Goal: Information Seeking & Learning: Learn about a topic

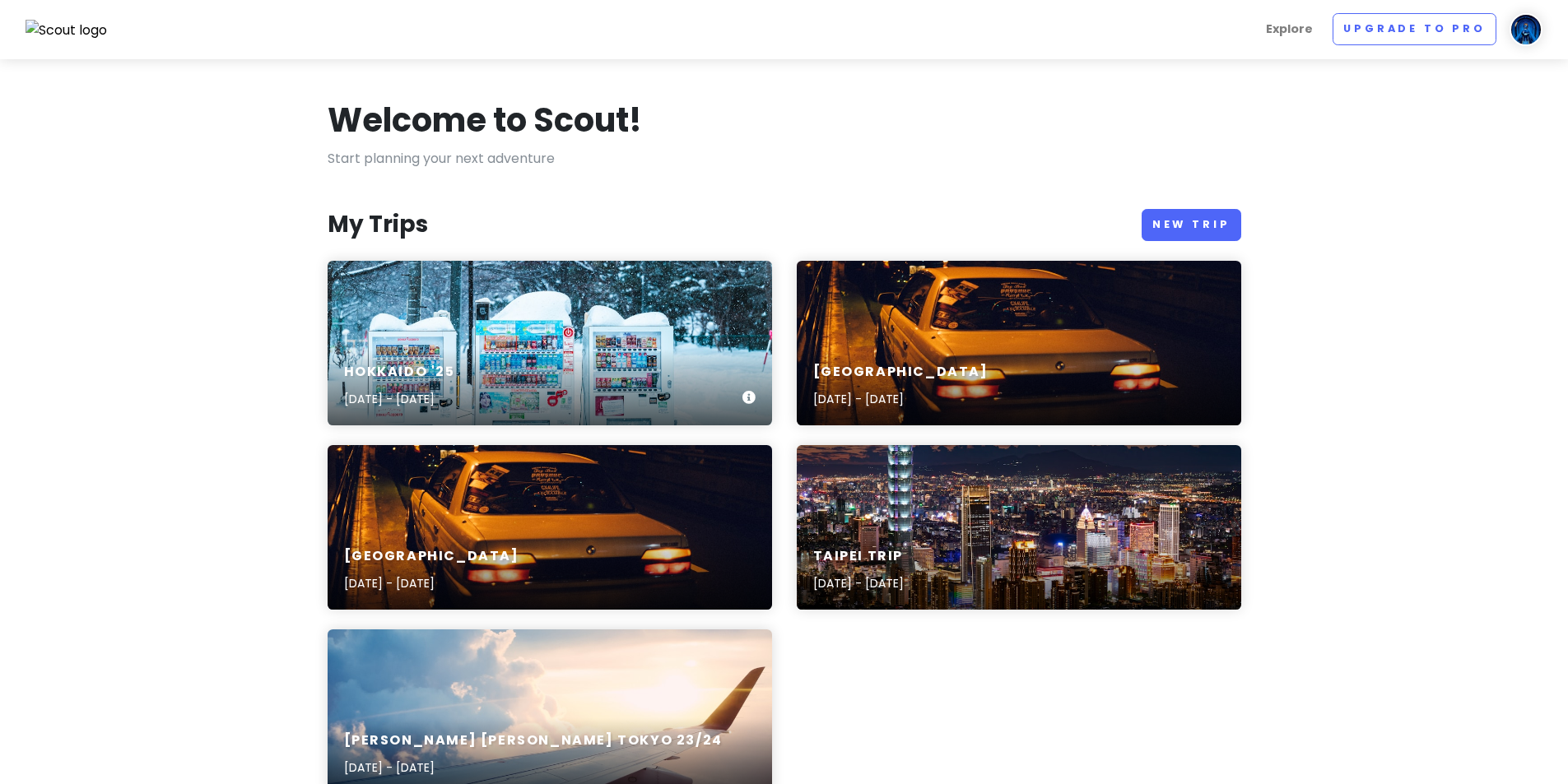
click at [616, 326] on div "[GEOGRAPHIC_DATA] '25 [DATE] - [DATE]" at bounding box center [549, 343] width 444 height 165
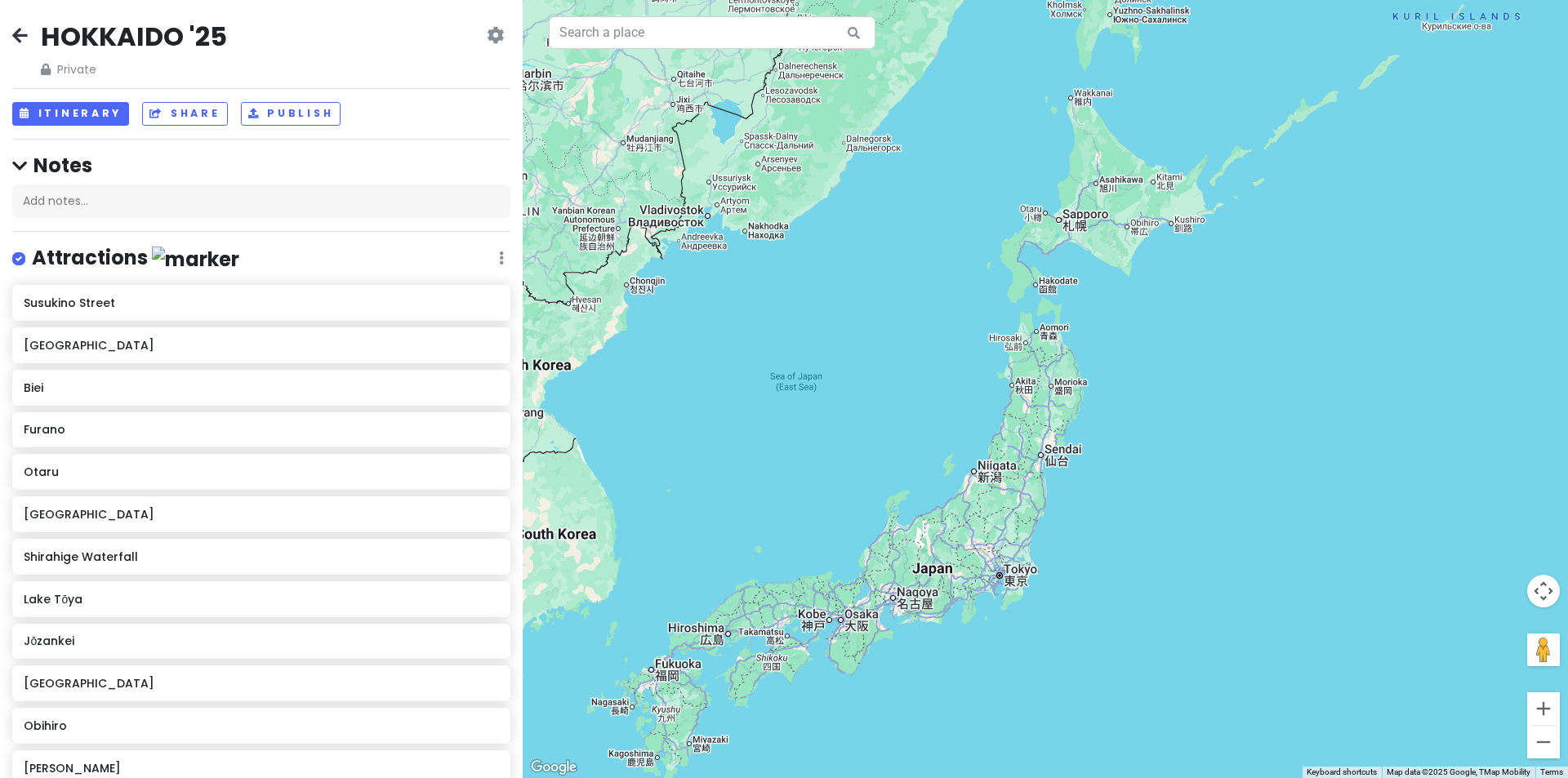
click at [26, 38] on icon at bounding box center [20, 34] width 15 height 13
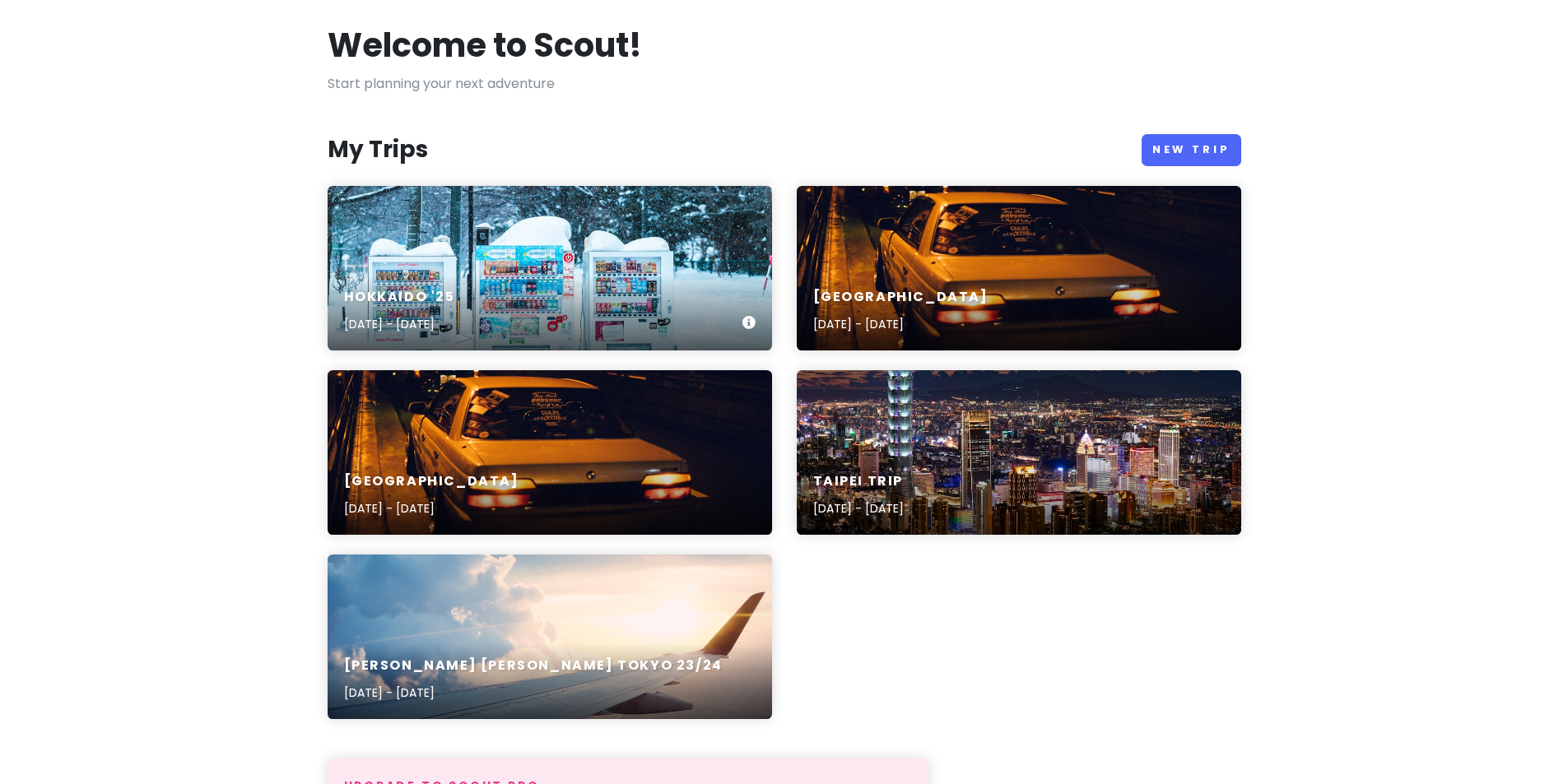
scroll to position [82, 0]
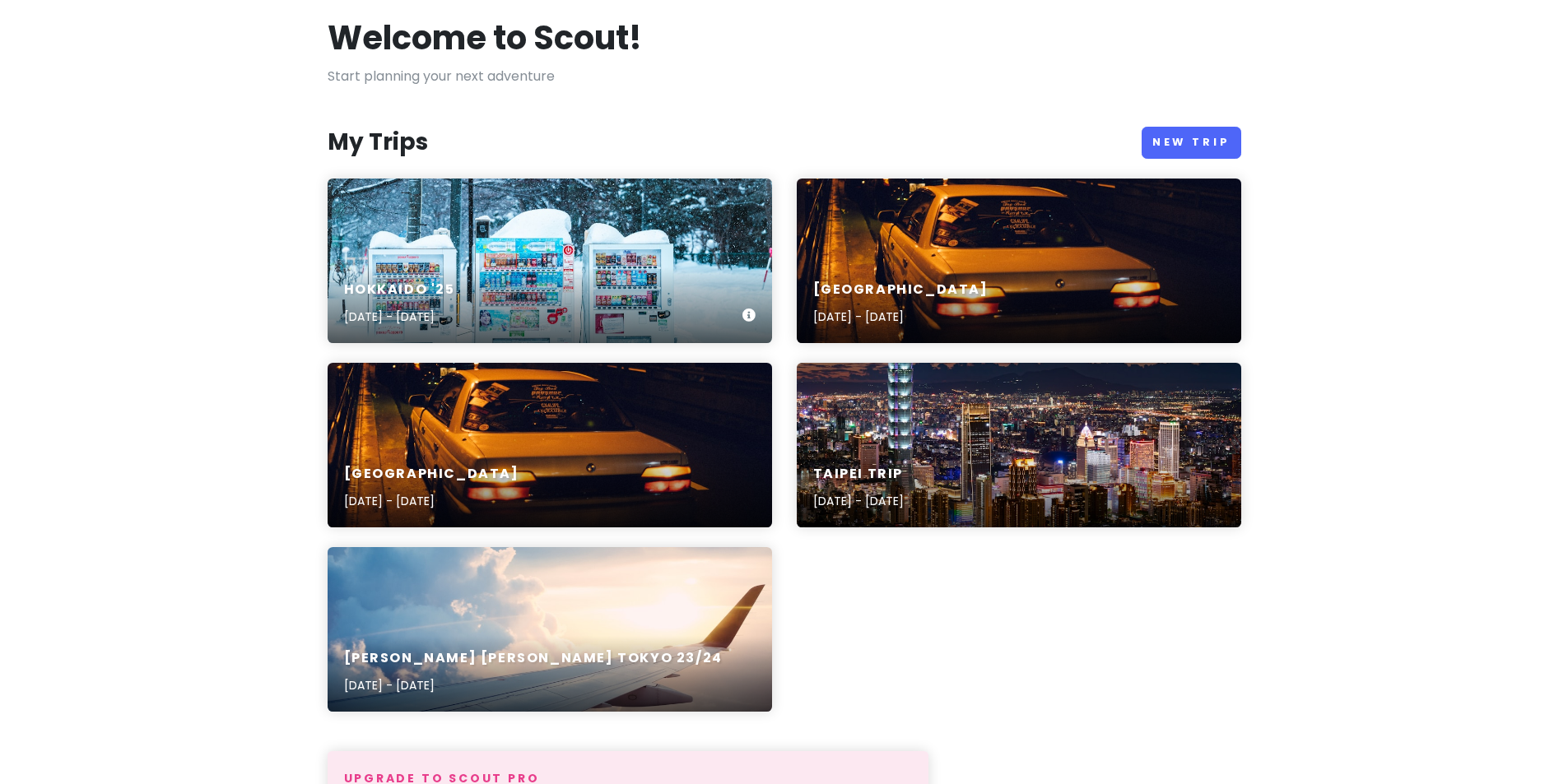
click at [615, 223] on div "[GEOGRAPHIC_DATA] '25 [DATE] - [DATE]" at bounding box center [549, 261] width 444 height 165
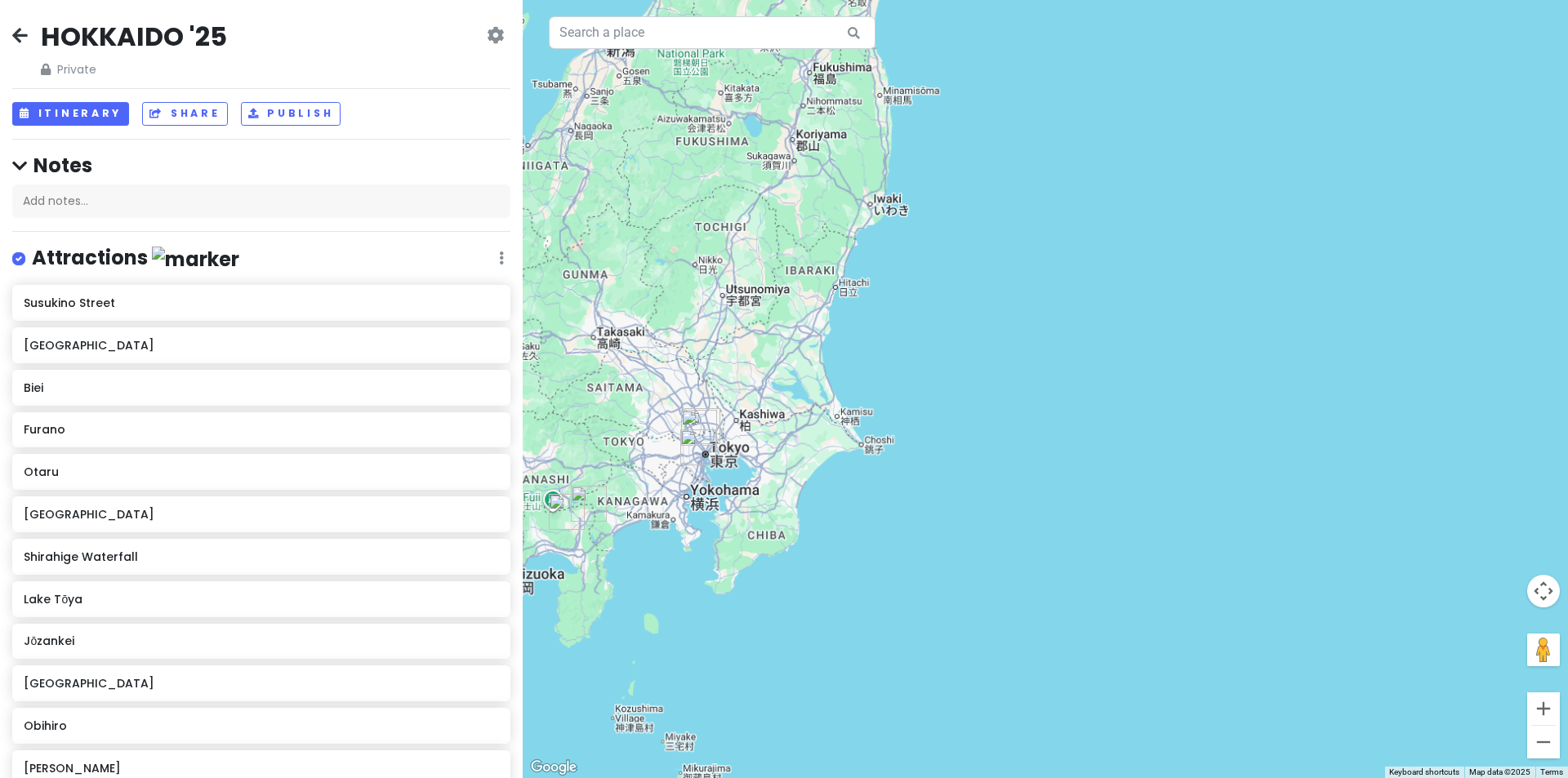
drag, startPoint x: 734, startPoint y: 492, endPoint x: 1108, endPoint y: 465, distance: 375.0
click at [1108, 465] on div at bounding box center [1045, 389] width 1045 height 778
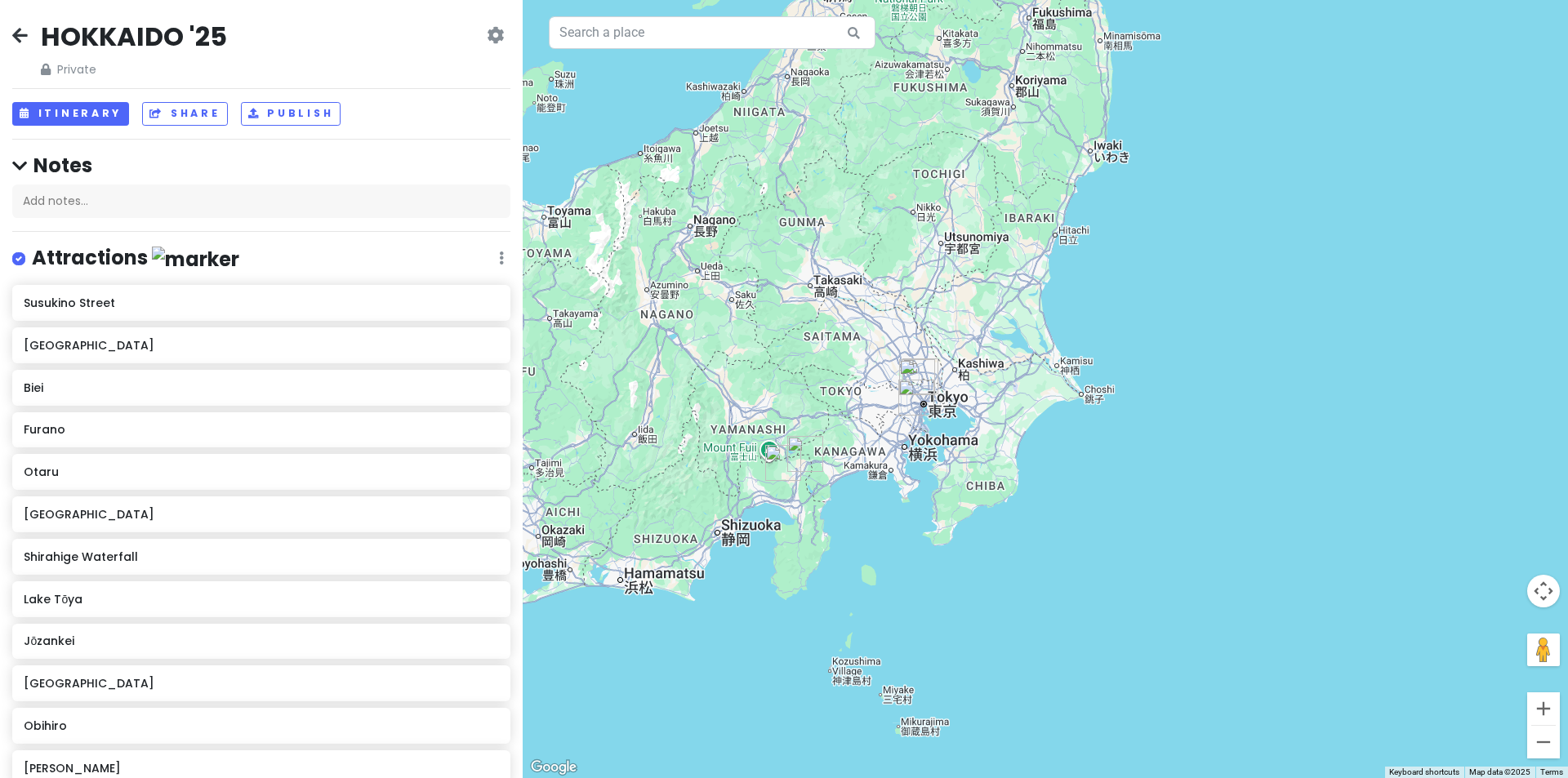
drag, startPoint x: 865, startPoint y: 371, endPoint x: 980, endPoint y: 324, distance: 124.2
click at [980, 324] on div at bounding box center [1045, 389] width 1045 height 778
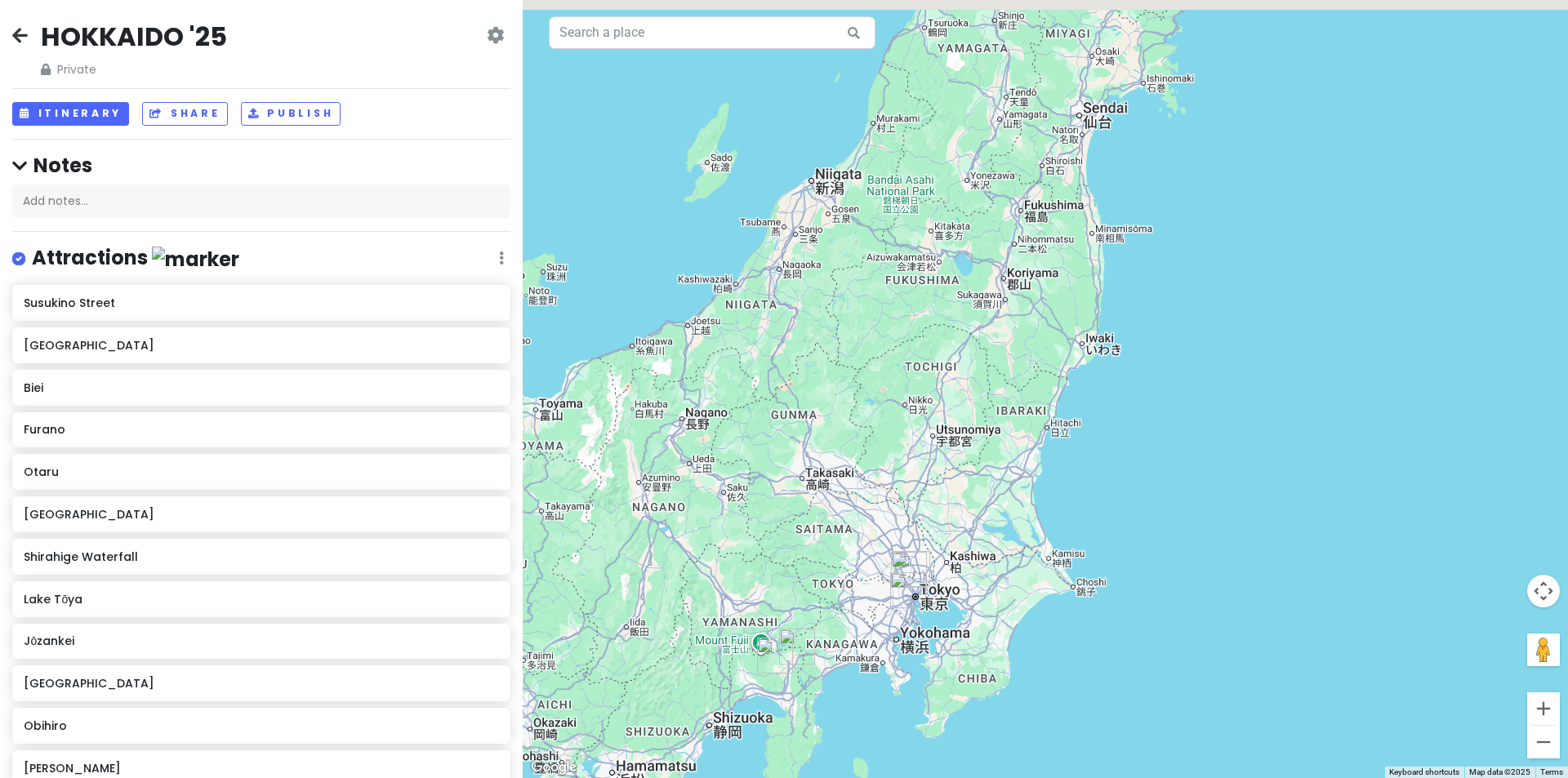
drag, startPoint x: 979, startPoint y: 309, endPoint x: 924, endPoint y: 487, distance: 186.3
click at [924, 482] on div at bounding box center [1045, 389] width 1045 height 778
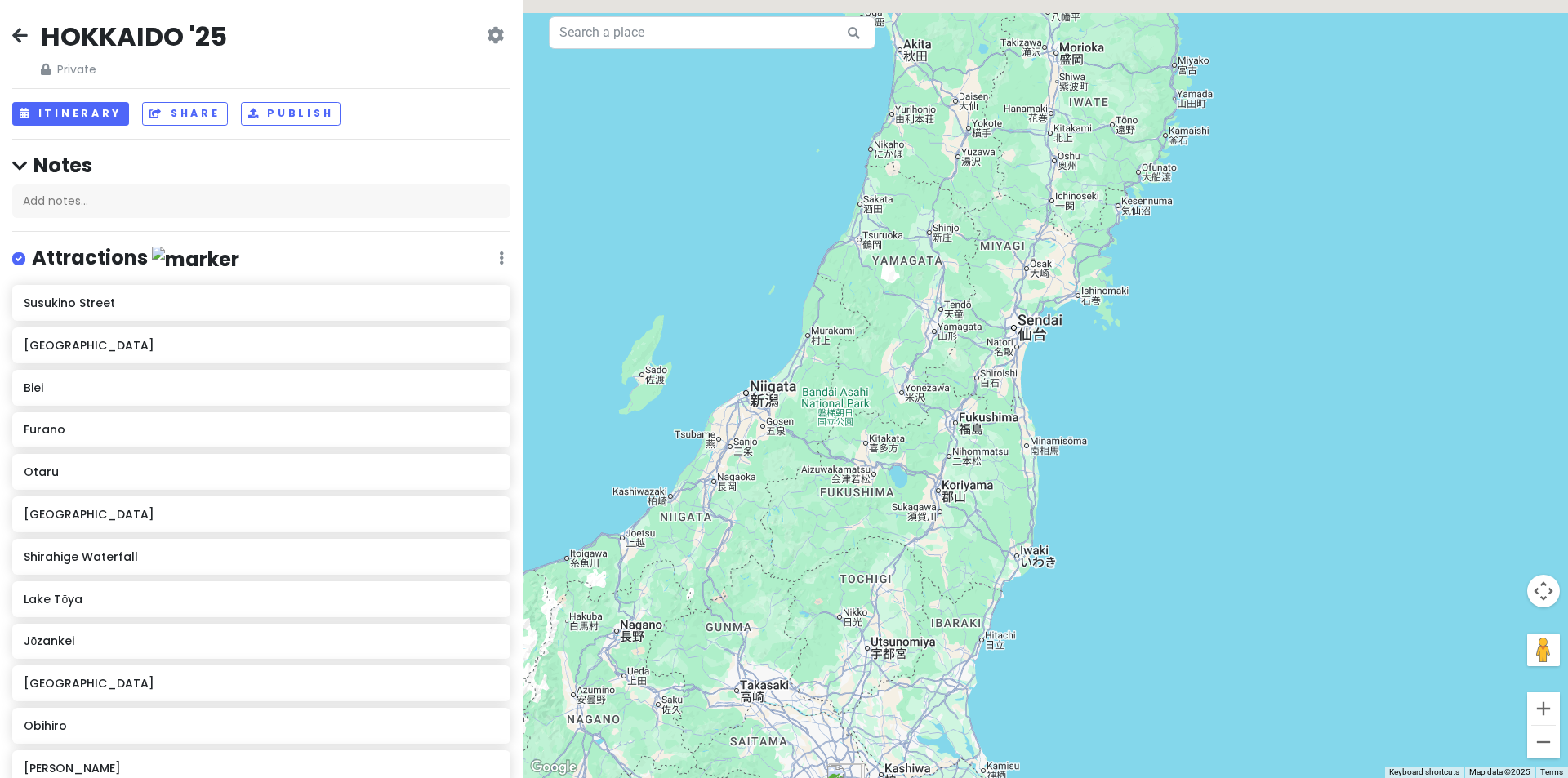
drag, startPoint x: 911, startPoint y: 344, endPoint x: 827, endPoint y: 500, distance: 177.2
click at [828, 505] on div at bounding box center [1045, 389] width 1045 height 778
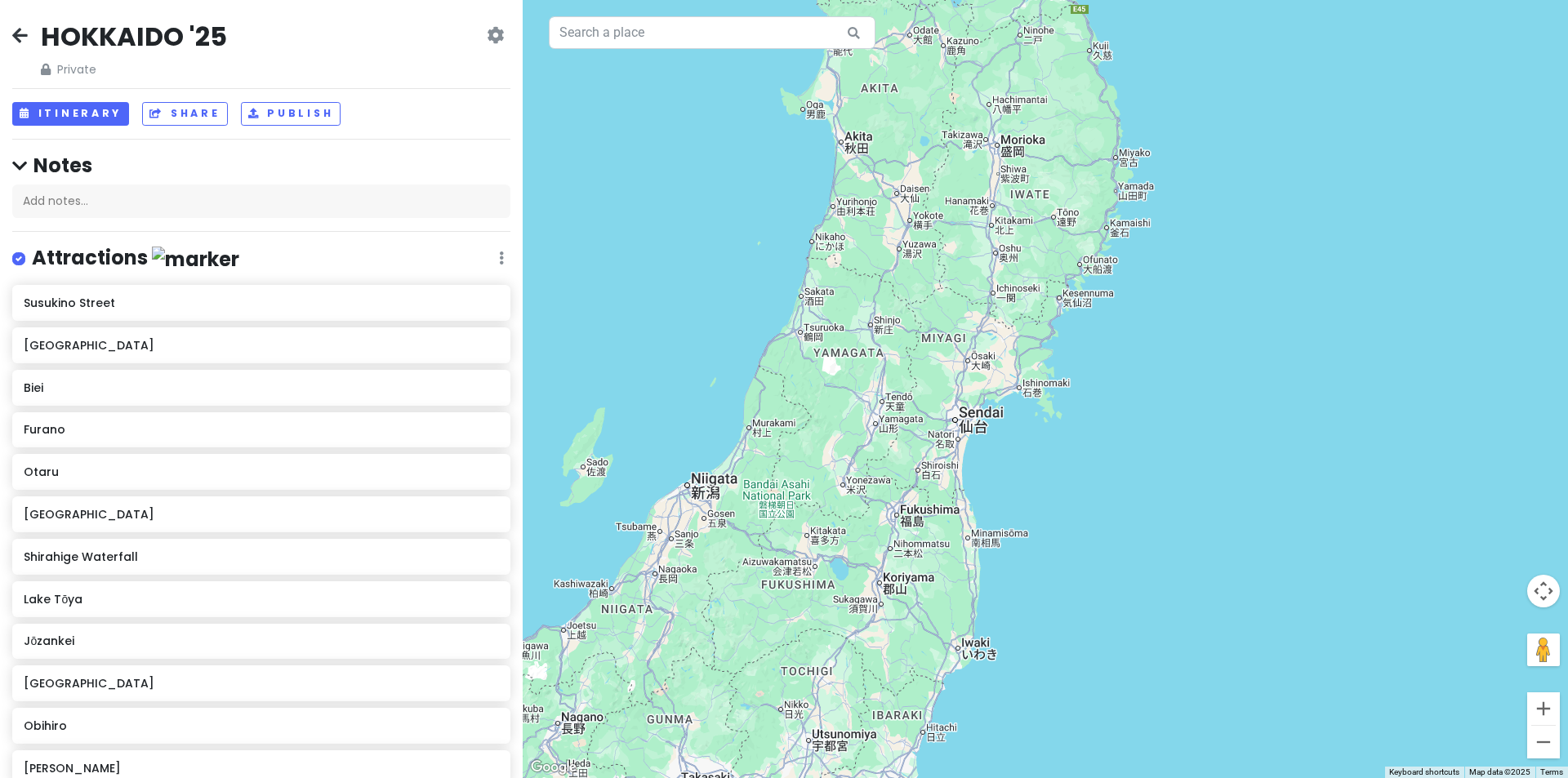
drag, startPoint x: 798, startPoint y: 530, endPoint x: 958, endPoint y: 241, distance: 330.3
click at [943, 258] on div at bounding box center [1045, 389] width 1045 height 778
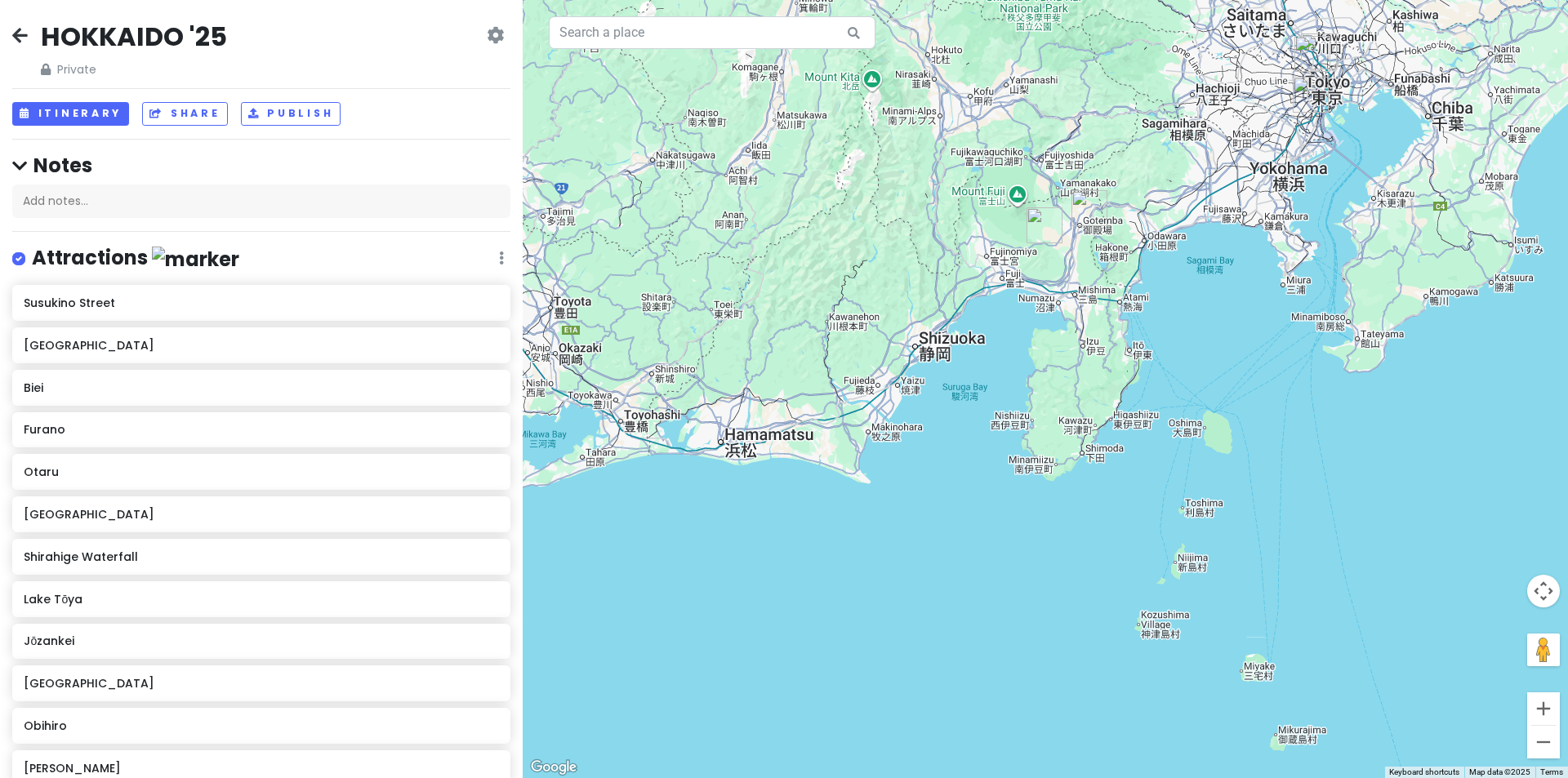
drag, startPoint x: 1054, startPoint y: 260, endPoint x: 1031, endPoint y: 361, distance: 103.6
click at [1031, 361] on div at bounding box center [1045, 389] width 1045 height 778
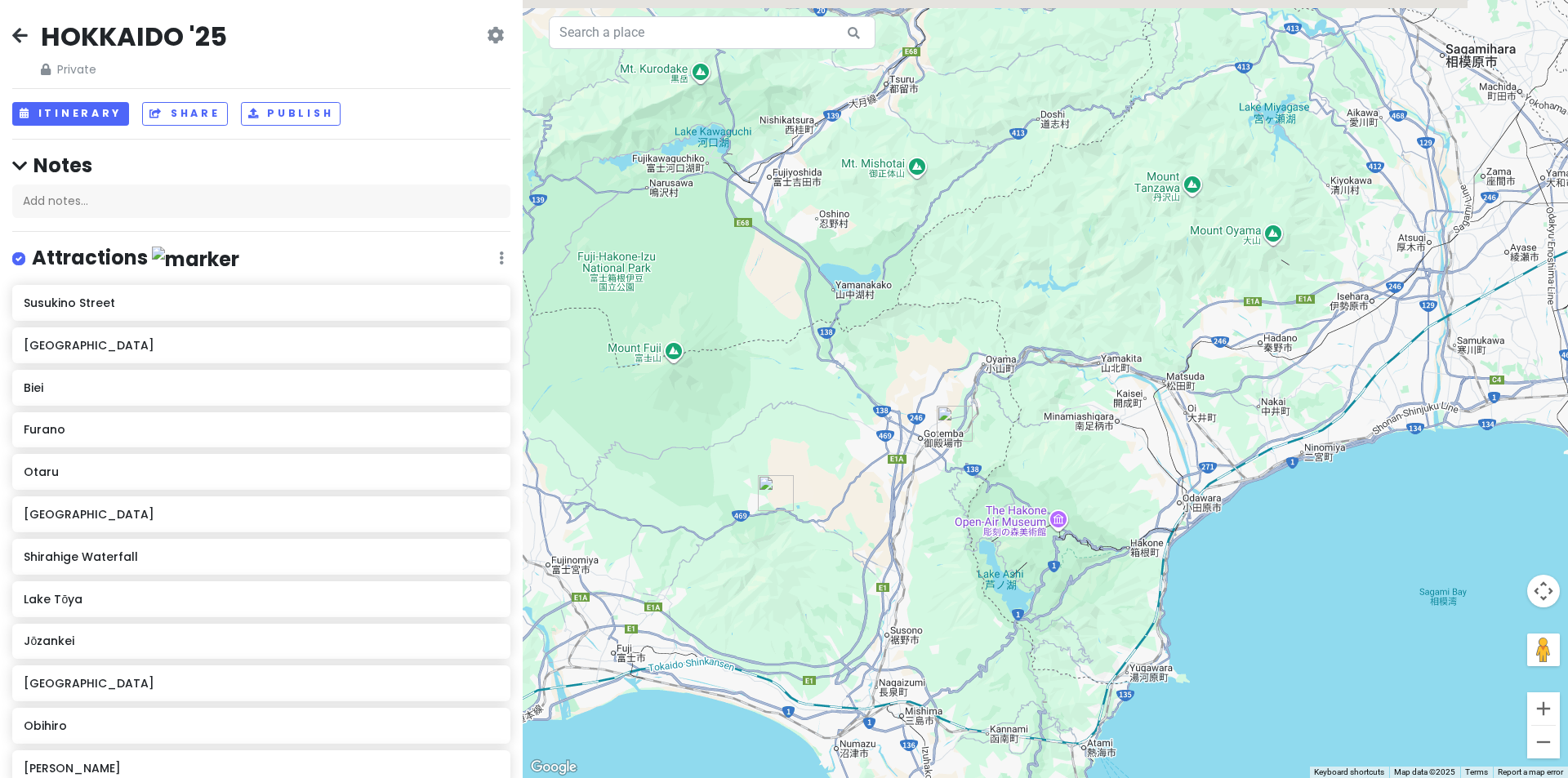
drag, startPoint x: 946, startPoint y: 232, endPoint x: 896, endPoint y: 327, distance: 107.4
click at [897, 326] on div at bounding box center [1045, 389] width 1045 height 778
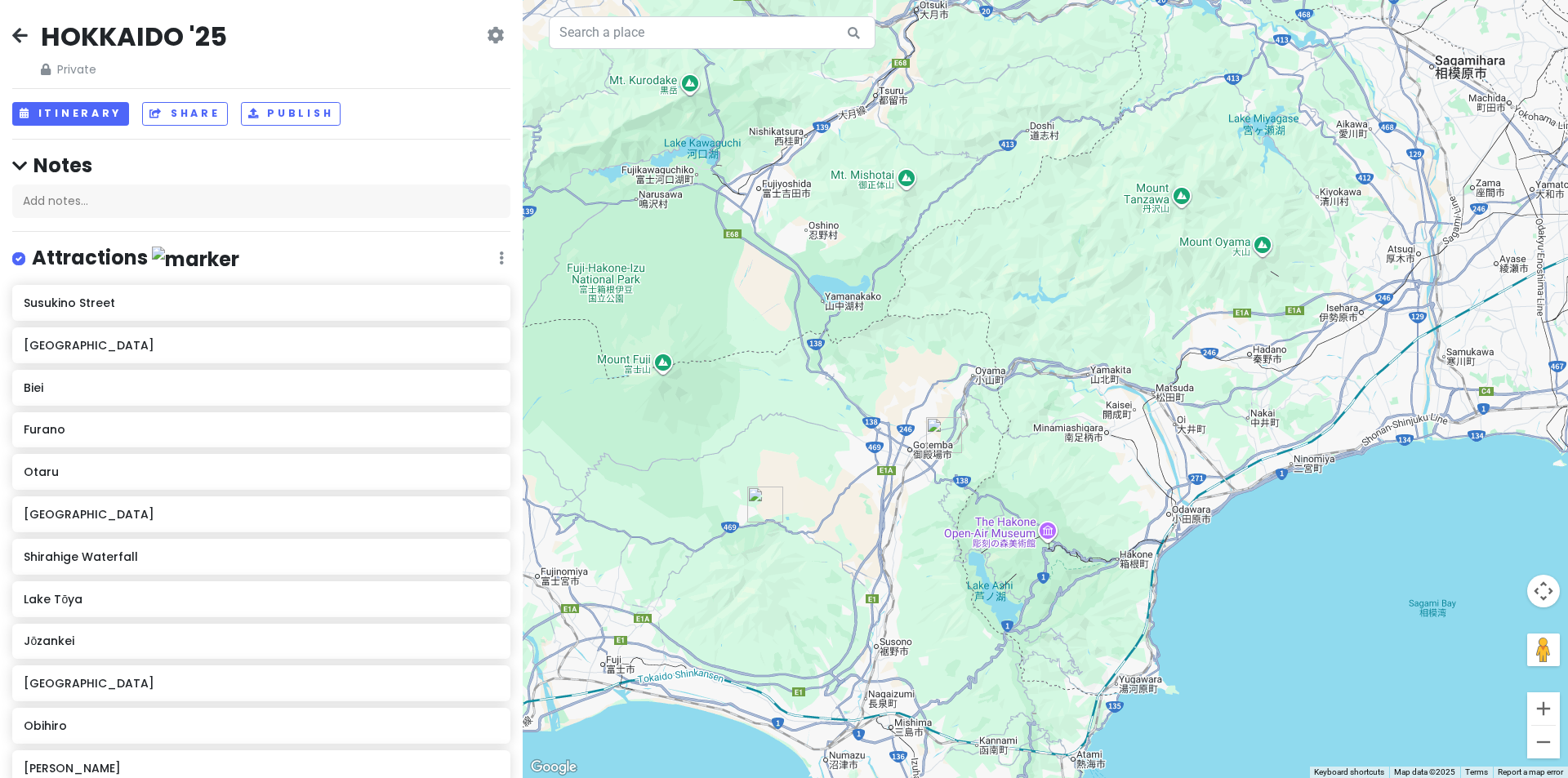
click at [768, 506] on img "Fuji Safari Park" at bounding box center [766, 505] width 36 height 36
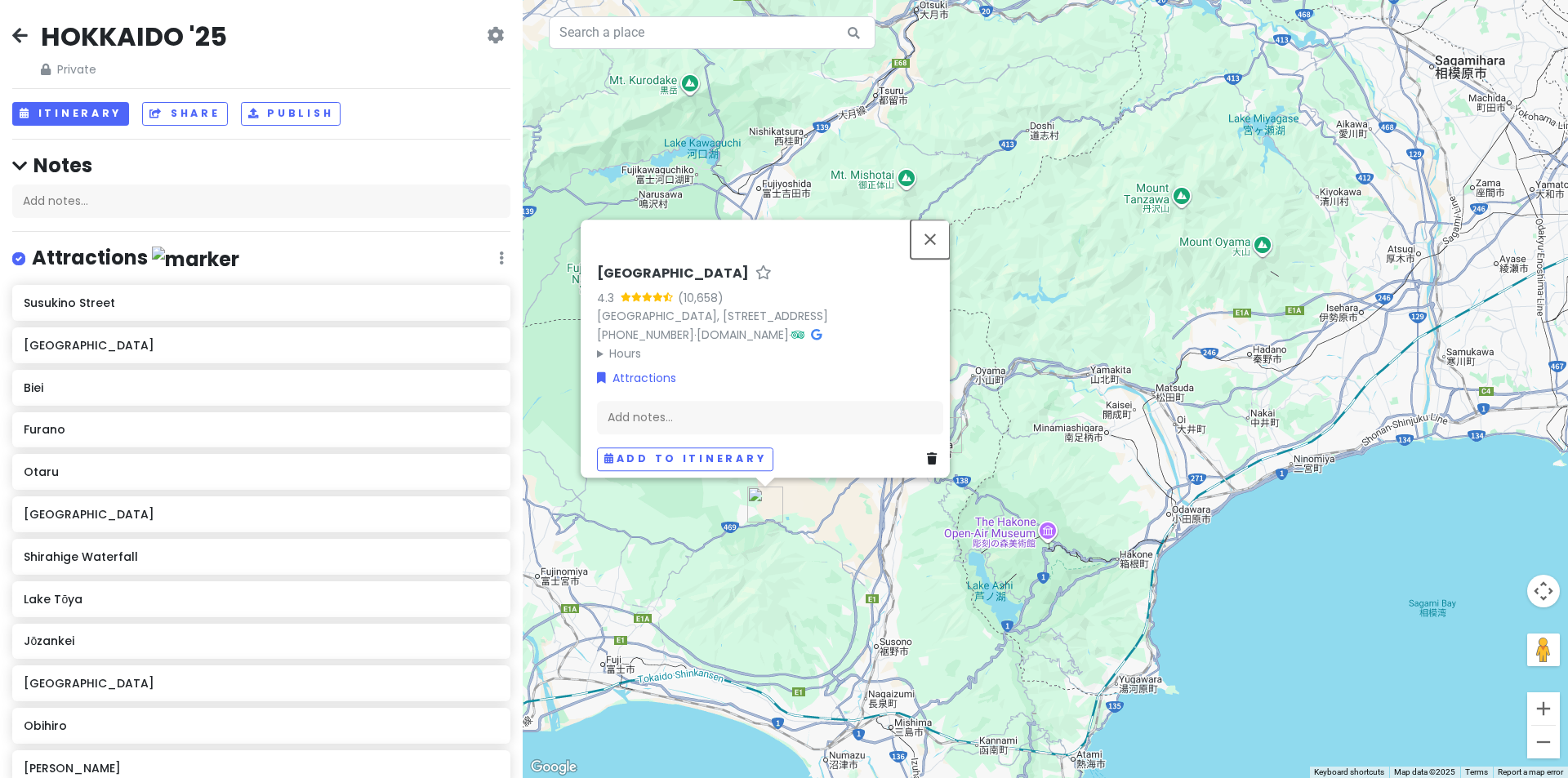
drag, startPoint x: 939, startPoint y: 205, endPoint x: 942, endPoint y: 212, distance: 7.6
click at [939, 219] on button "Close" at bounding box center [930, 239] width 39 height 39
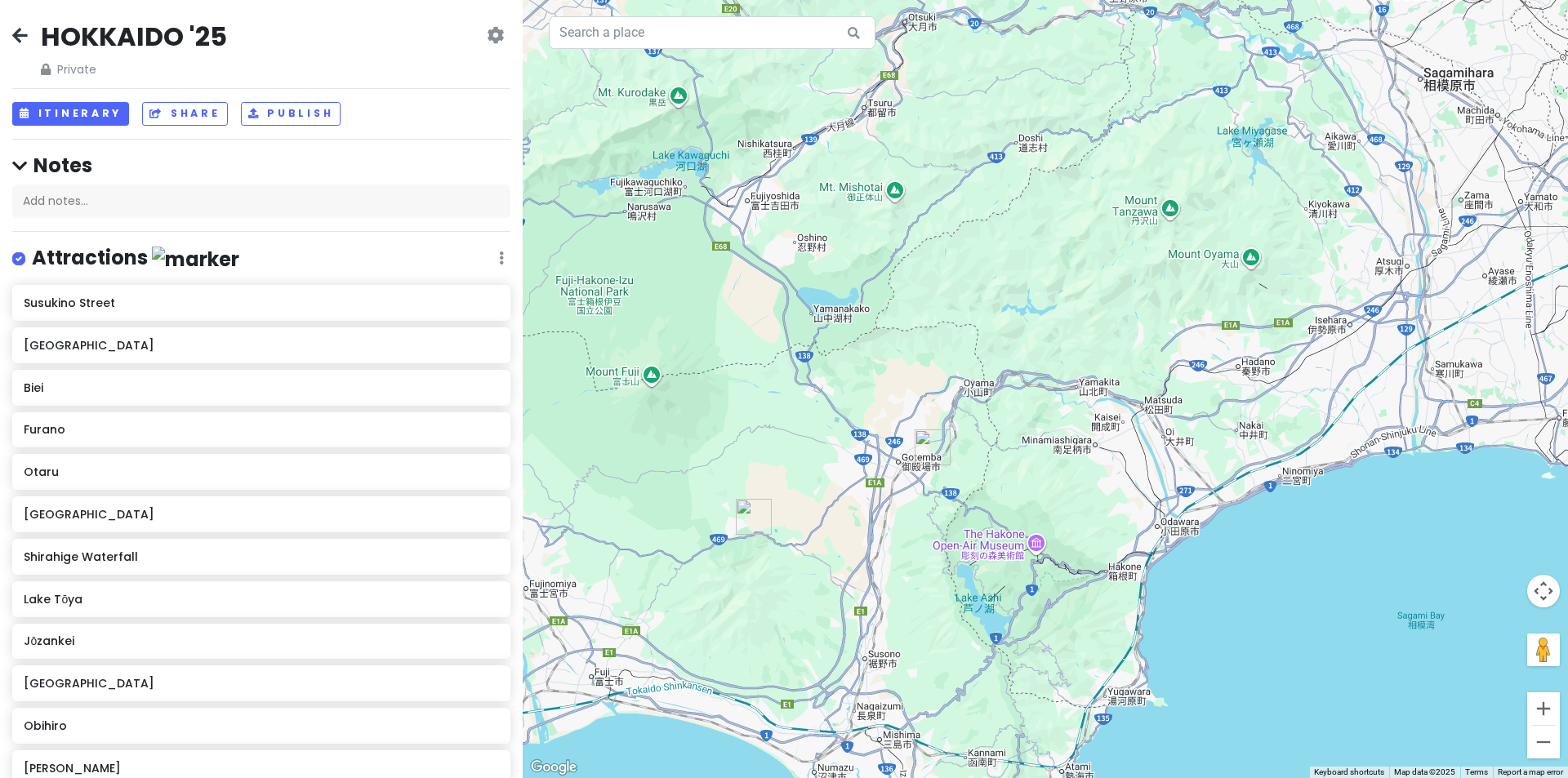
drag, startPoint x: 1071, startPoint y: 248, endPoint x: 1032, endPoint y: 290, distance: 57.3
click at [1032, 290] on div "To navigate, press the arrow keys." at bounding box center [1045, 389] width 1045 height 778
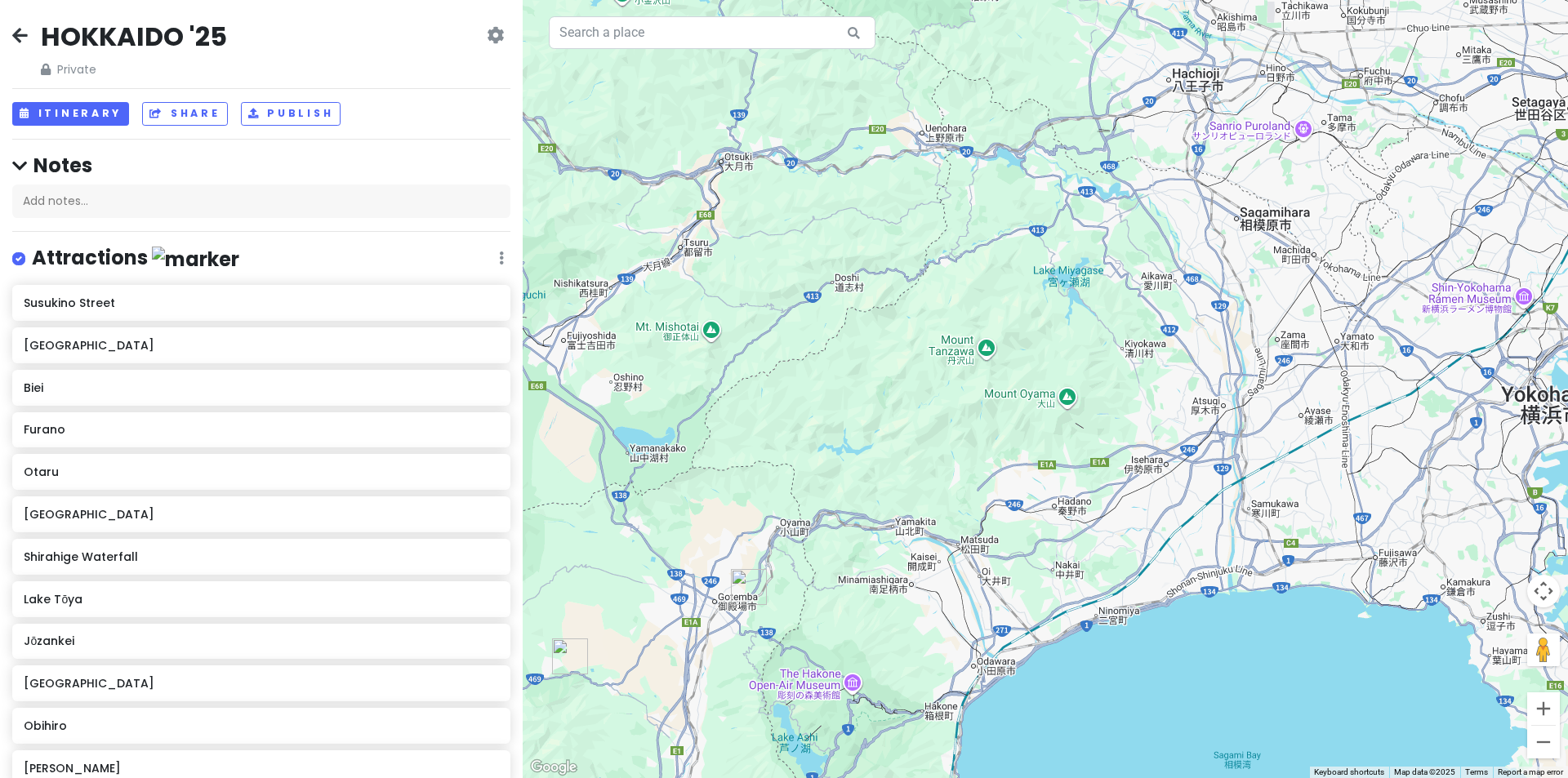
drag, startPoint x: 1002, startPoint y: 329, endPoint x: 922, endPoint y: 386, distance: 98.2
click at [922, 386] on div at bounding box center [1045, 389] width 1045 height 778
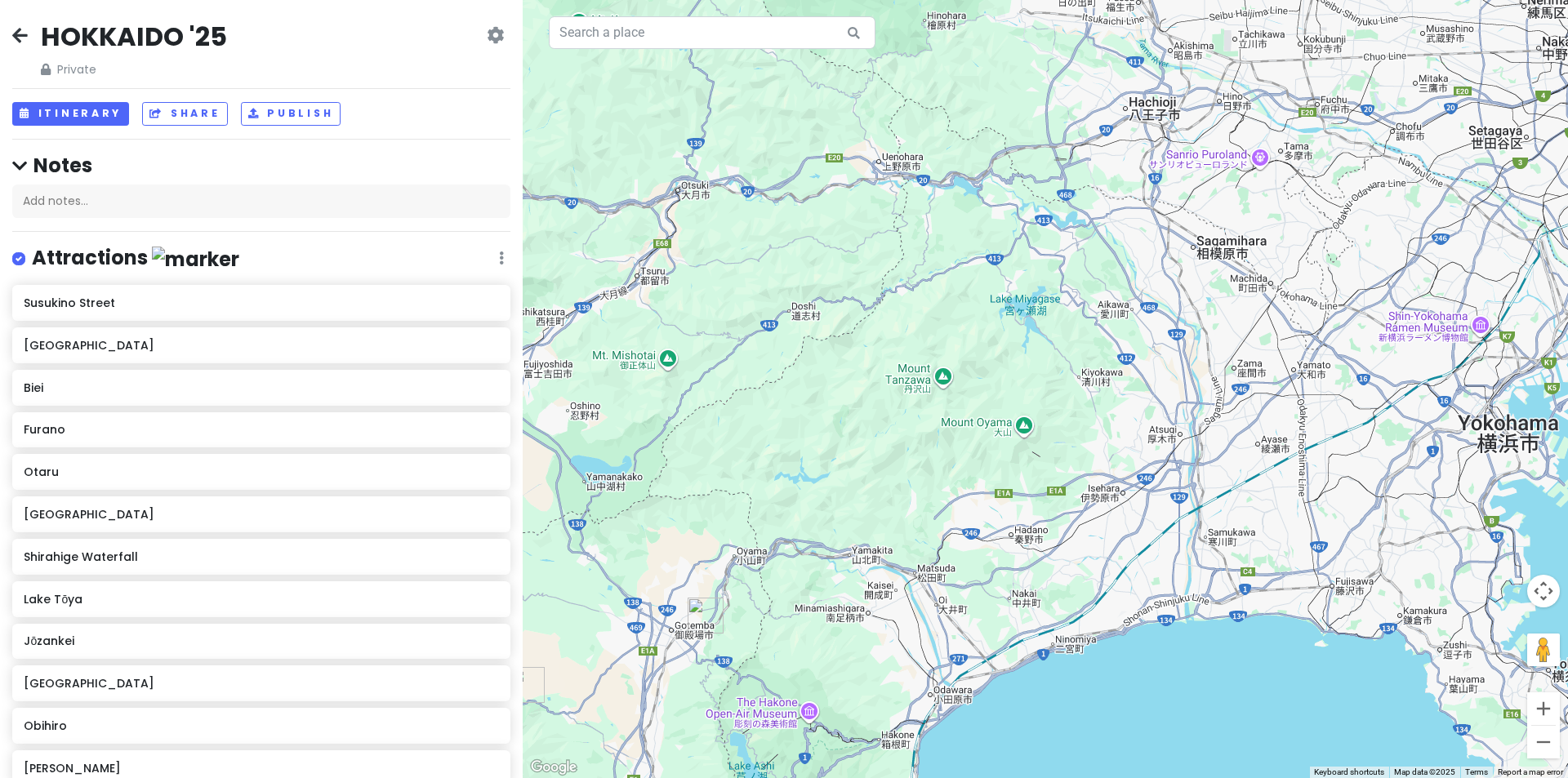
drag, startPoint x: 984, startPoint y: 383, endPoint x: 790, endPoint y: 425, distance: 198.5
click at [795, 426] on div at bounding box center [1045, 389] width 1045 height 778
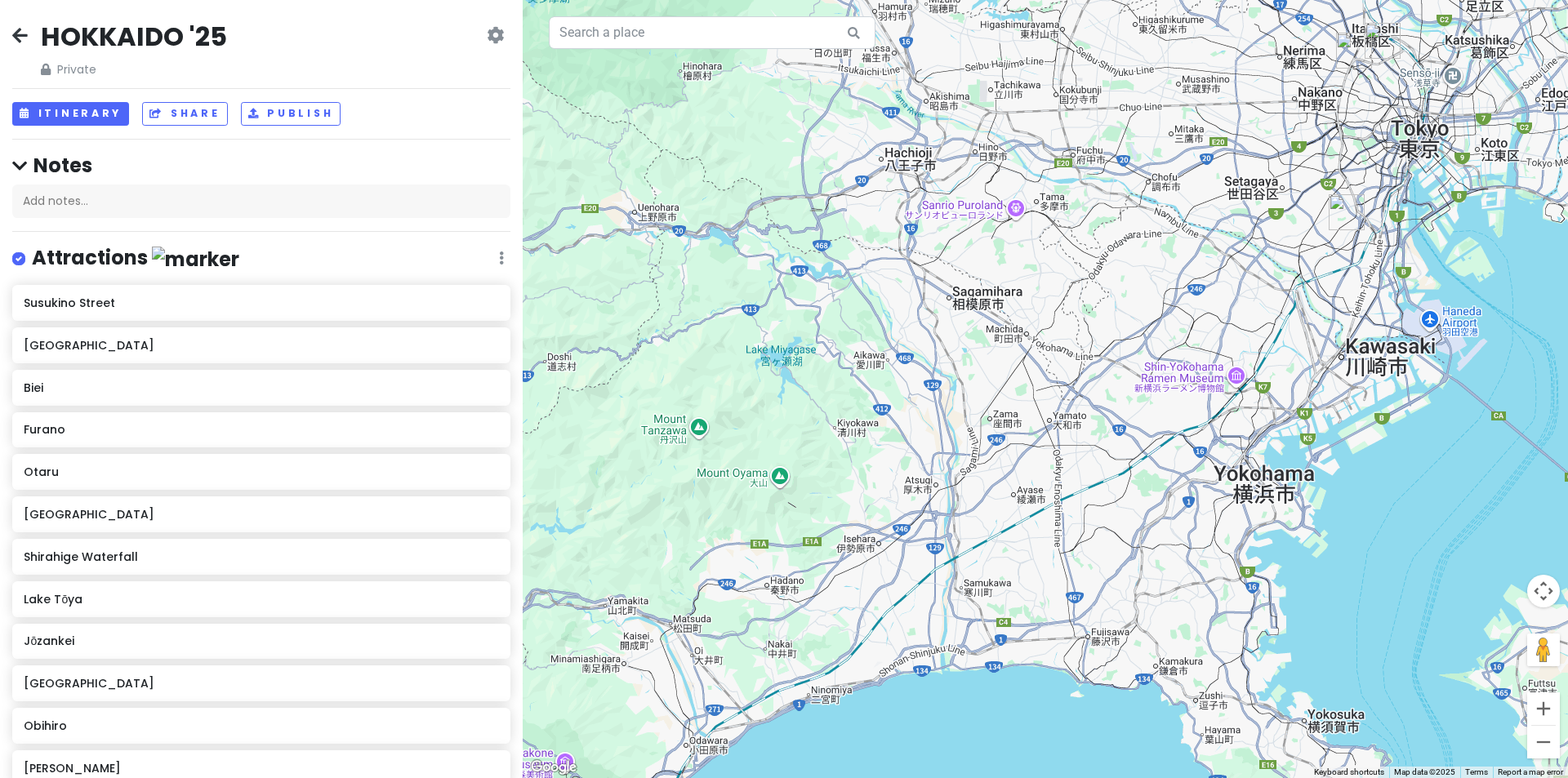
drag, startPoint x: 1009, startPoint y: 367, endPoint x: 800, endPoint y: 428, distance: 217.7
click at [808, 440] on div at bounding box center [1045, 389] width 1045 height 778
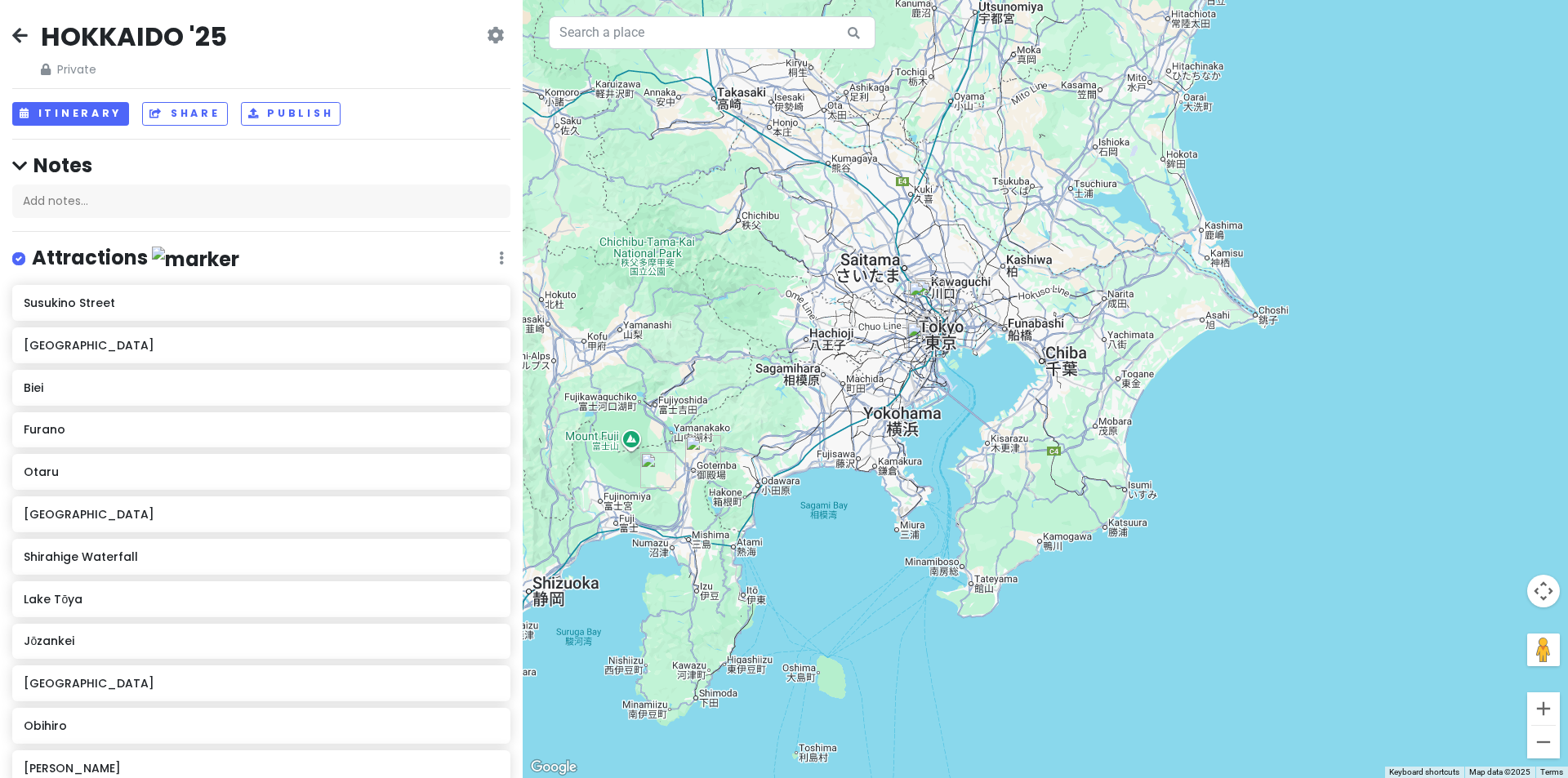
drag, startPoint x: 940, startPoint y: 368, endPoint x: 1055, endPoint y: 521, distance: 191.4
click at [1031, 509] on div at bounding box center [1045, 389] width 1045 height 778
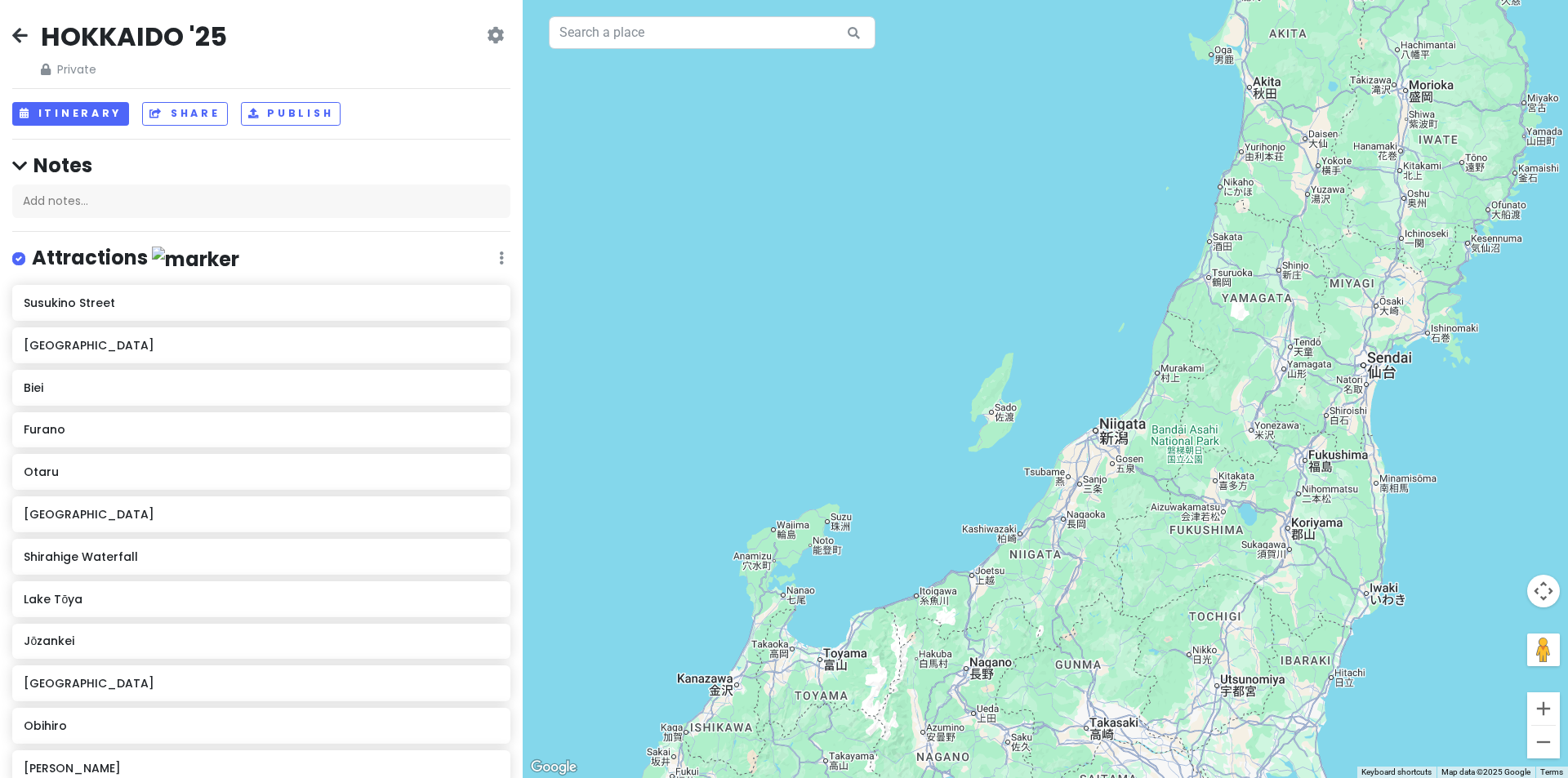
drag, startPoint x: 1181, startPoint y: 386, endPoint x: 1061, endPoint y: 540, distance: 195.2
click at [1061, 540] on div at bounding box center [1045, 389] width 1045 height 778
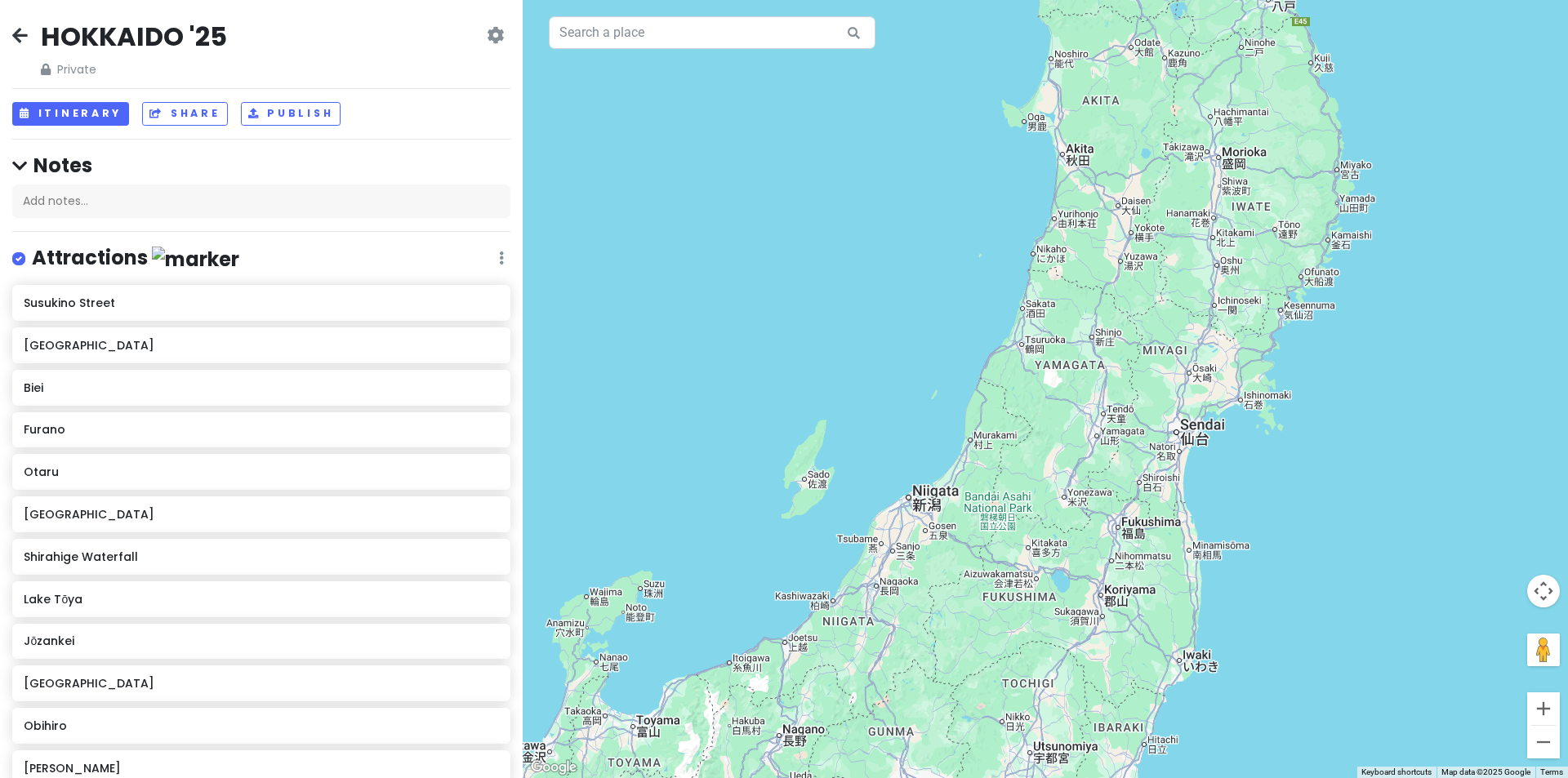
drag, startPoint x: 1036, startPoint y: 560, endPoint x: 1006, endPoint y: 431, distance: 132.4
click at [1007, 433] on div at bounding box center [1045, 389] width 1045 height 778
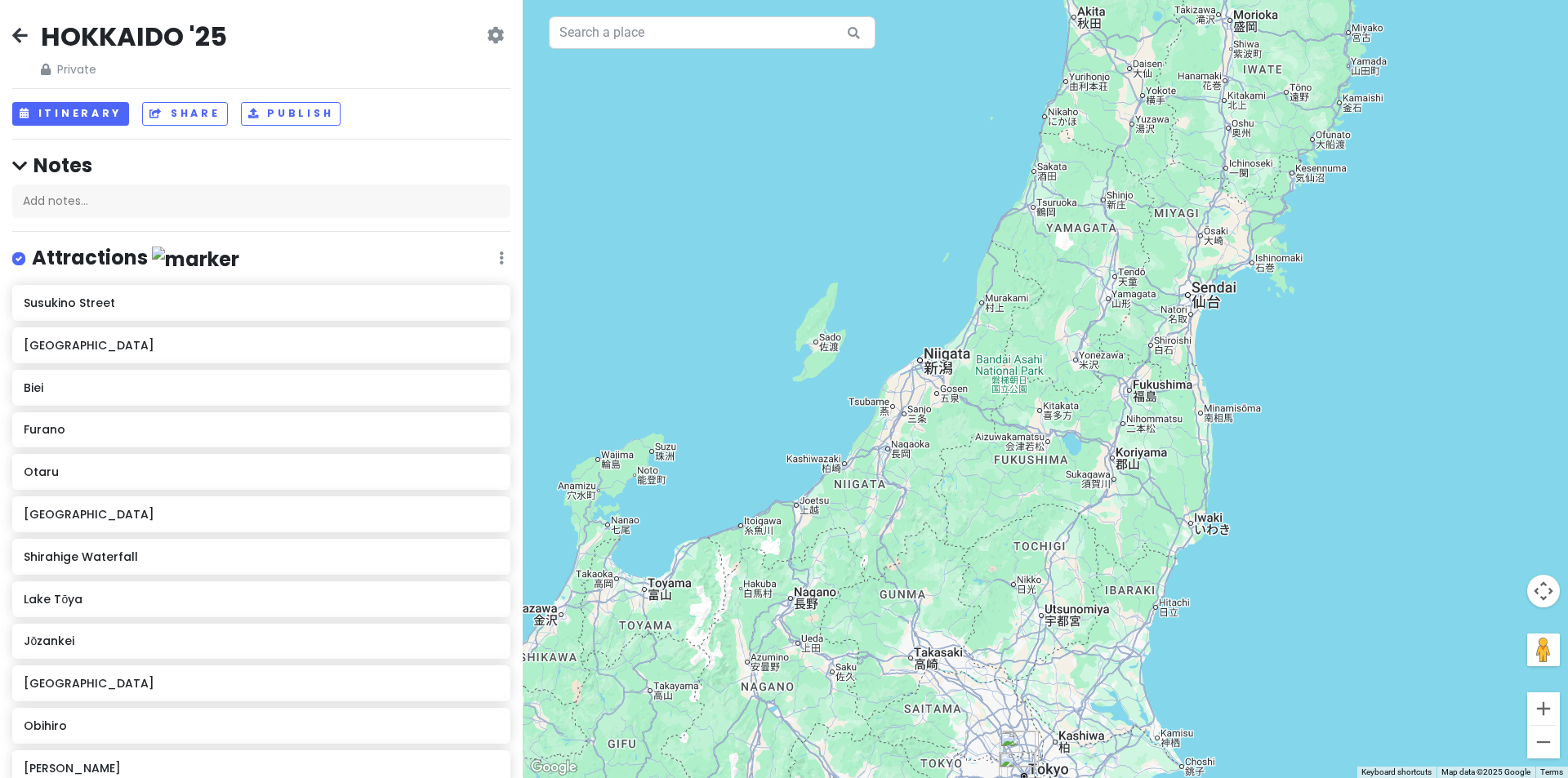
drag, startPoint x: 974, startPoint y: 525, endPoint x: 1003, endPoint y: 424, distance: 105.1
click at [1003, 424] on div at bounding box center [1045, 389] width 1045 height 778
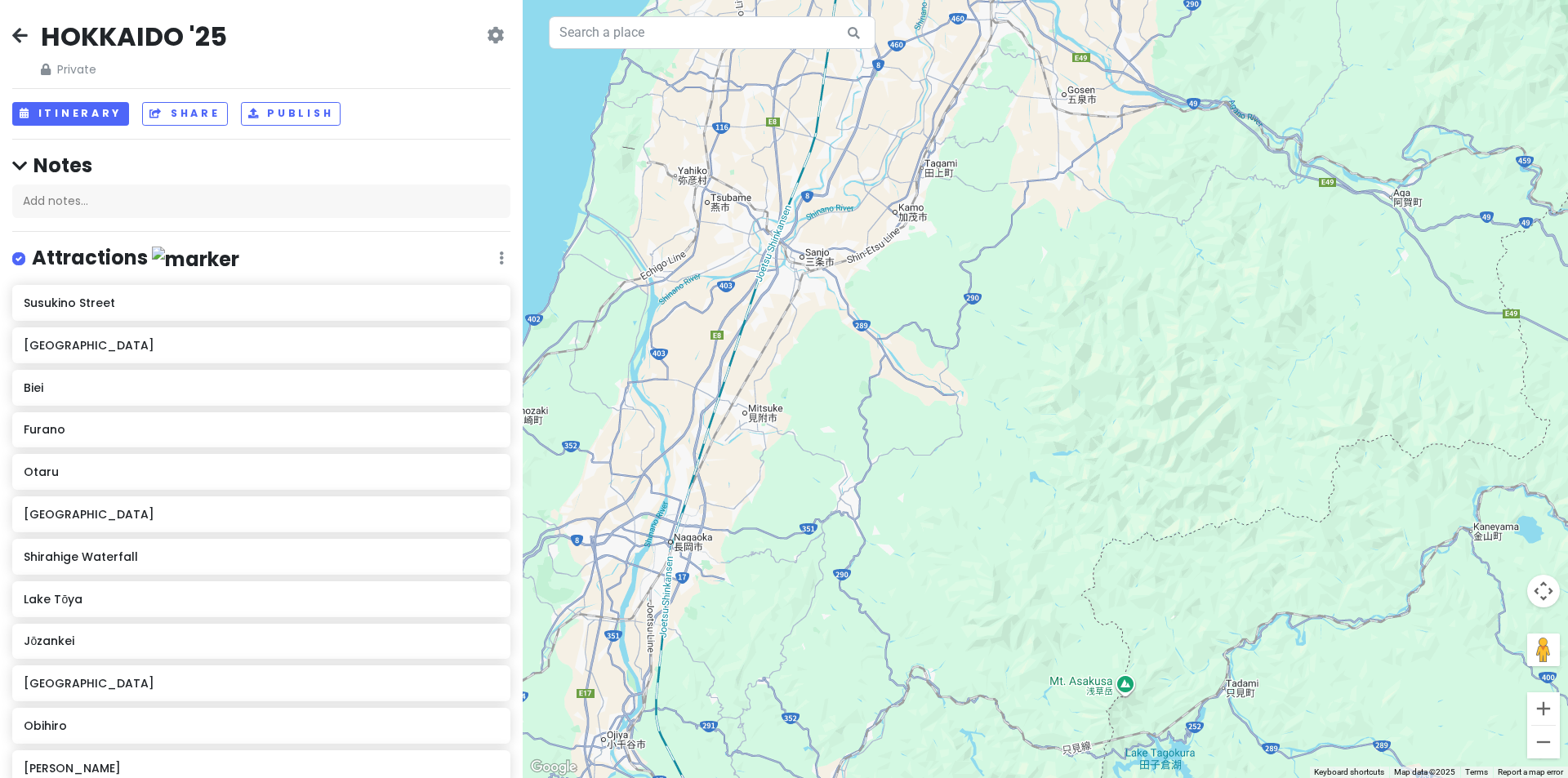
drag, startPoint x: 1011, startPoint y: 393, endPoint x: 1018, endPoint y: 630, distance: 237.1
click at [1012, 625] on div at bounding box center [1045, 389] width 1045 height 778
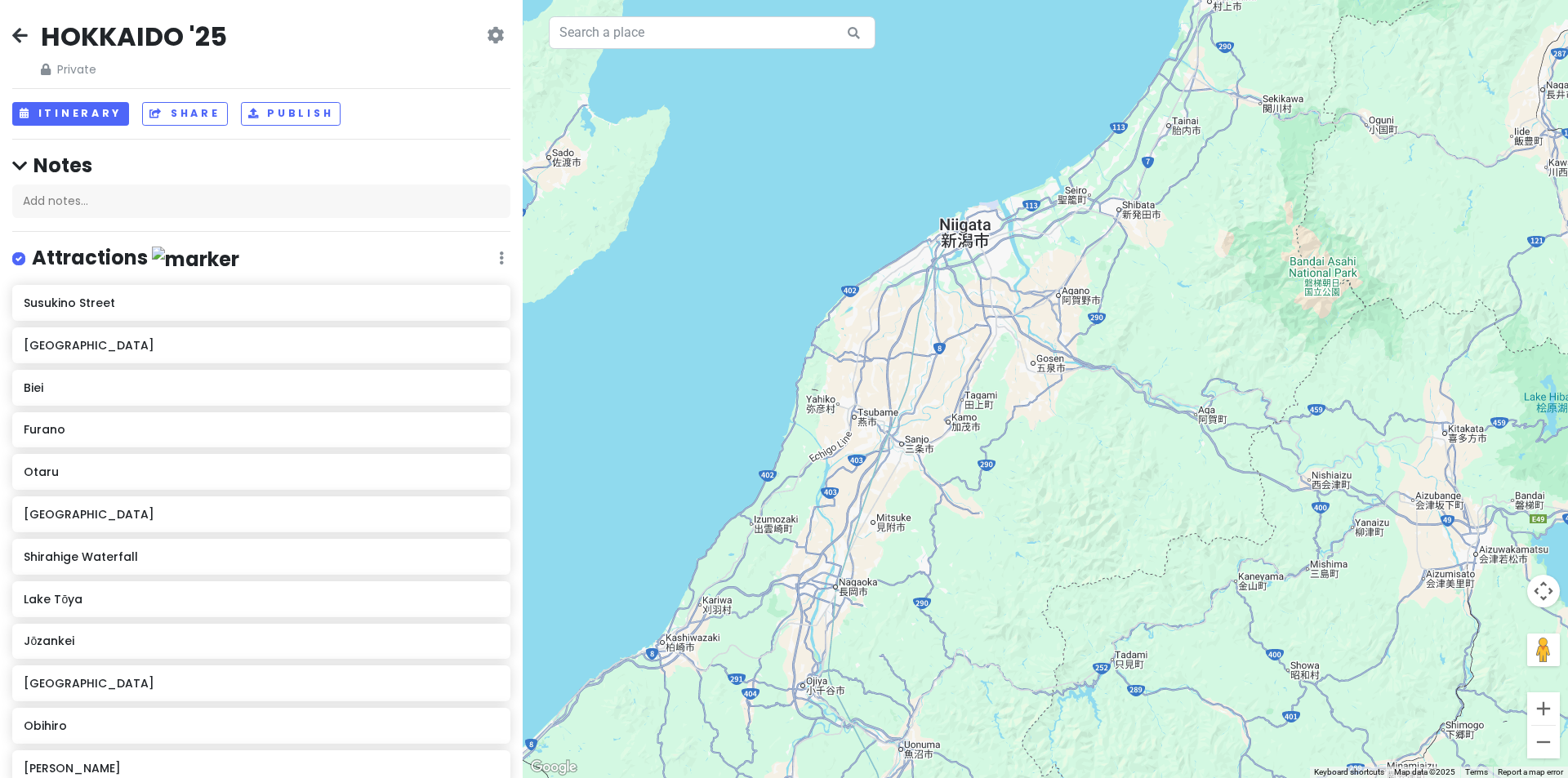
drag, startPoint x: 1043, startPoint y: 524, endPoint x: 1076, endPoint y: 349, distance: 178.1
click at [1076, 351] on div at bounding box center [1045, 389] width 1045 height 778
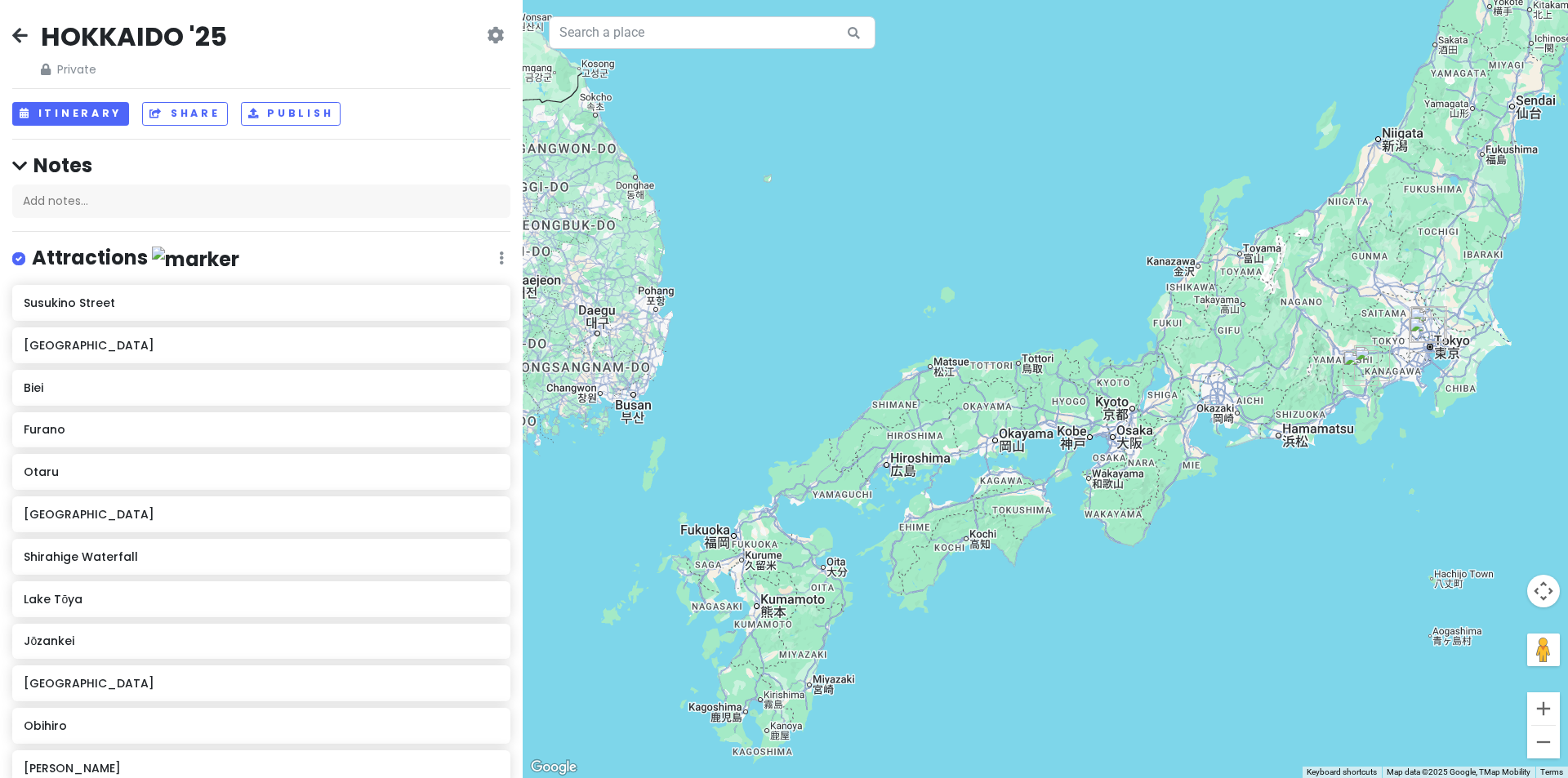
drag, startPoint x: 856, startPoint y: 508, endPoint x: 1175, endPoint y: 341, distance: 360.1
click at [1175, 341] on div at bounding box center [1045, 389] width 1045 height 778
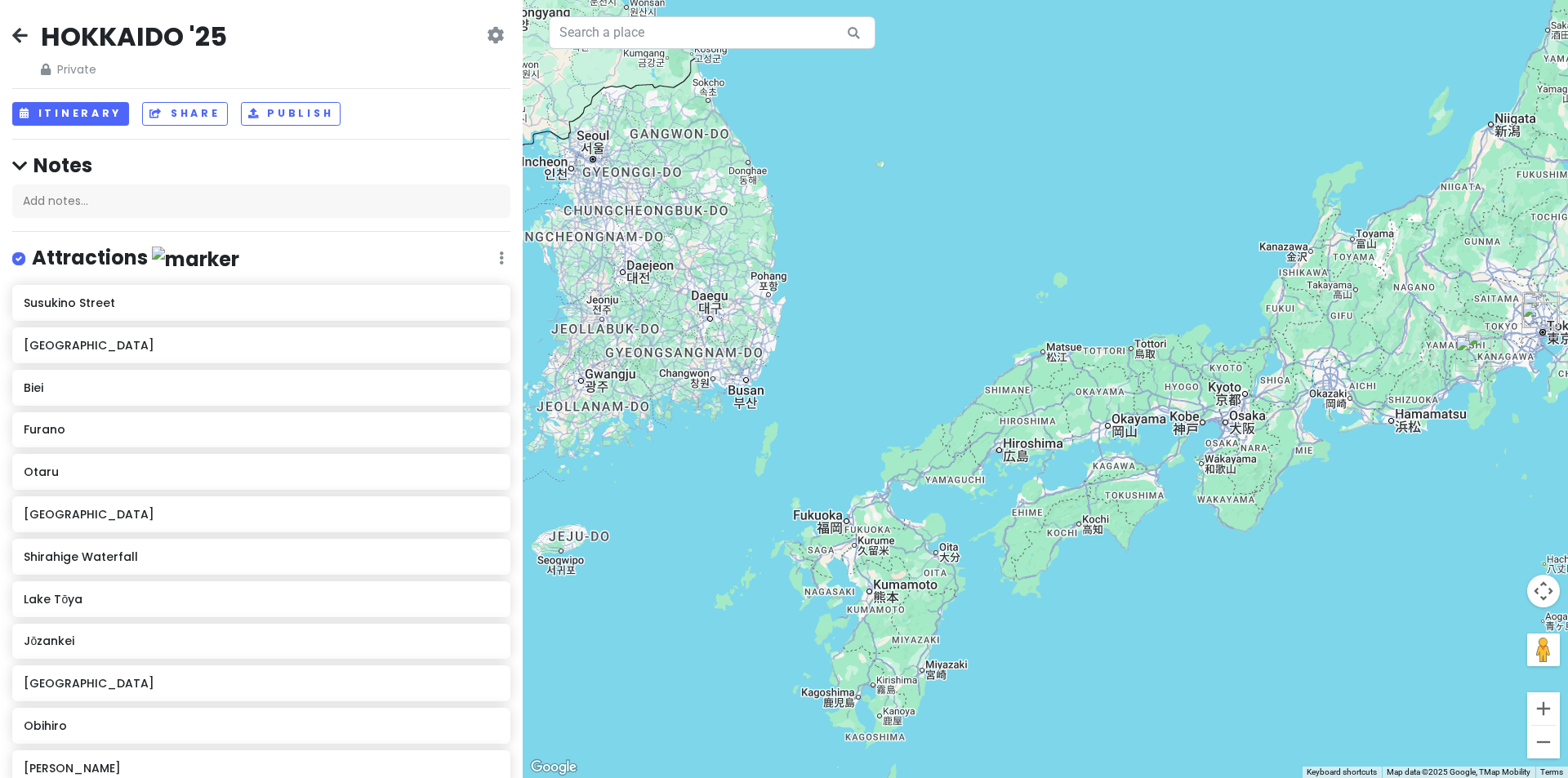
drag, startPoint x: 725, startPoint y: 454, endPoint x: 827, endPoint y: 440, distance: 103.0
click at [827, 440] on div at bounding box center [1045, 389] width 1045 height 778
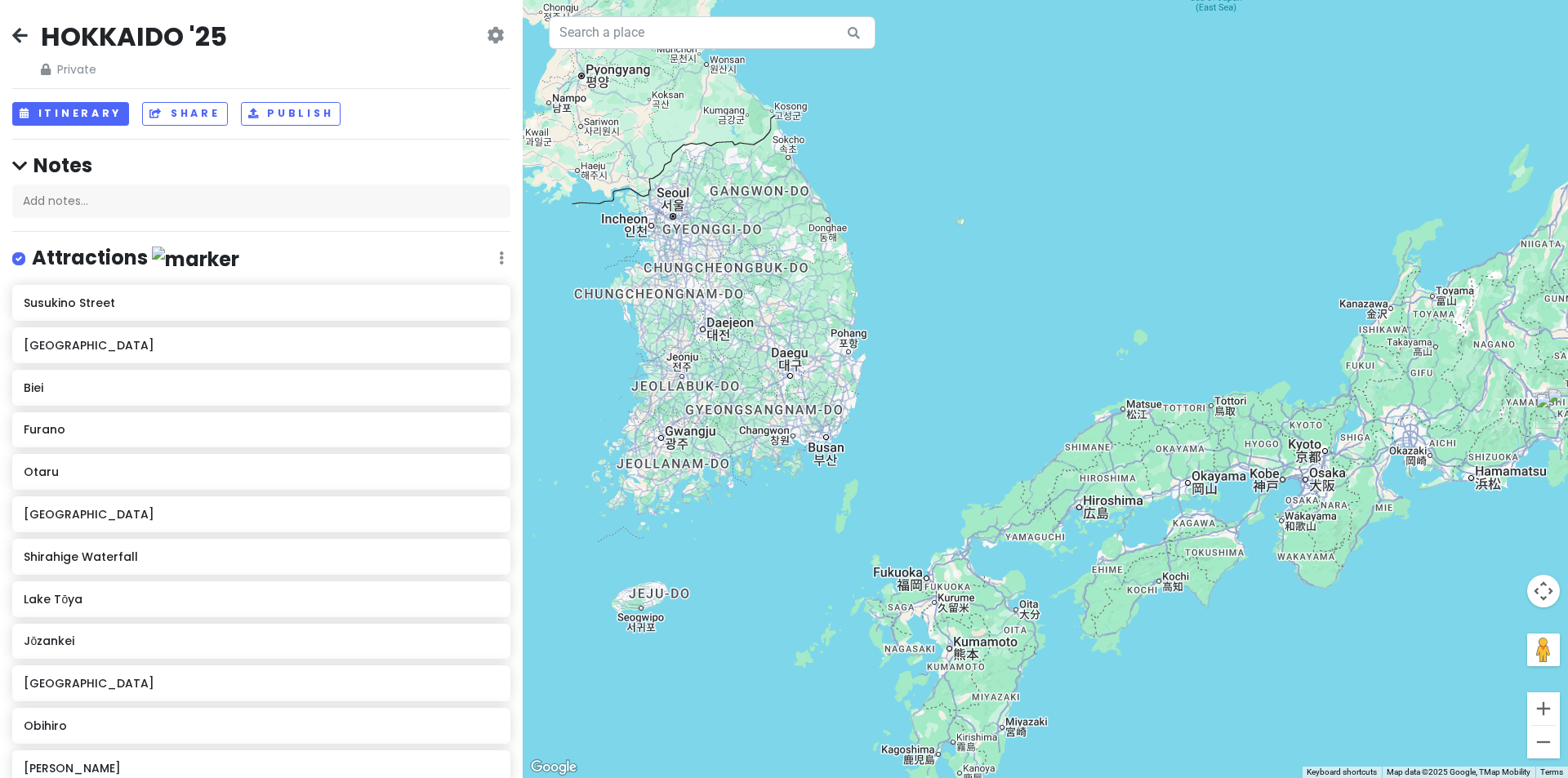
drag, startPoint x: 832, startPoint y: 361, endPoint x: 915, endPoint y: 435, distance: 111.2
click at [924, 432] on div at bounding box center [1045, 389] width 1045 height 778
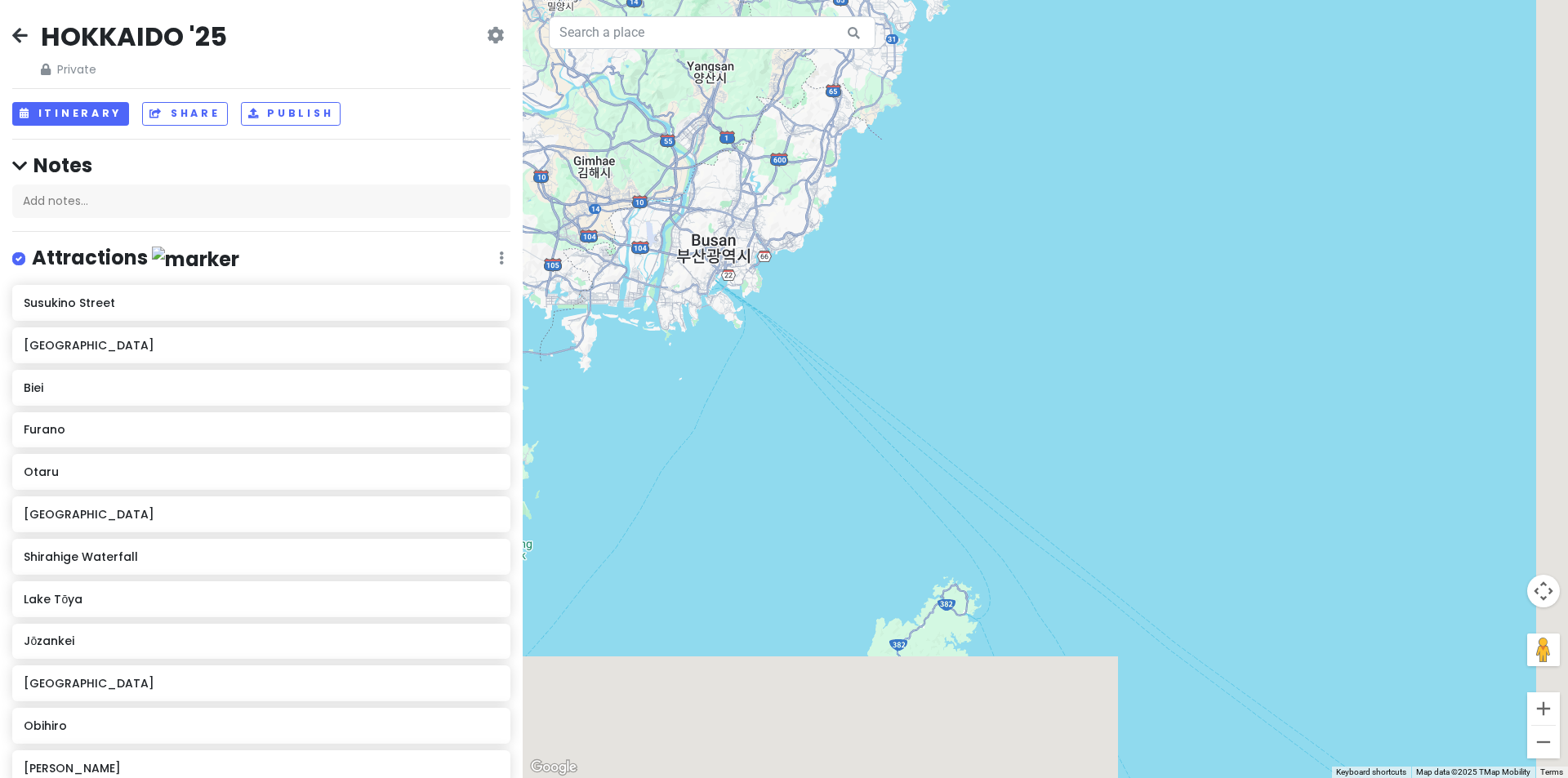
drag, startPoint x: 1141, startPoint y: 620, endPoint x: 901, endPoint y: 230, distance: 457.9
click at [917, 262] on div at bounding box center [1045, 389] width 1045 height 778
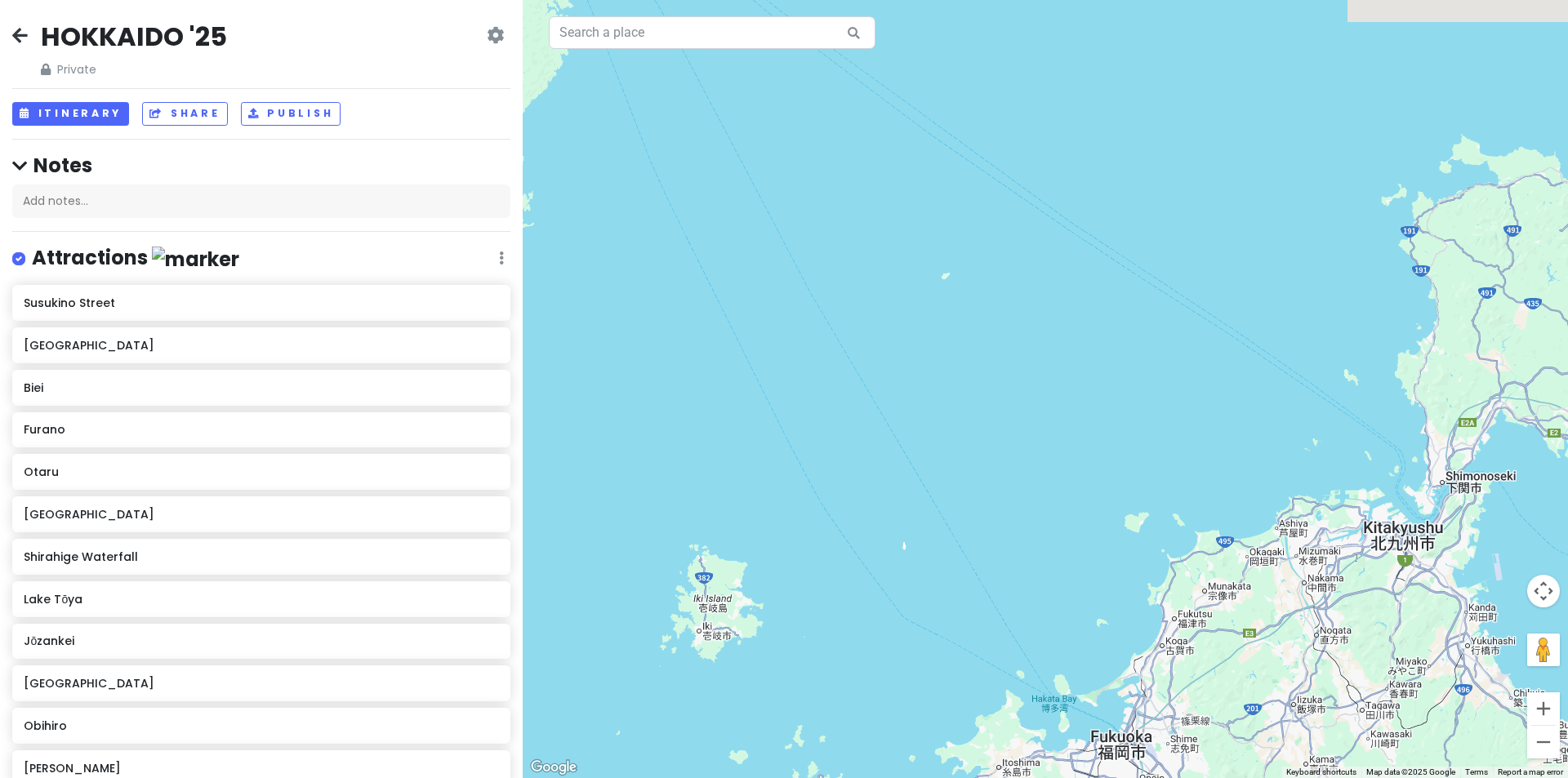
drag, startPoint x: 997, startPoint y: 397, endPoint x: 1113, endPoint y: 524, distance: 172.0
click at [1113, 524] on div at bounding box center [1045, 389] width 1045 height 778
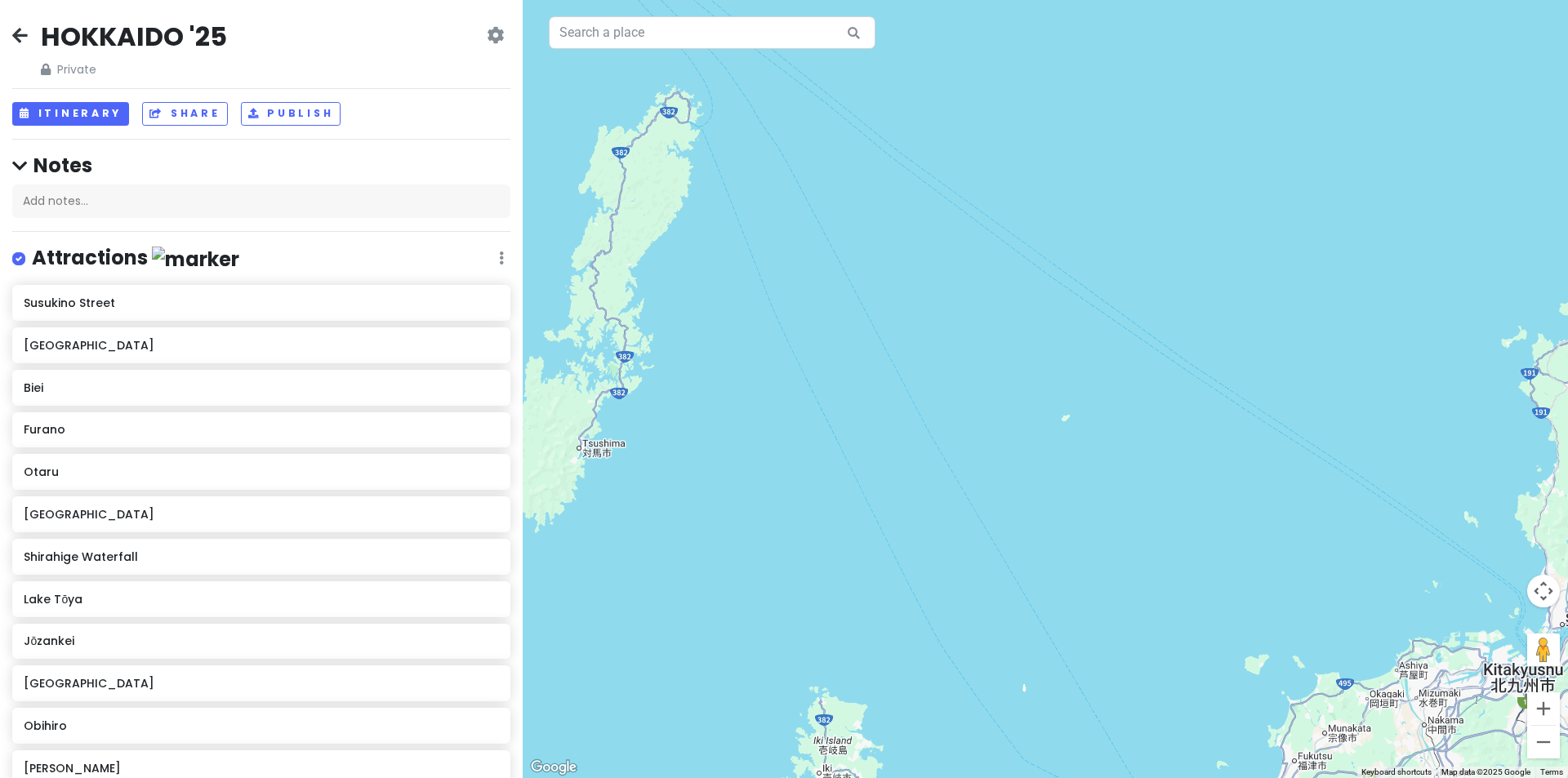
drag, startPoint x: 960, startPoint y: 389, endPoint x: 962, endPoint y: 475, distance: 86.0
click at [1024, 565] on div at bounding box center [1045, 389] width 1045 height 778
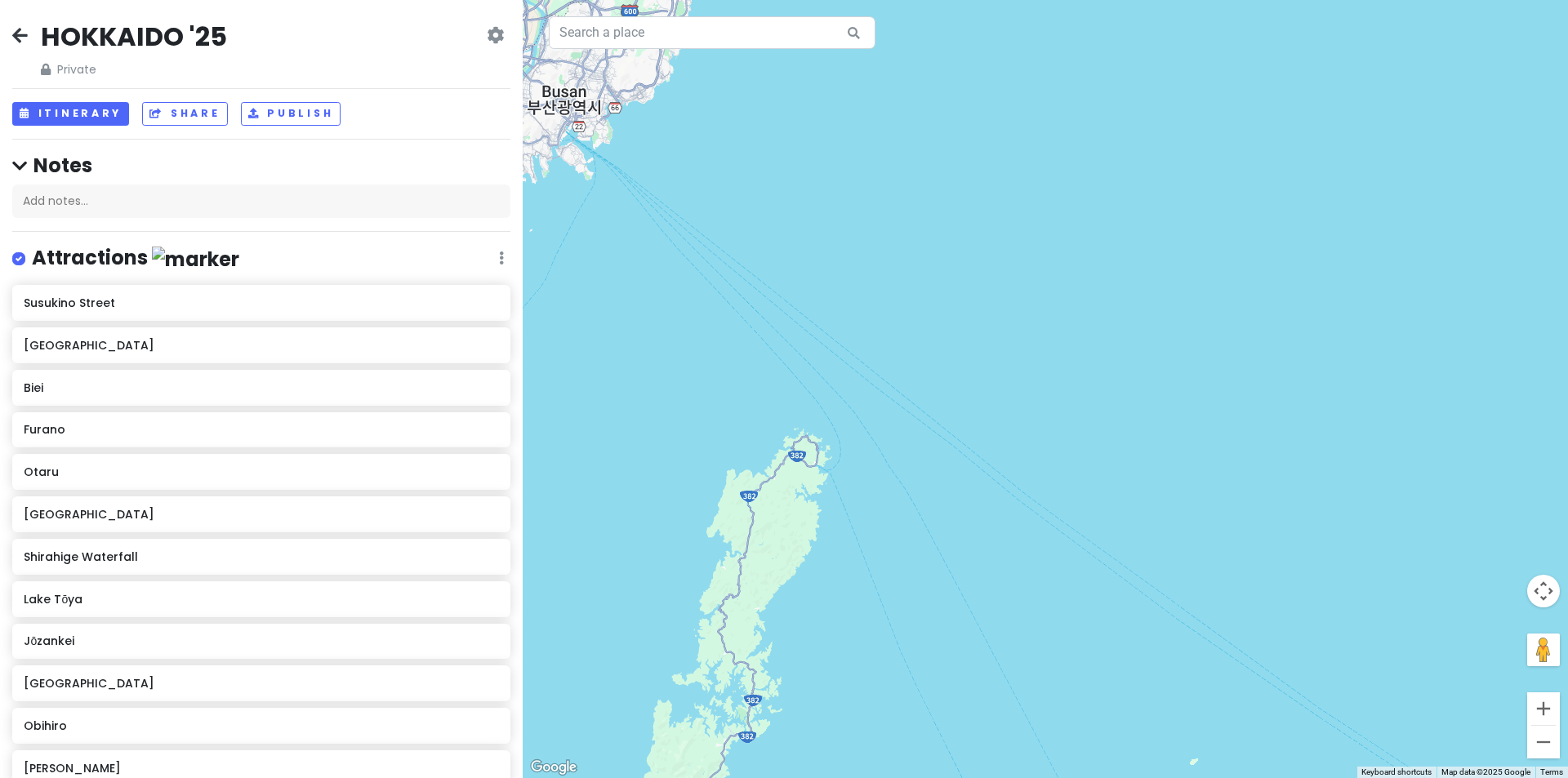
drag, startPoint x: 1098, startPoint y: 286, endPoint x: 866, endPoint y: 565, distance: 362.9
click at [913, 537] on div at bounding box center [1045, 389] width 1045 height 778
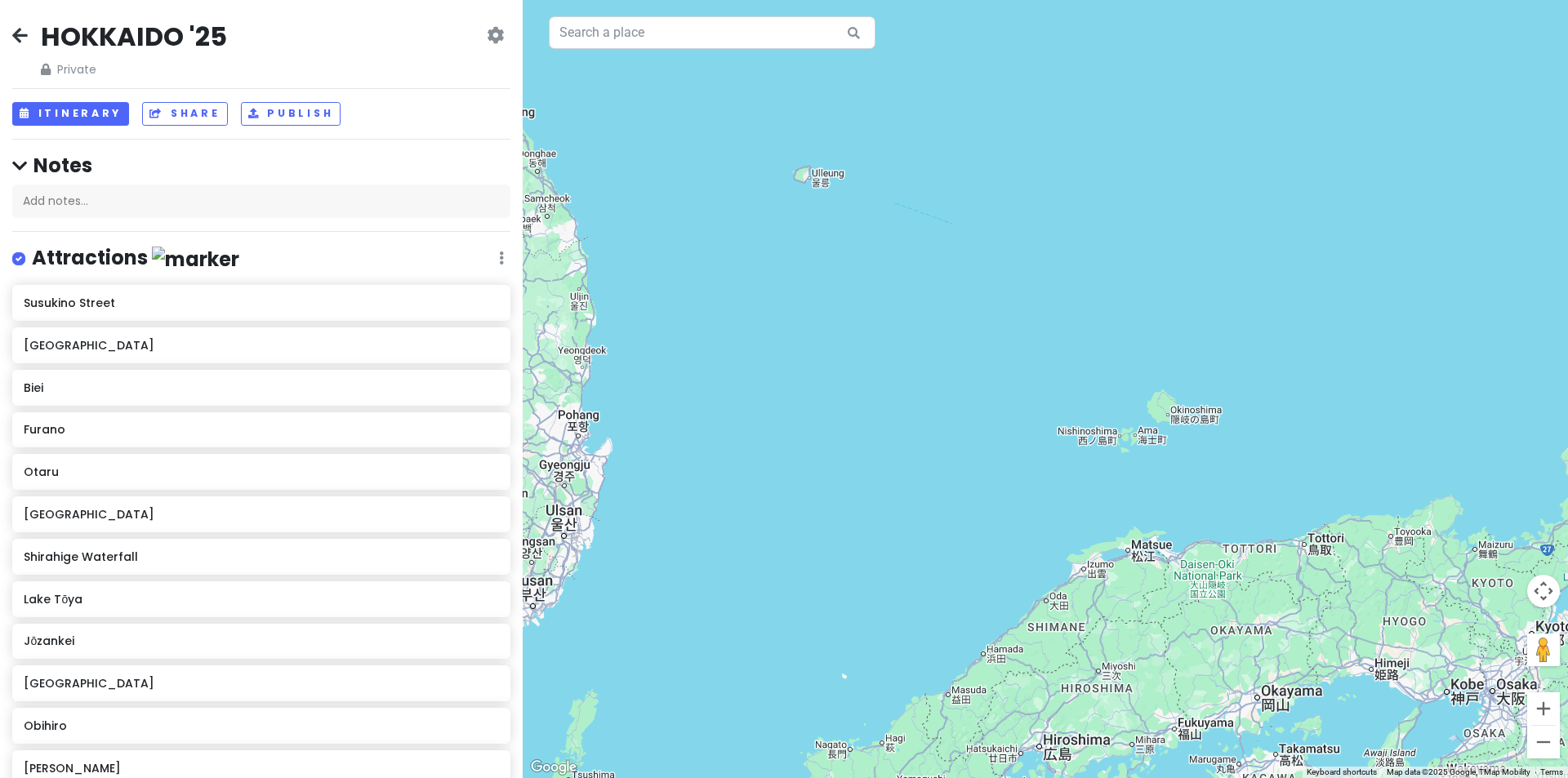
drag, startPoint x: 1197, startPoint y: 374, endPoint x: 994, endPoint y: 435, distance: 212.0
click at [997, 434] on div at bounding box center [1045, 389] width 1045 height 778
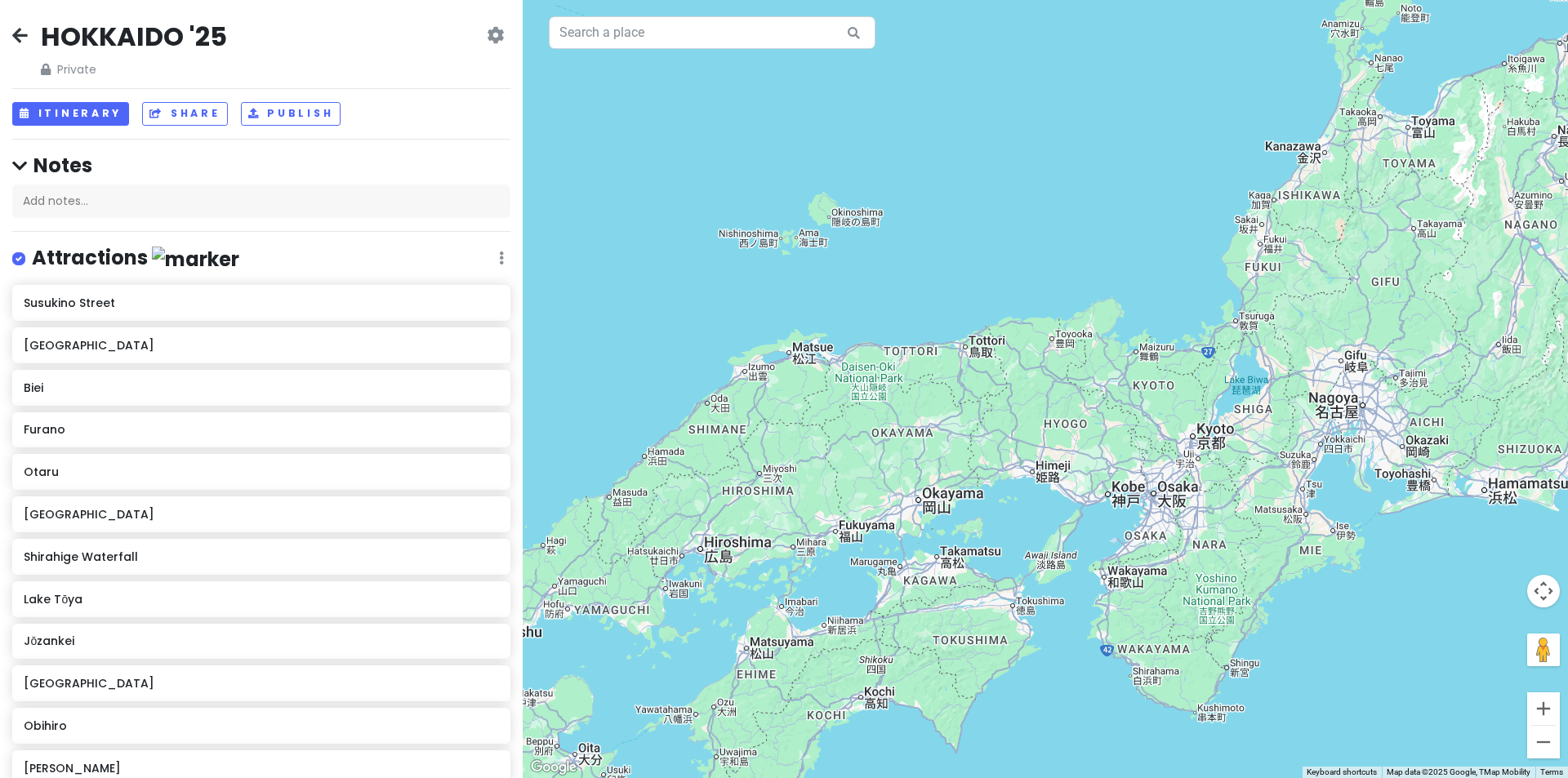
drag, startPoint x: 1253, startPoint y: 412, endPoint x: 975, endPoint y: 187, distance: 357.6
click at [975, 187] on div at bounding box center [1045, 389] width 1045 height 778
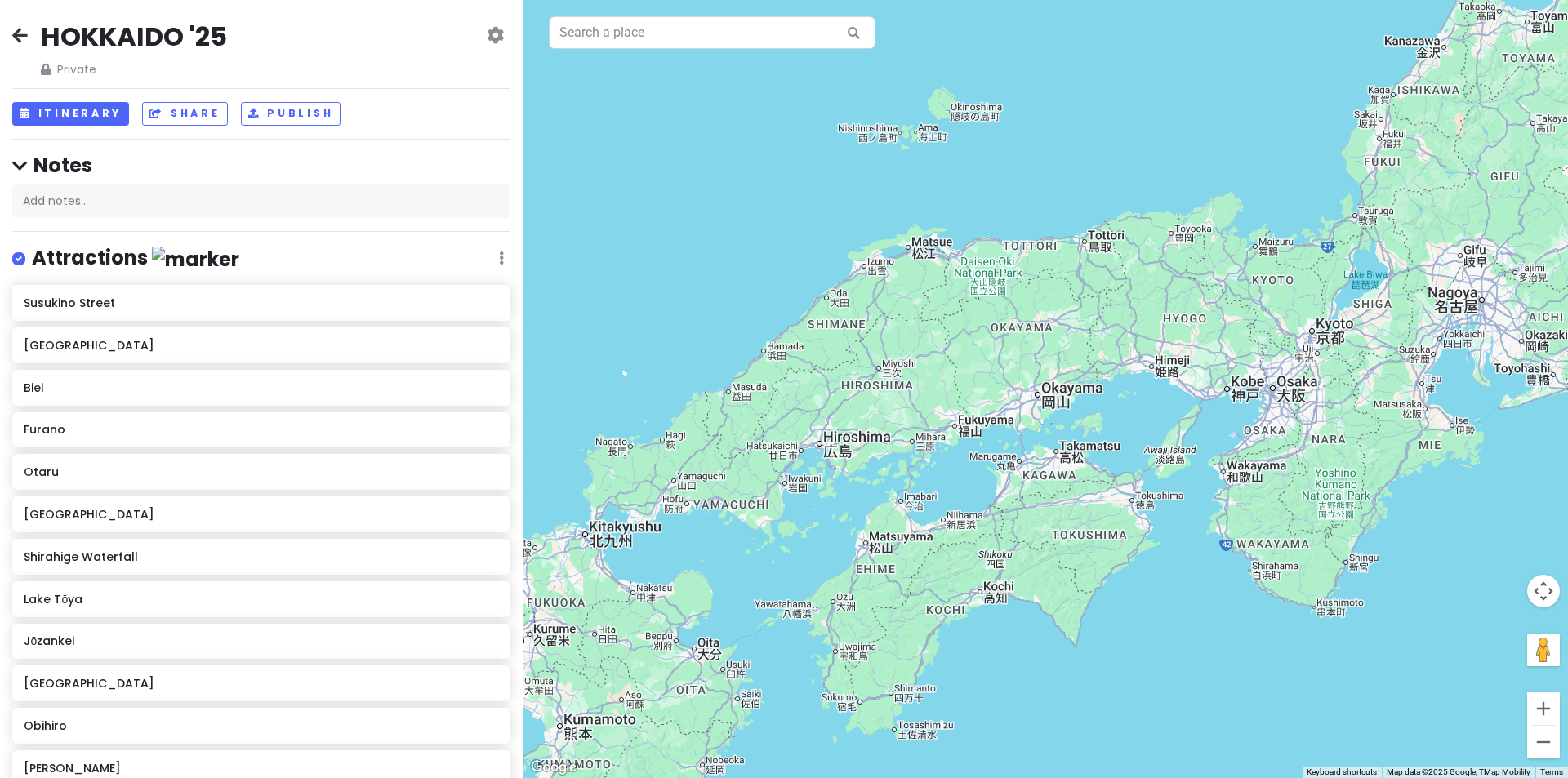
drag, startPoint x: 941, startPoint y: 312, endPoint x: 1060, endPoint y: 205, distance: 160.0
click at [1060, 205] on div at bounding box center [1045, 389] width 1045 height 778
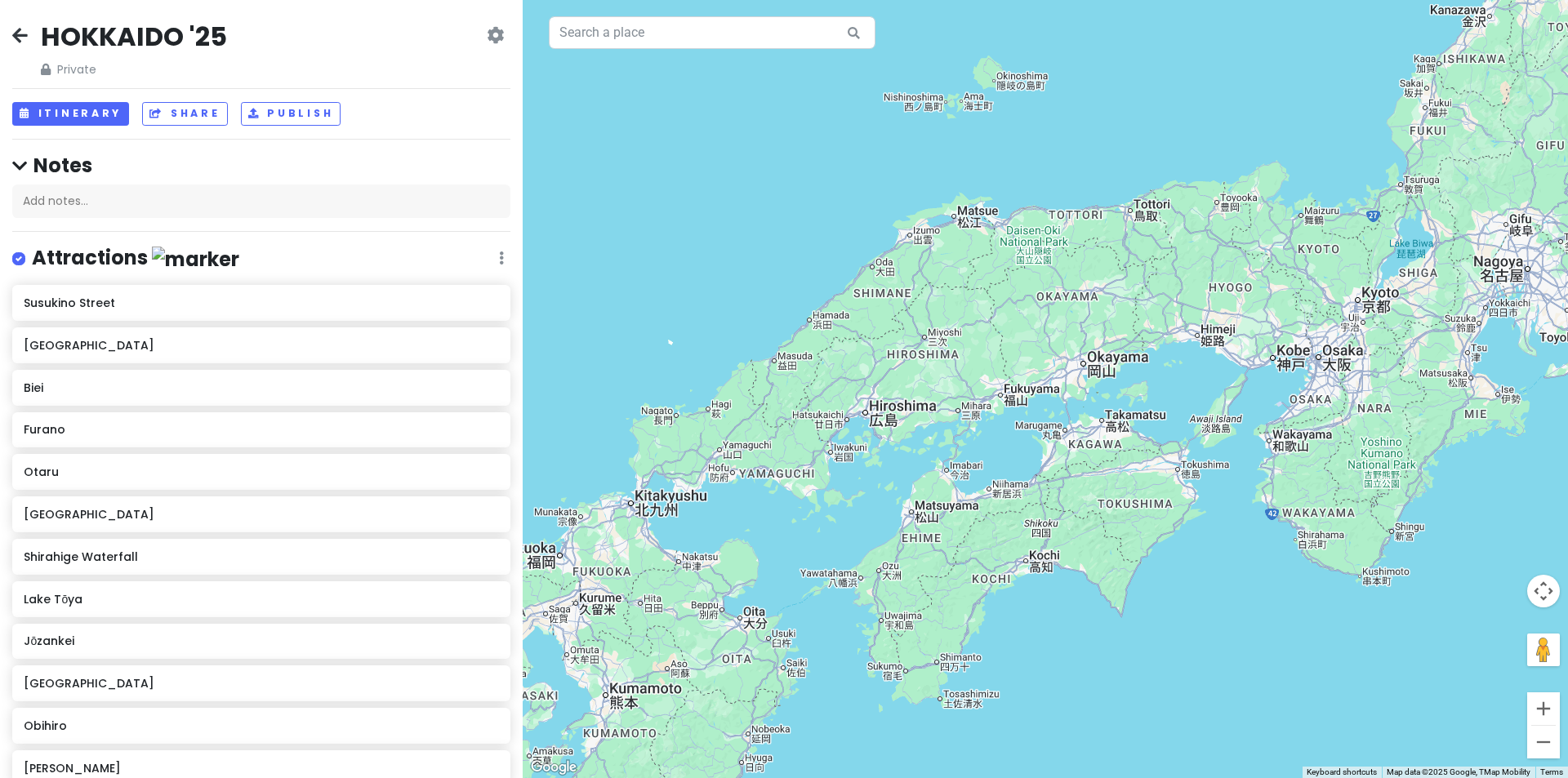
drag, startPoint x: 712, startPoint y: 353, endPoint x: 762, endPoint y: 319, distance: 60.5
click at [762, 319] on div at bounding box center [1045, 389] width 1045 height 778
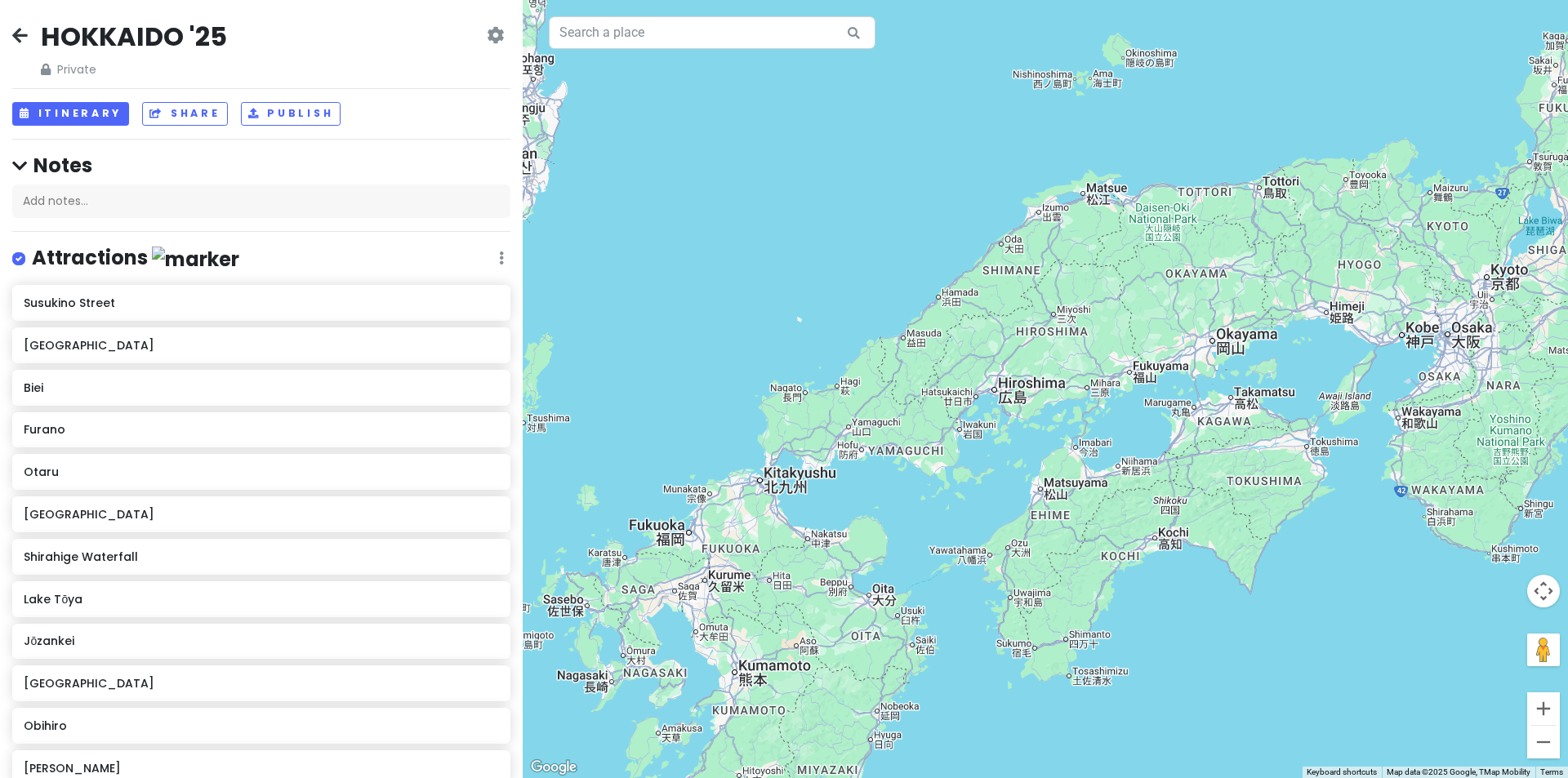
drag, startPoint x: 760, startPoint y: 319, endPoint x: 835, endPoint y: 332, distance: 76.1
click at [836, 332] on div at bounding box center [1045, 389] width 1045 height 778
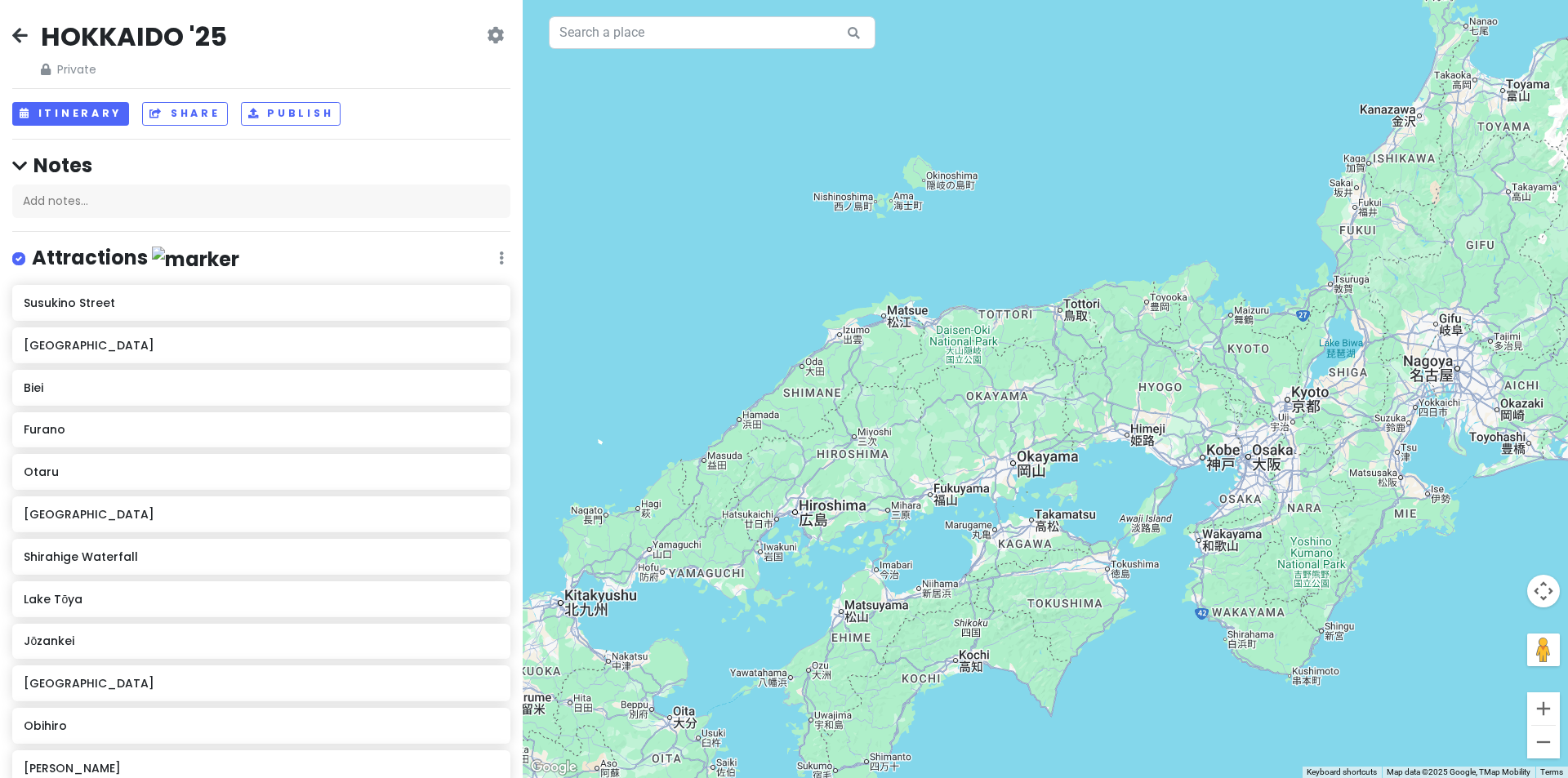
drag, startPoint x: 1141, startPoint y: 201, endPoint x: 1009, endPoint y: 273, distance: 150.4
click at [1009, 273] on div at bounding box center [1045, 389] width 1045 height 778
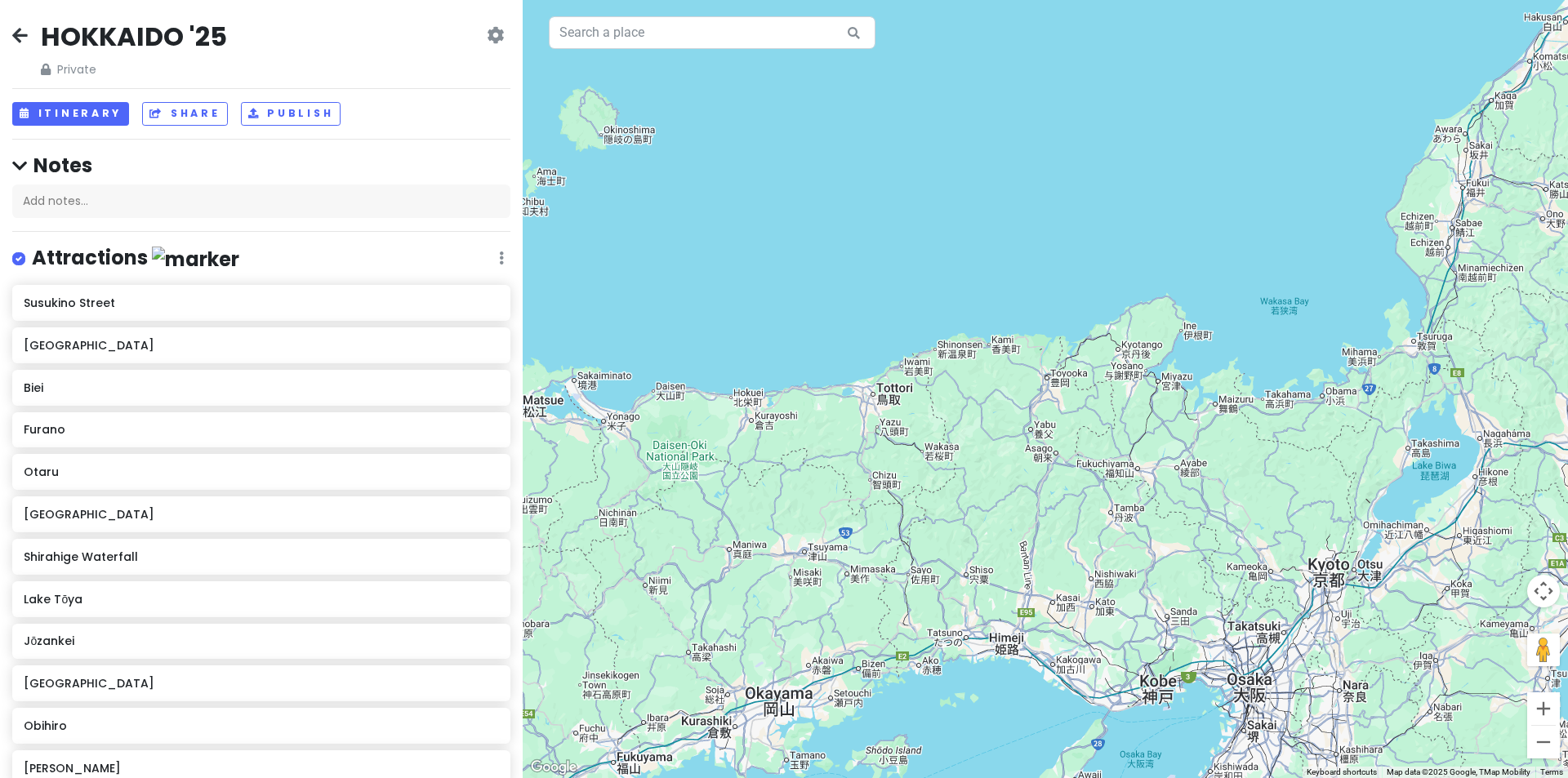
drag, startPoint x: 1146, startPoint y: 248, endPoint x: 896, endPoint y: 318, distance: 259.6
click at [910, 315] on div at bounding box center [1045, 389] width 1045 height 778
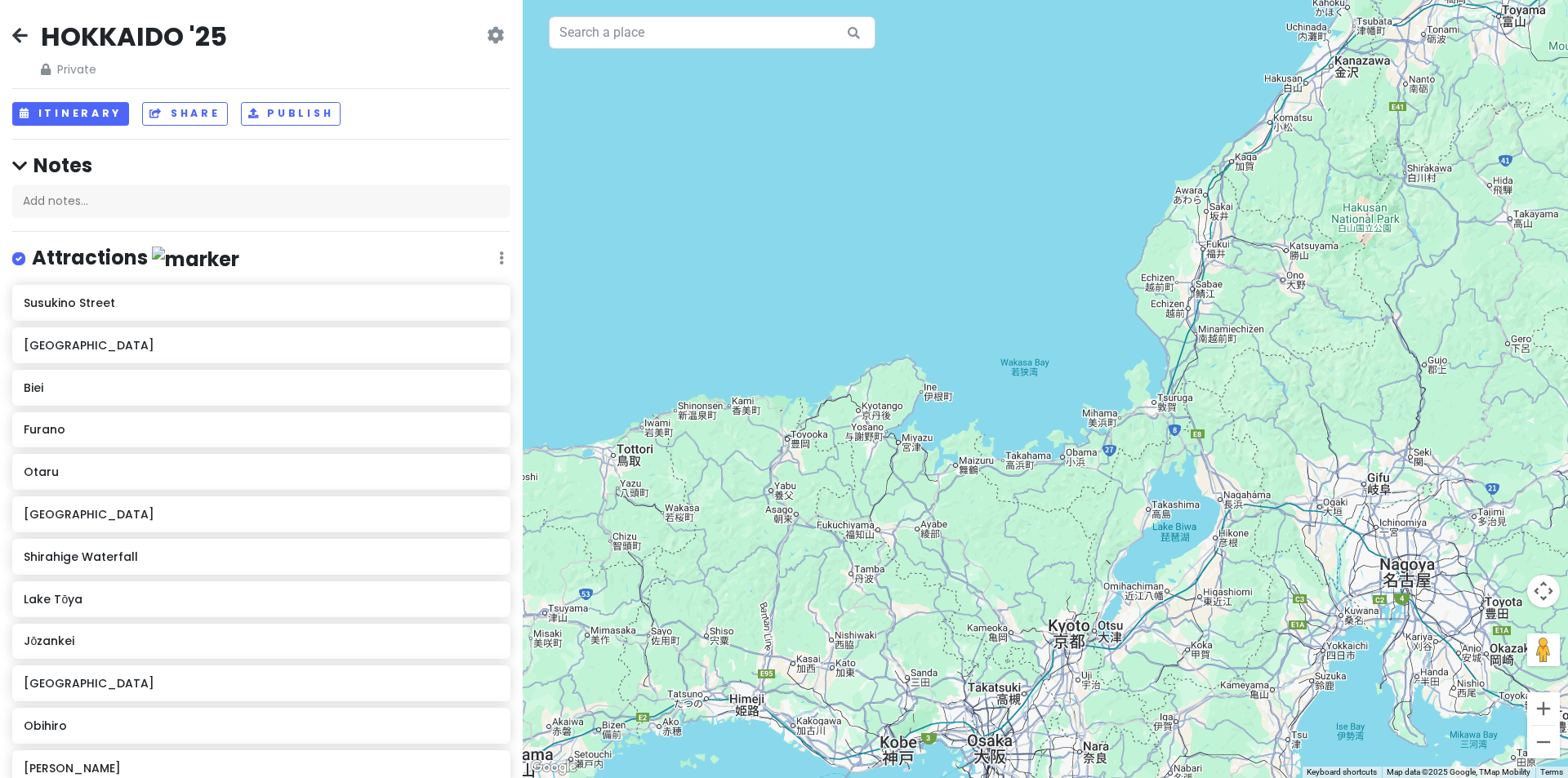
drag, startPoint x: 1055, startPoint y: 253, endPoint x: 762, endPoint y: 464, distance: 361.1
click at [797, 446] on div at bounding box center [1045, 389] width 1045 height 778
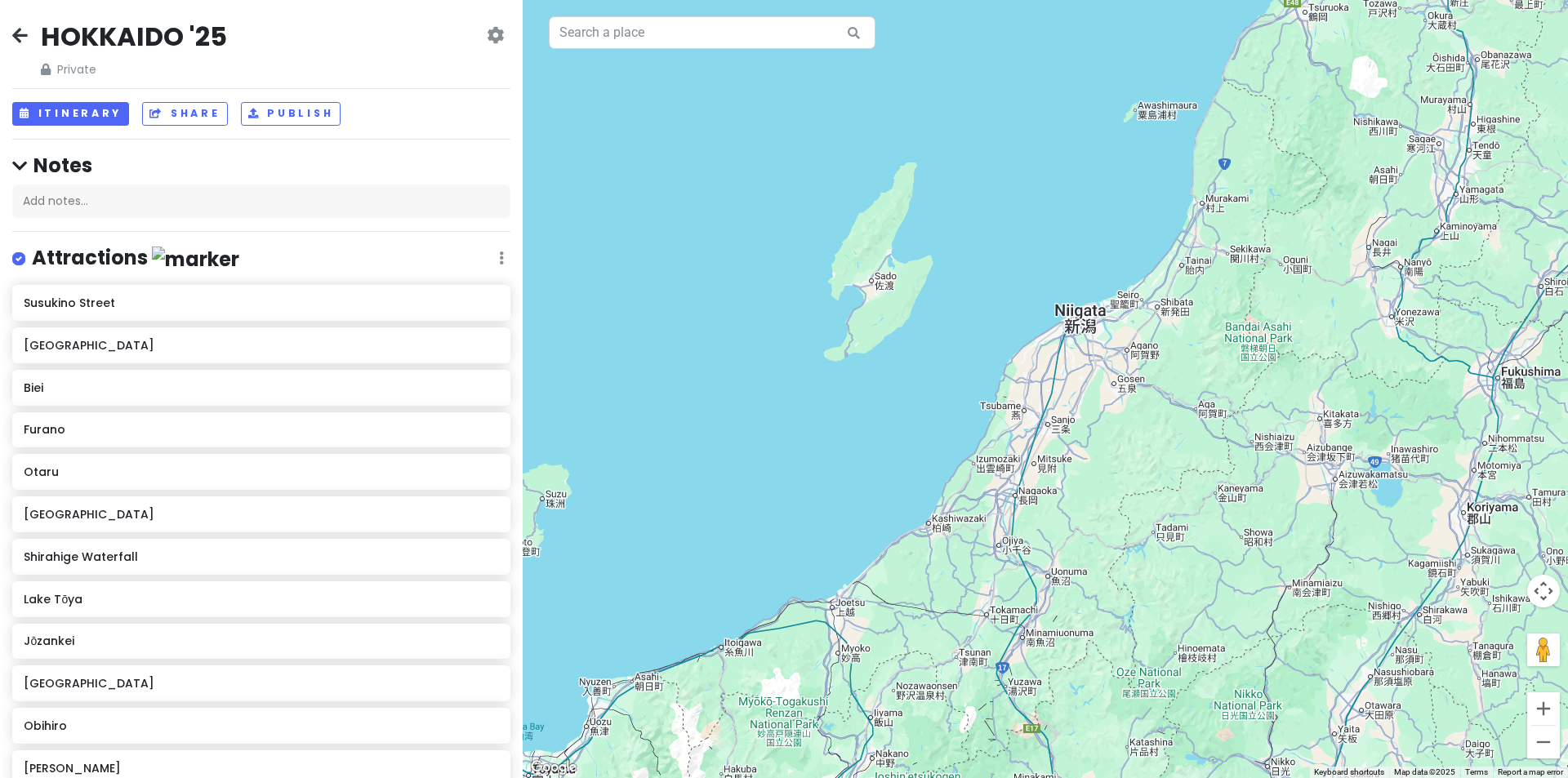
drag, startPoint x: 1138, startPoint y: 185, endPoint x: 990, endPoint y: 360, distance: 229.2
click at [994, 358] on div at bounding box center [1045, 389] width 1045 height 778
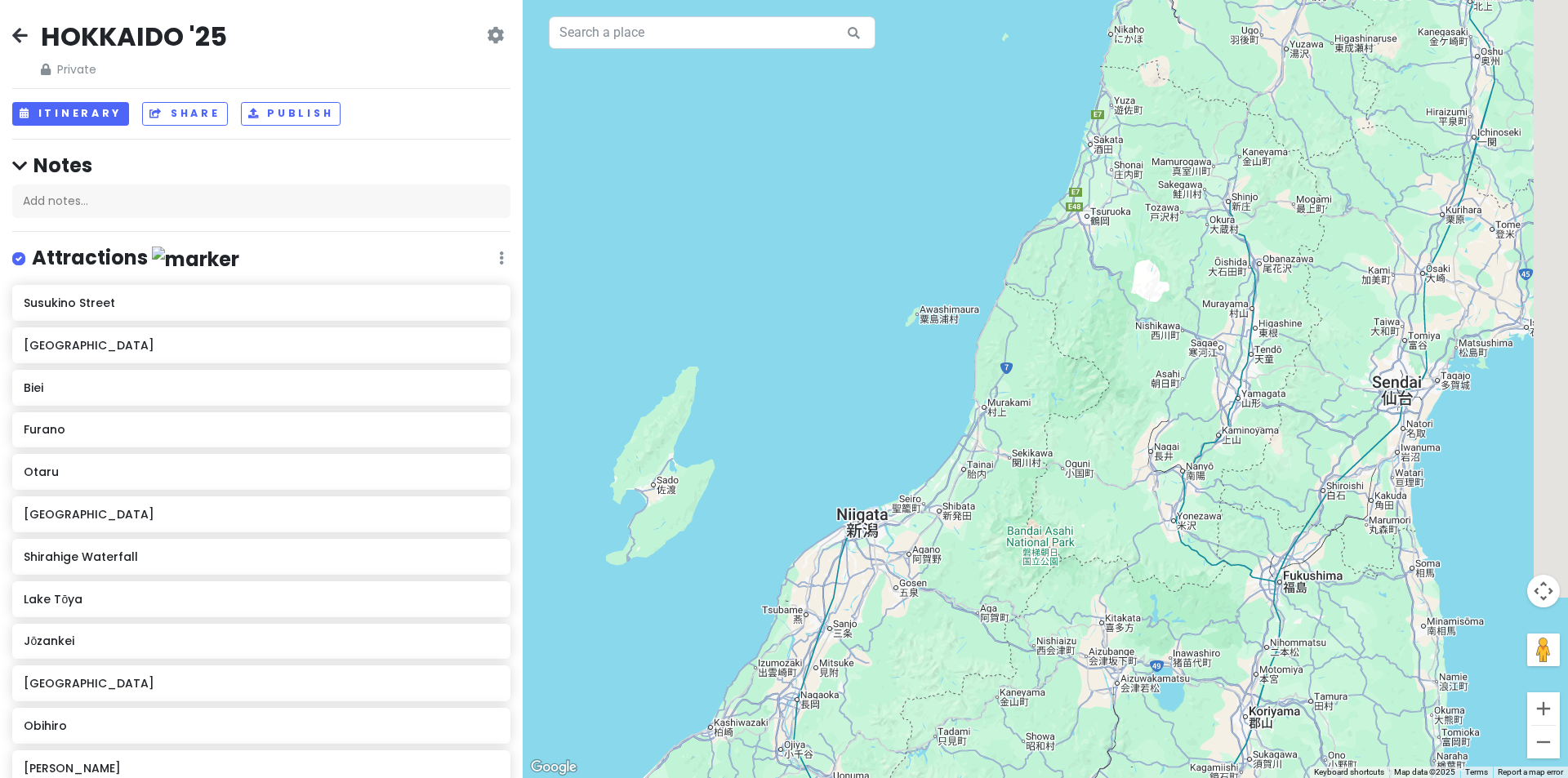
drag, startPoint x: 912, startPoint y: 380, endPoint x: 849, endPoint y: 413, distance: 71.1
click at [853, 412] on div at bounding box center [1045, 389] width 1045 height 778
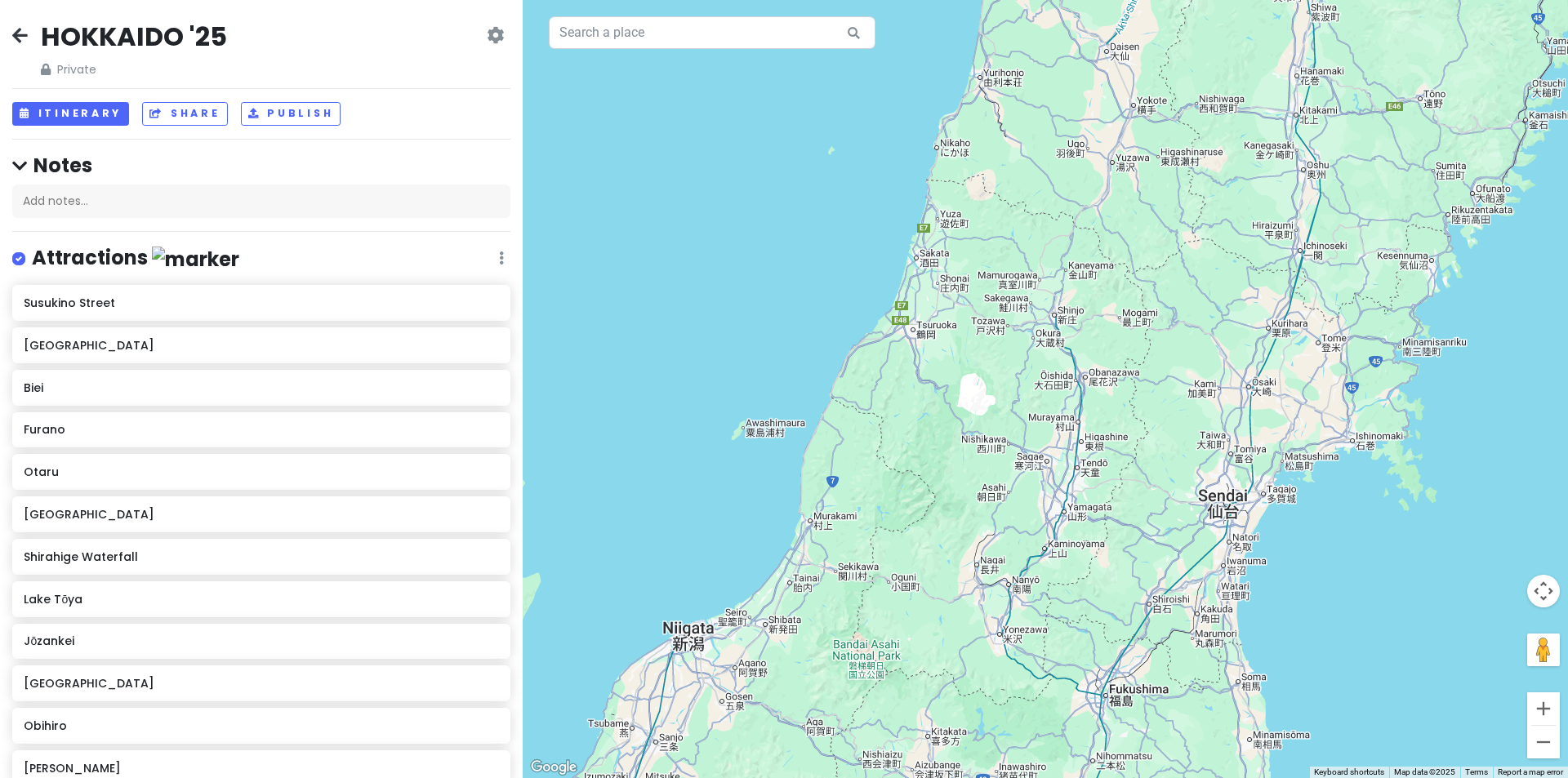
drag, startPoint x: 837, startPoint y: 240, endPoint x: 787, endPoint y: 335, distance: 107.4
click at [793, 333] on div at bounding box center [1045, 389] width 1045 height 778
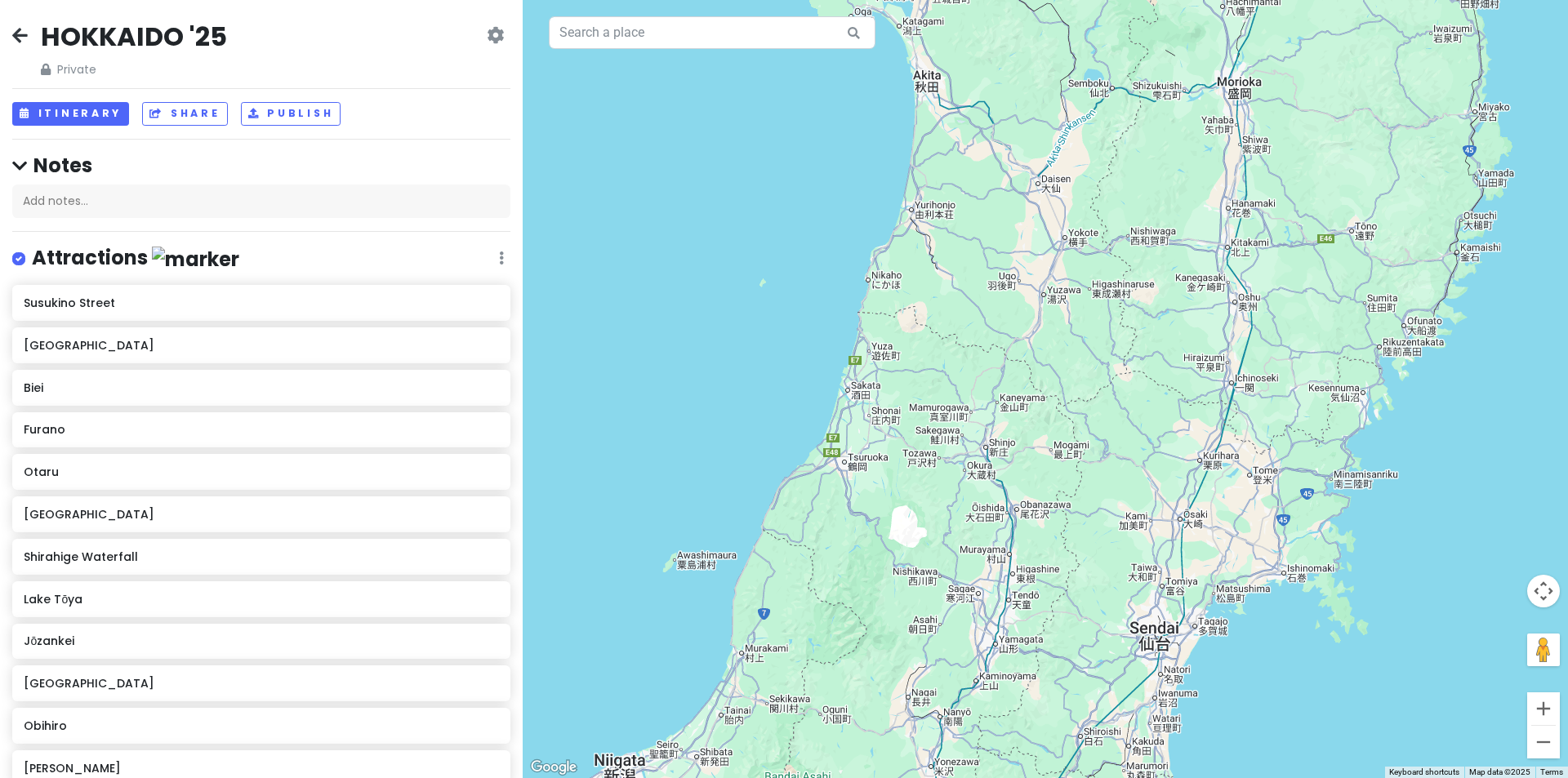
drag, startPoint x: 820, startPoint y: 229, endPoint x: 775, endPoint y: 425, distance: 201.1
click at [775, 425] on div at bounding box center [1045, 389] width 1045 height 778
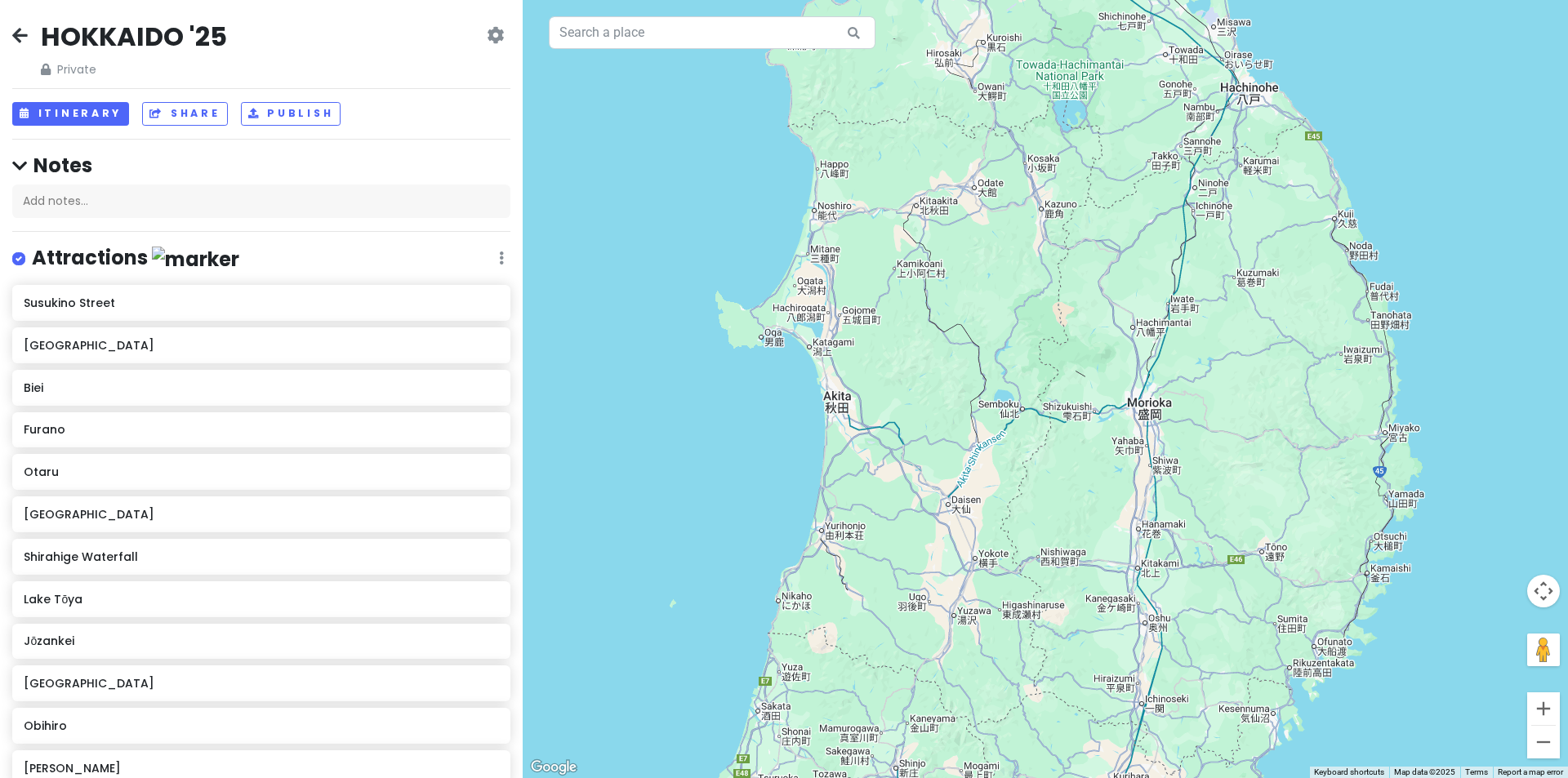
drag
click at [701, 453] on div at bounding box center [1045, 389] width 1045 height 778
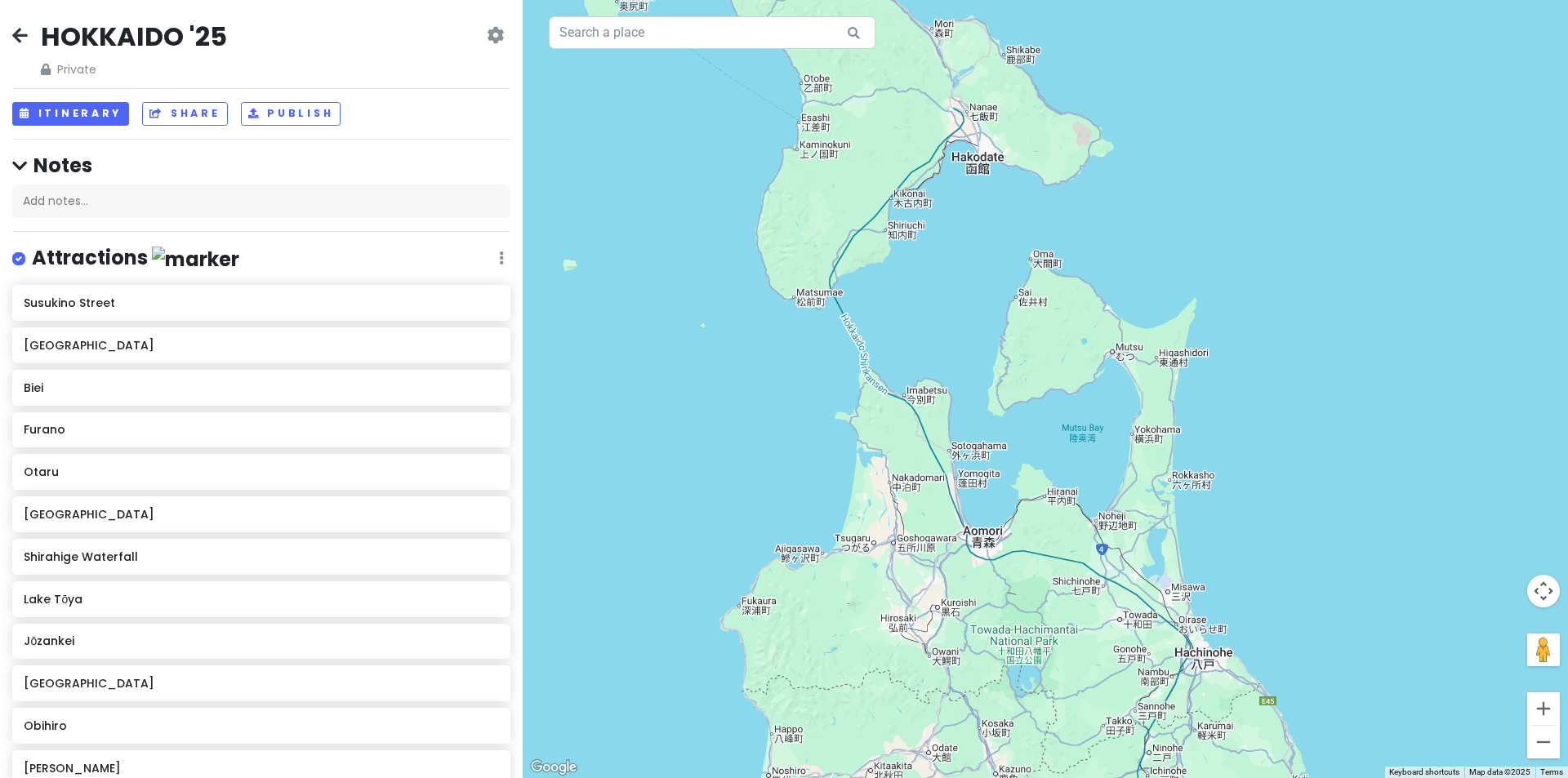
drag, startPoint x: 967, startPoint y: 264, endPoint x: 955, endPoint y: 440, distance: 176.4
click at [956, 423] on div at bounding box center [1045, 389] width 1045 height 778
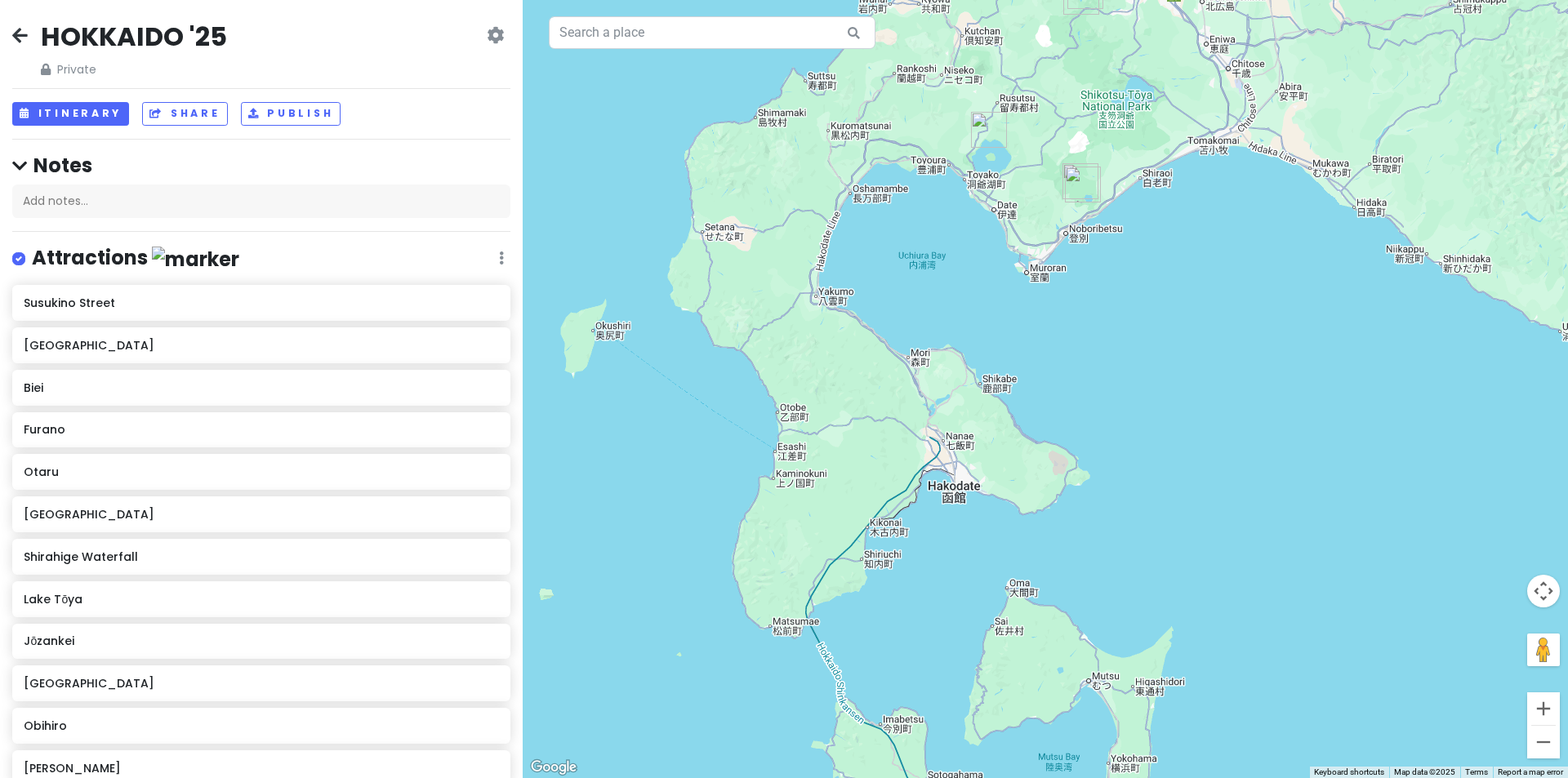
drag, startPoint x: 1166, startPoint y: 339, endPoint x: 1091, endPoint y: 571, distance: 243.8
click at [1091, 571] on div at bounding box center [1045, 389] width 1045 height 778
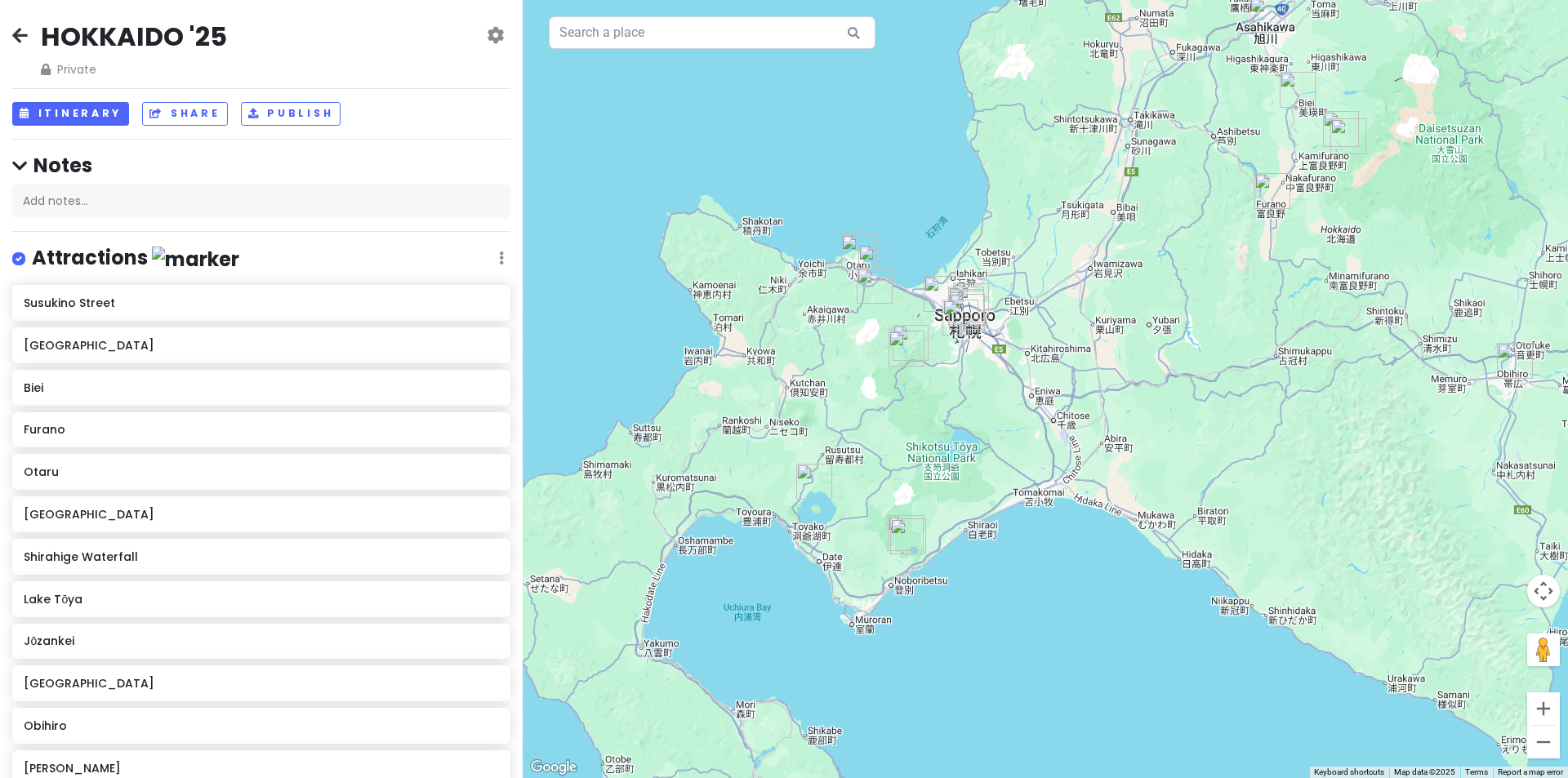
drag, startPoint x: 1084, startPoint y: 552, endPoint x: 1042, endPoint y: 540, distance: 43.7
click at [1046, 544] on div at bounding box center [1045, 389] width 1045 height 778
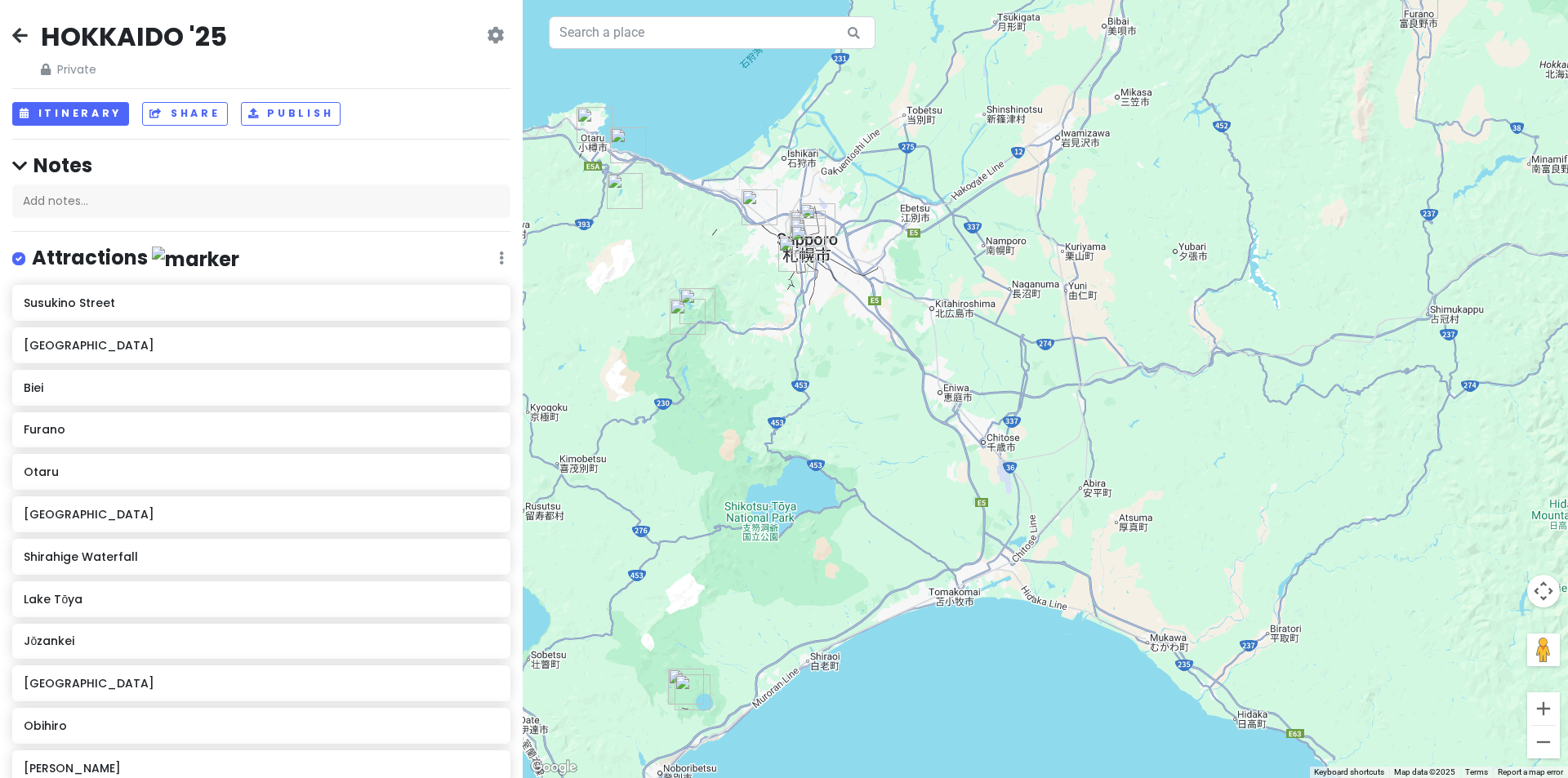
drag, startPoint x: 768, startPoint y: 310, endPoint x: 885, endPoint y: 392, distance: 142.9
click at [885, 392] on div at bounding box center [1045, 389] width 1045 height 778
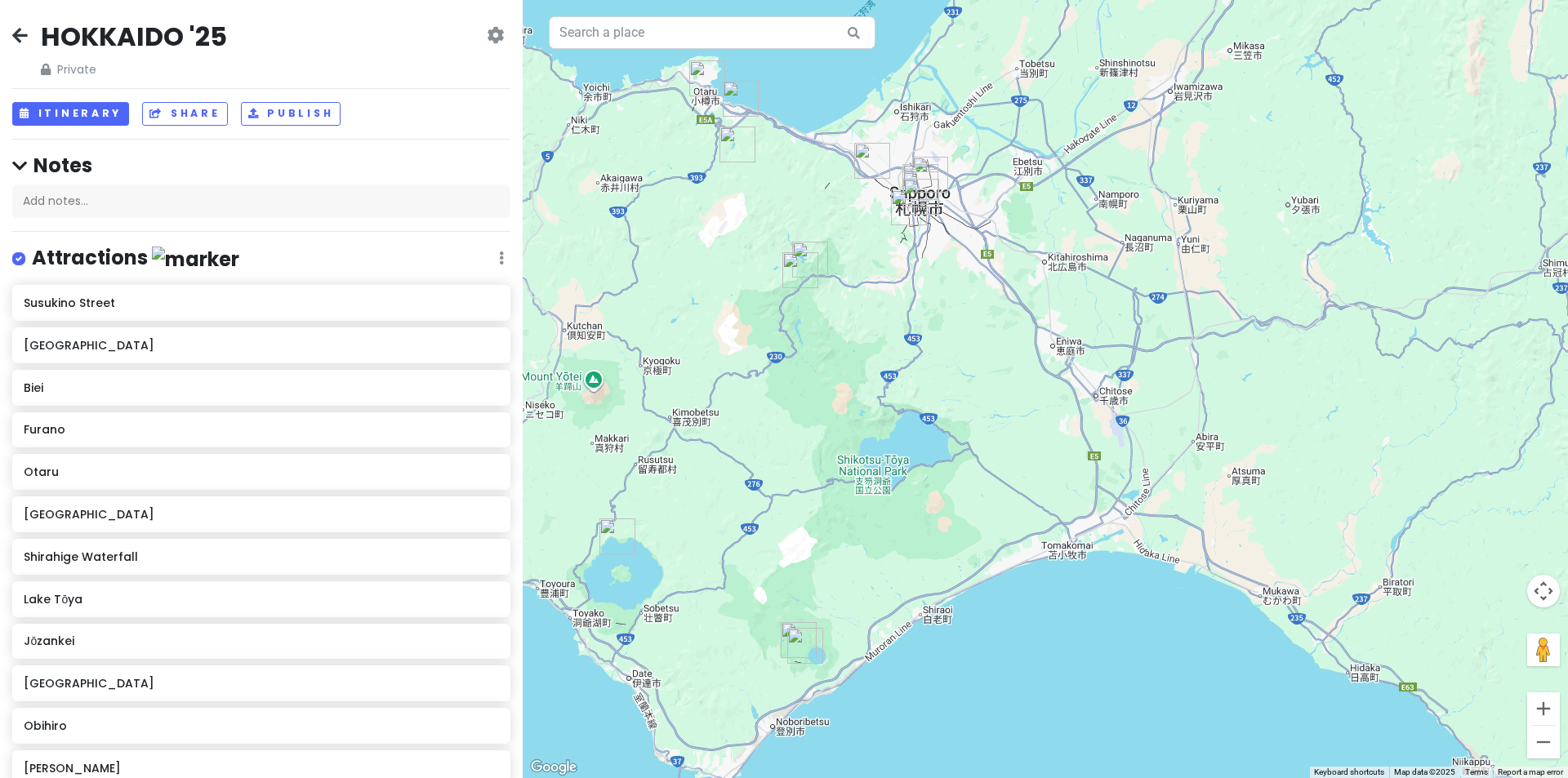
drag, startPoint x: 909, startPoint y: 451, endPoint x: 767, endPoint y: 209, distance: 280.6
click at [767, 209] on div at bounding box center [1045, 389] width 1045 height 778
click at [808, 641] on img "Noboribetsu Bear Park" at bounding box center [805, 646] width 36 height 36
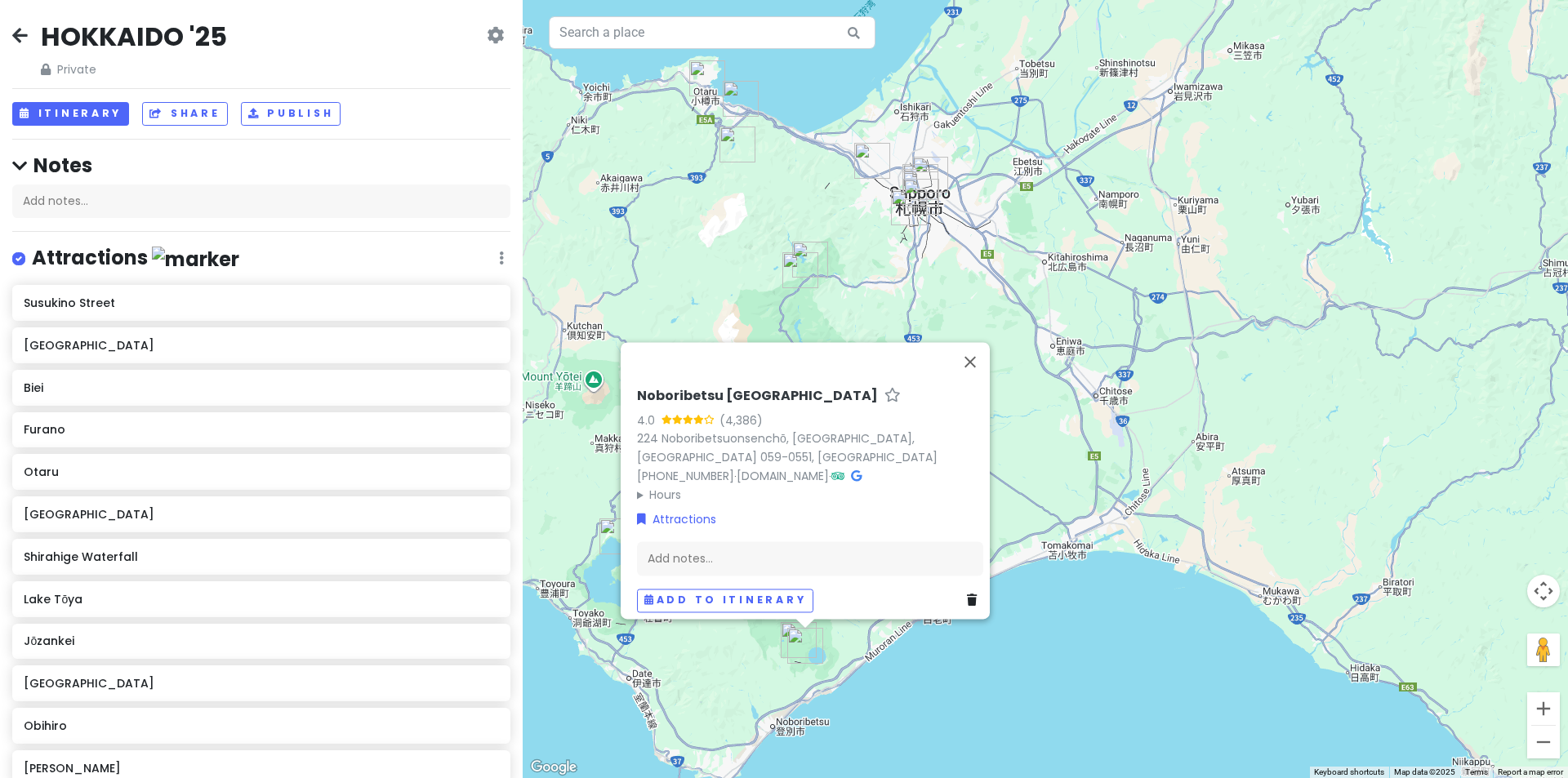
click at [751, 637] on div "Noboribetsu Bear Park 4.0 (4,386) 224 Noboribetsuonsenchō, [GEOGRAPHIC_DATA], […" at bounding box center [1045, 389] width 1045 height 778
drag, startPoint x: 976, startPoint y: 348, endPoint x: 983, endPoint y: 386, distance: 38.6
click at [967, 354] on button "Close" at bounding box center [970, 362] width 39 height 39
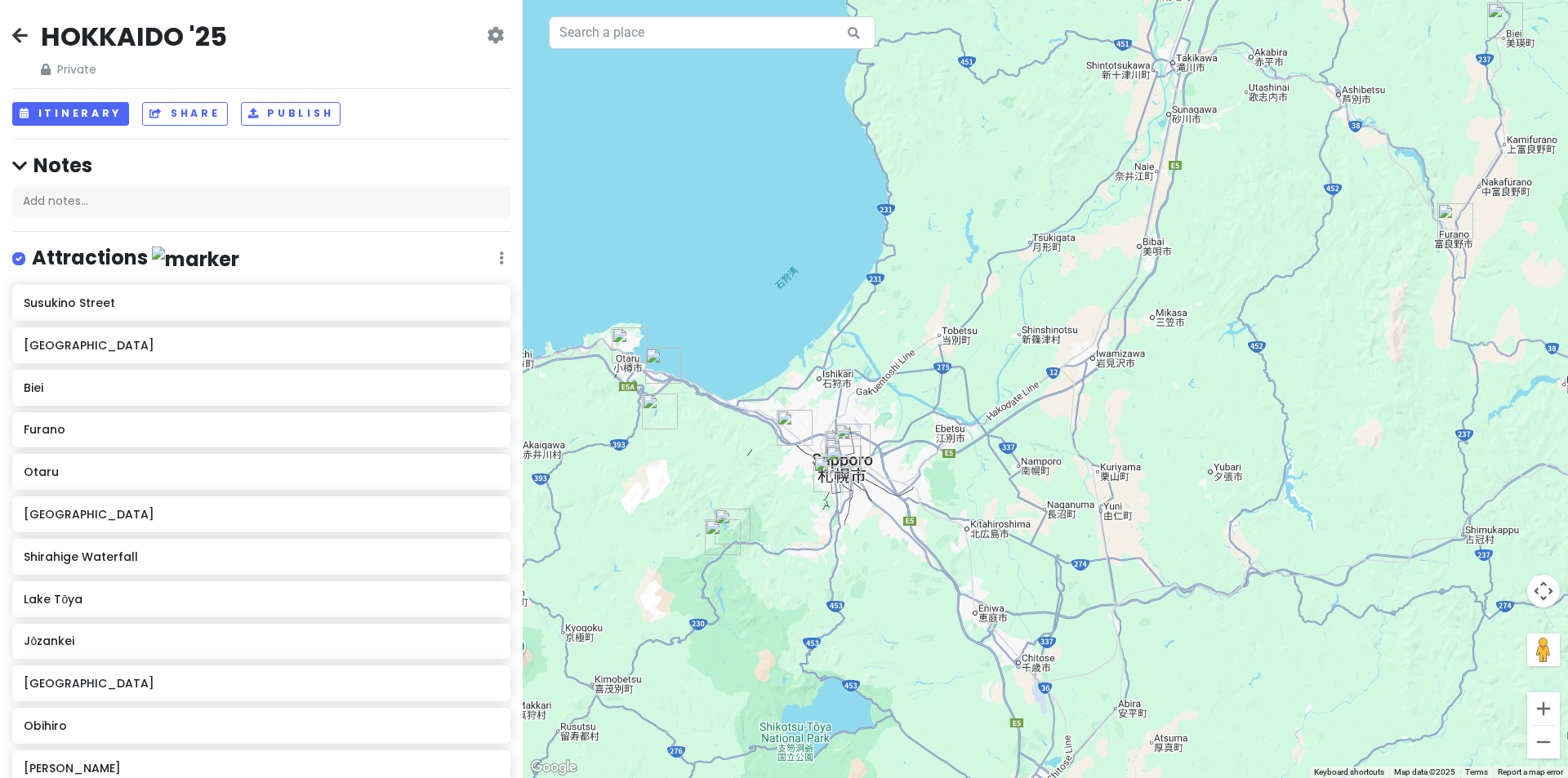
drag, startPoint x: 984, startPoint y: 383, endPoint x: 904, endPoint y: 566, distance: 199.7
click at [922, 592] on div at bounding box center [1045, 389] width 1045 height 778
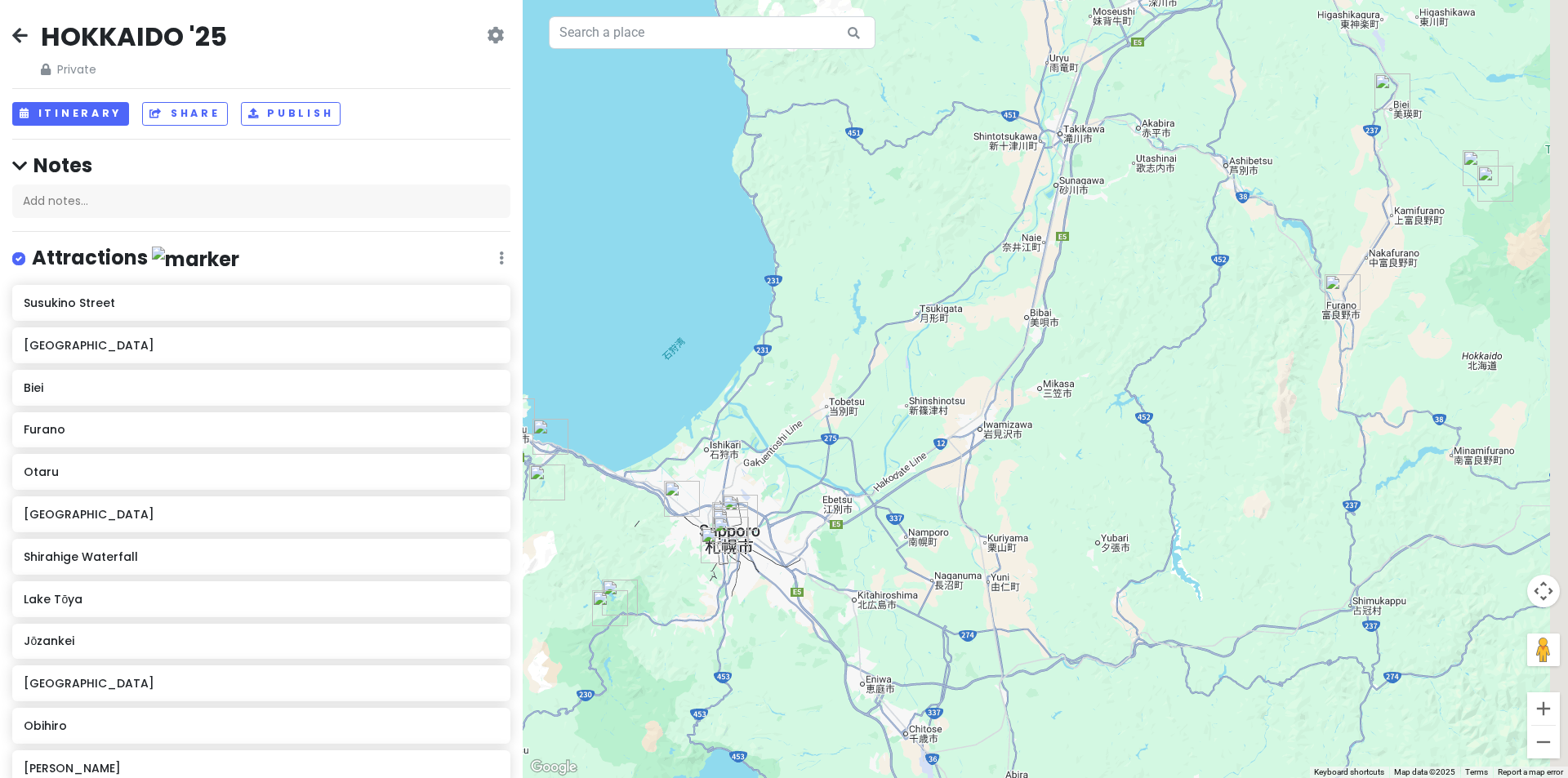
drag, startPoint x: 1098, startPoint y: 360, endPoint x: 913, endPoint y: 495, distance: 229.0
click at [918, 498] on div at bounding box center [1045, 389] width 1045 height 778
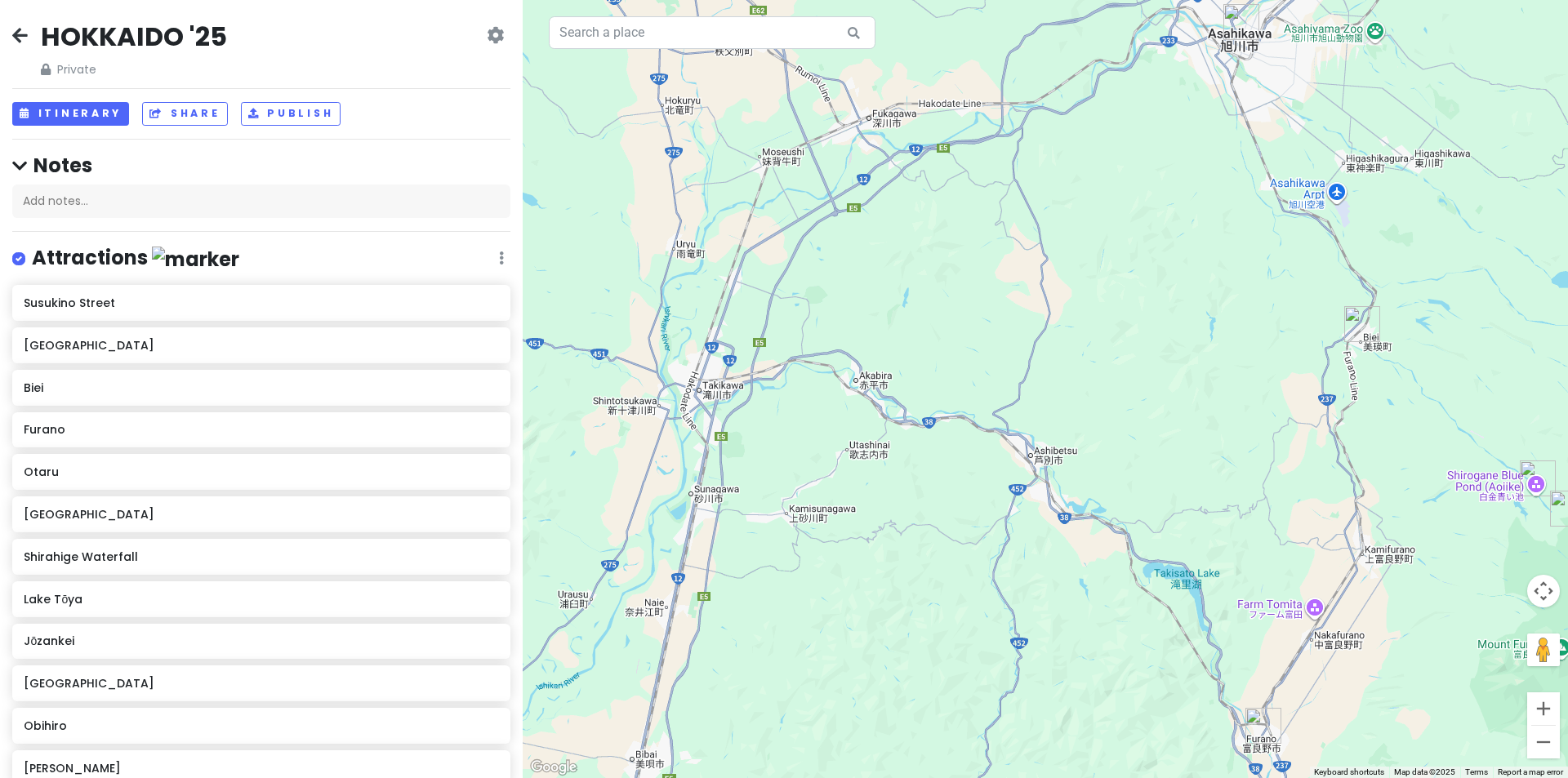
drag, startPoint x: 963, startPoint y: 316, endPoint x: 1108, endPoint y: 335, distance: 146.2
click at [1108, 335] on div at bounding box center [1045, 389] width 1045 height 778
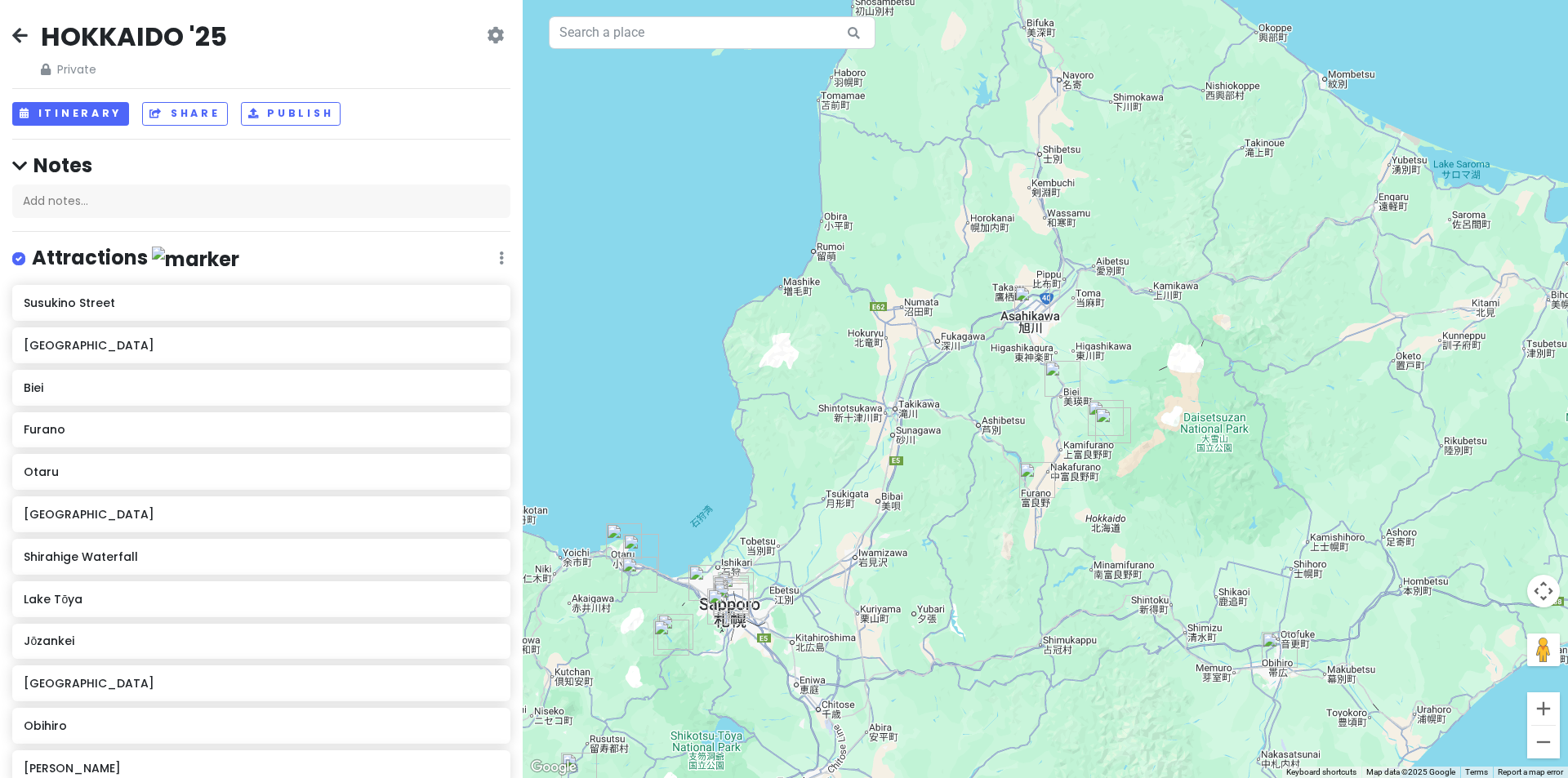
drag, startPoint x: 1108, startPoint y: 316, endPoint x: 1028, endPoint y: 345, distance: 85.1
click at [1028, 345] on div at bounding box center [1045, 389] width 1045 height 778
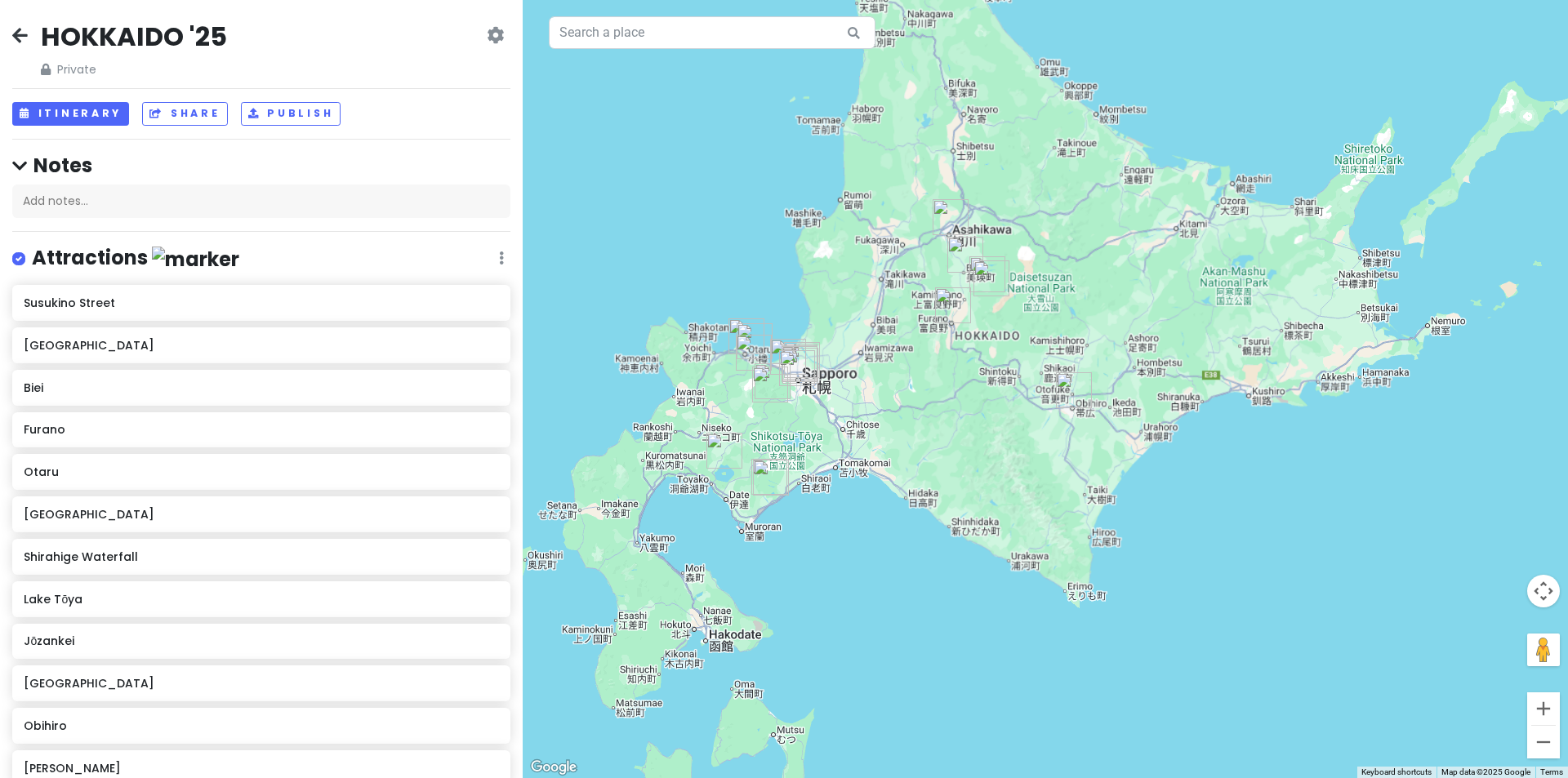
drag, startPoint x: 1196, startPoint y: 419, endPoint x: 1054, endPoint y: 289, distance: 192.5
click at [1054, 289] on div at bounding box center [1045, 389] width 1045 height 778
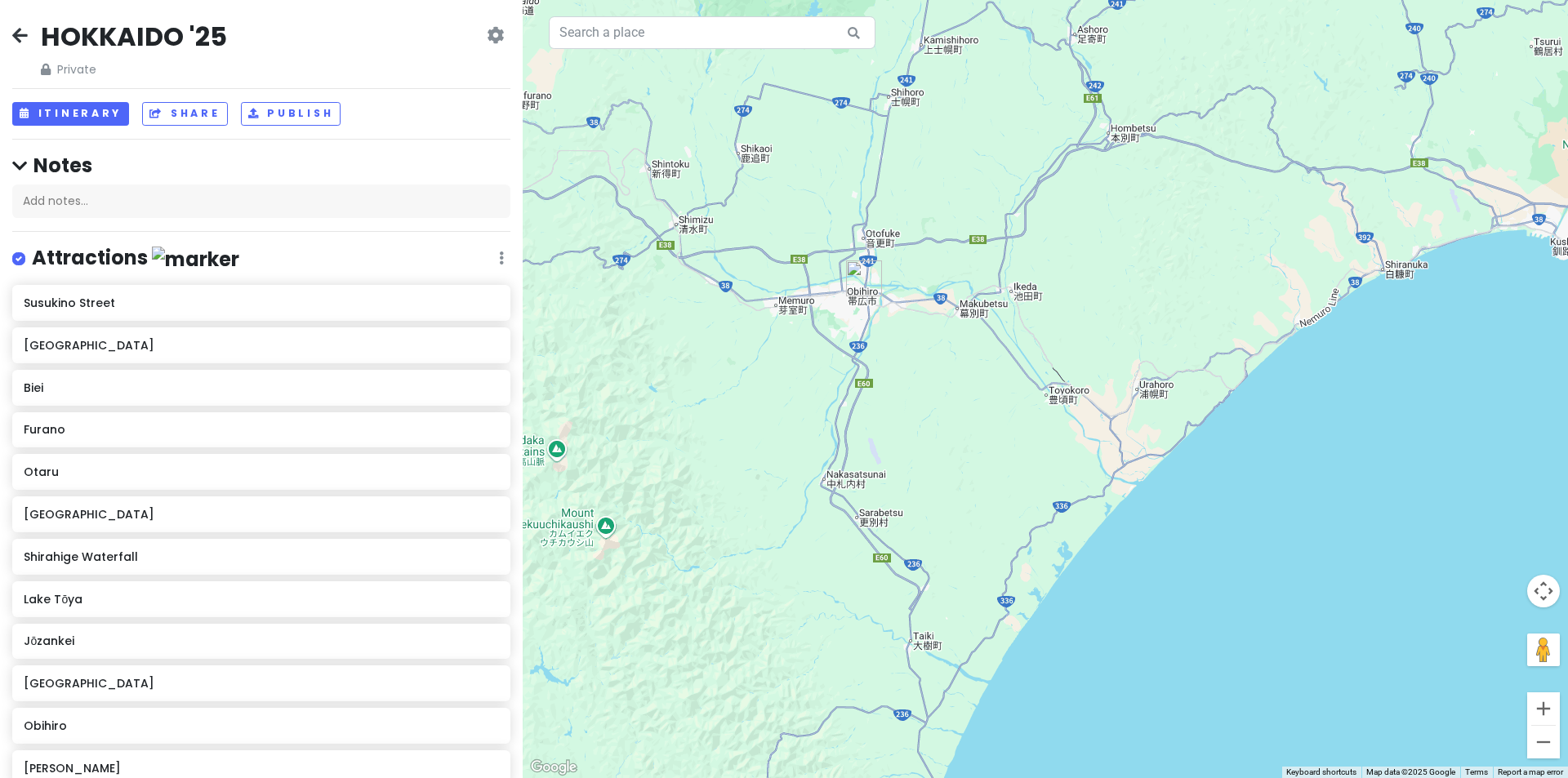
click at [866, 282] on img "Obihiro" at bounding box center [864, 278] width 36 height 36
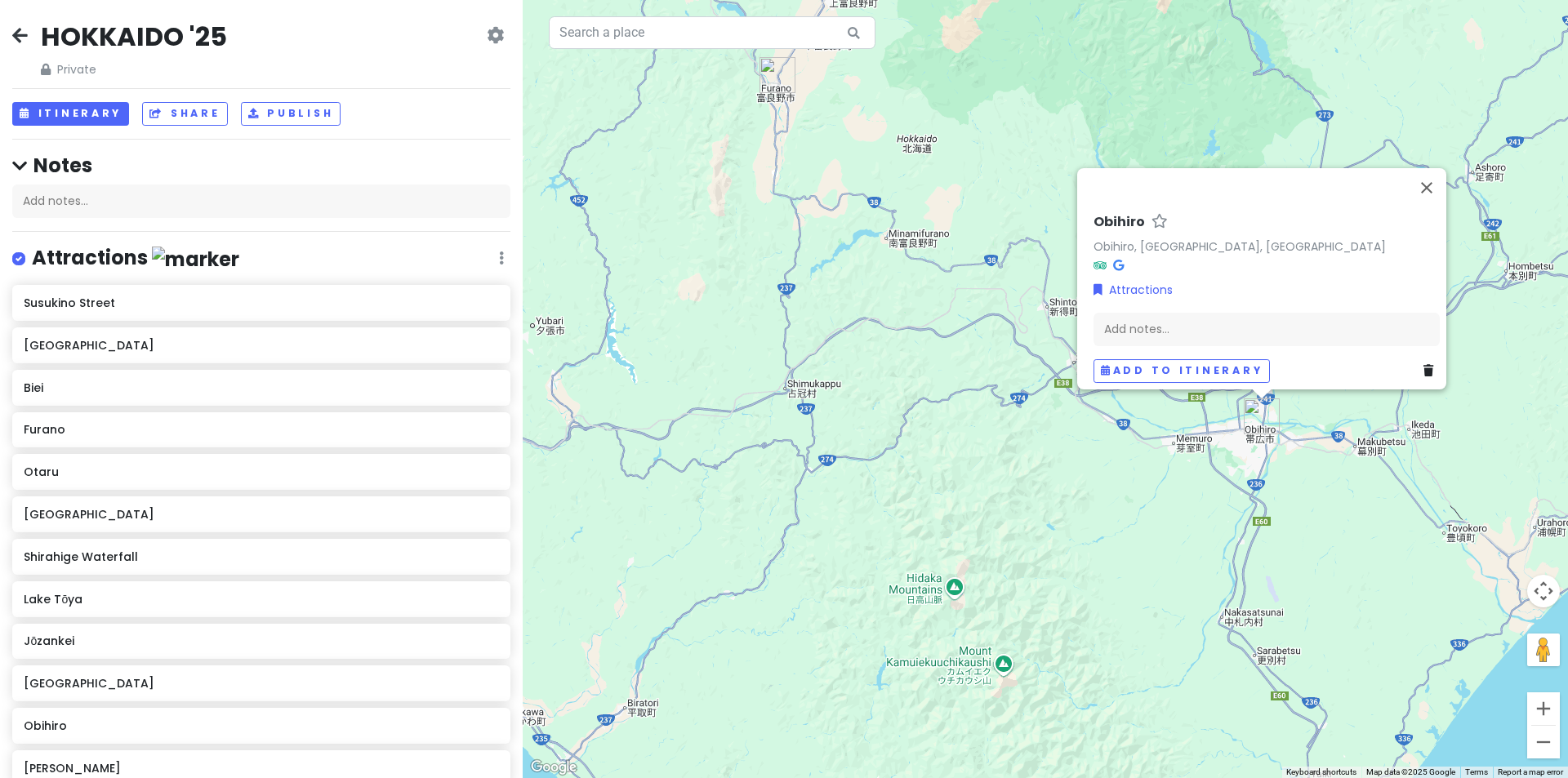
drag, startPoint x: 709, startPoint y: 334, endPoint x: 1108, endPoint y: 442, distance: 413.4
click at [1108, 442] on div "Obihiro Obihiro, [GEOGRAPHIC_DATA], [GEOGRAPHIC_DATA] Attractions Add notes... …" at bounding box center [1045, 389] width 1045 height 778
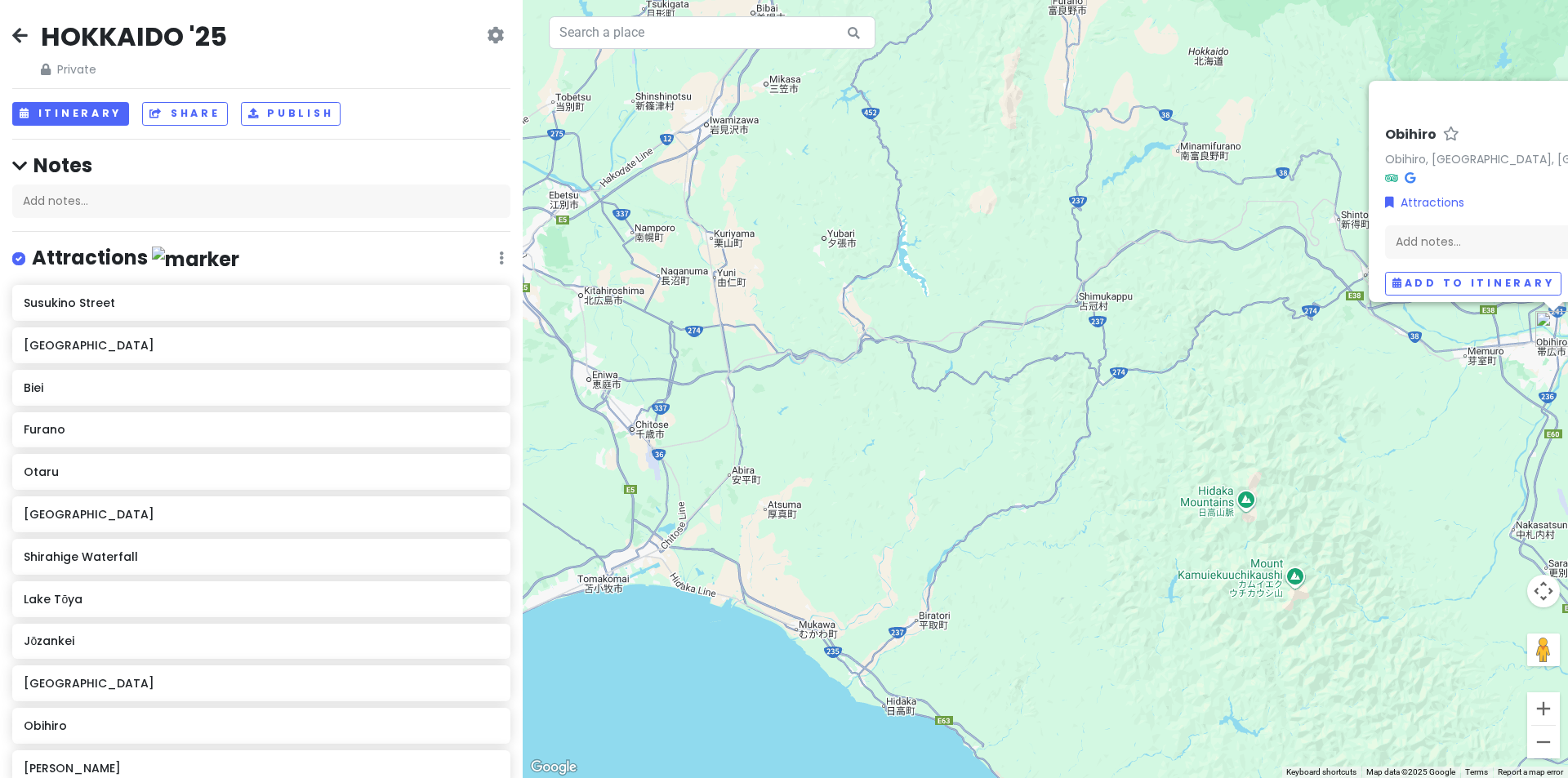
drag, startPoint x: 1039, startPoint y: 512, endPoint x: 1330, endPoint y: 423, distance: 304.3
click at [1330, 423] on div "Obihiro Obihiro, [GEOGRAPHIC_DATA], [GEOGRAPHIC_DATA] Attractions Add notes... …" at bounding box center [1045, 389] width 1045 height 778
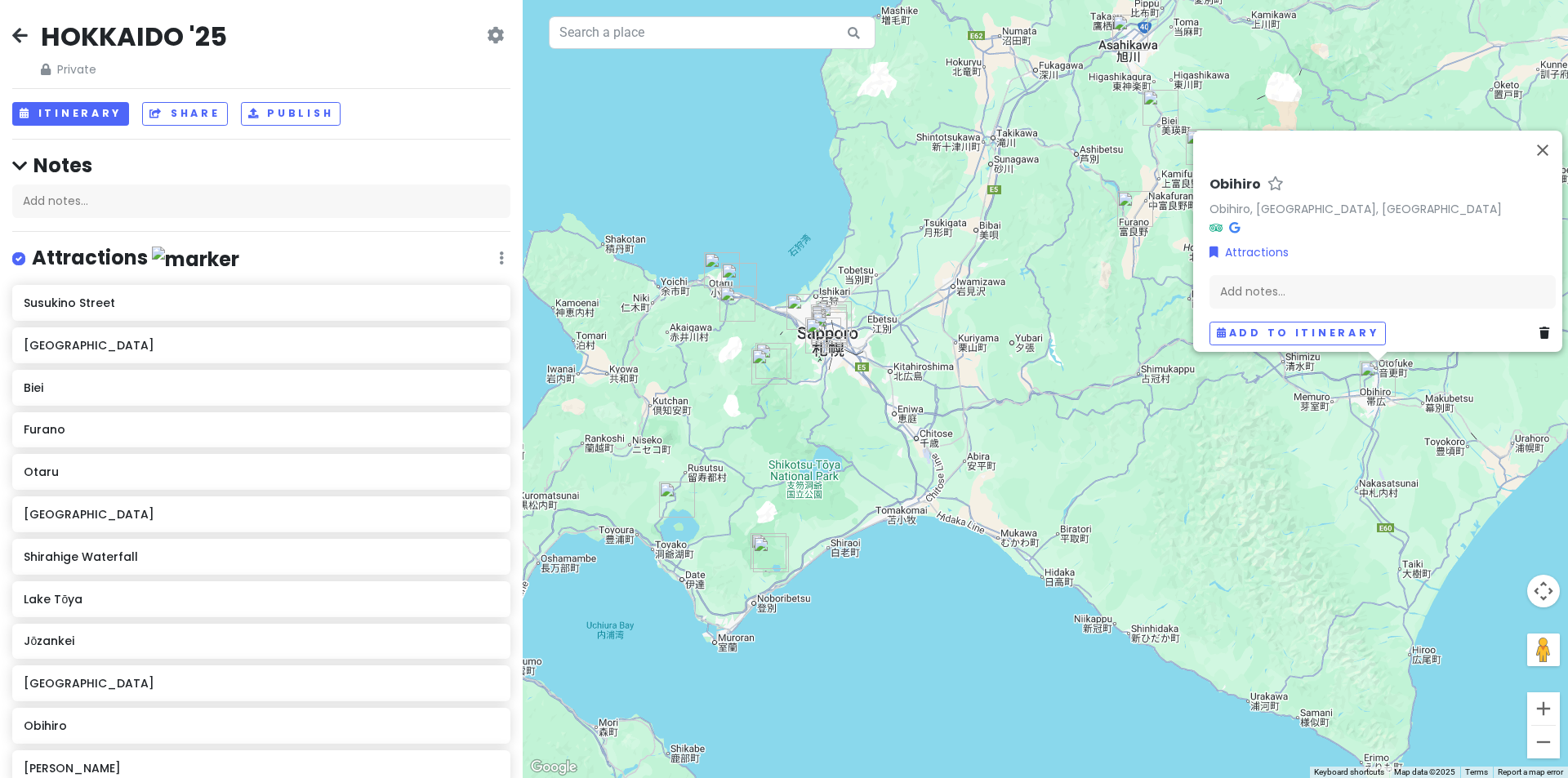
drag, startPoint x: 1301, startPoint y: 425, endPoint x: 1215, endPoint y: 439, distance: 87.1
click at [1217, 439] on div "Obihiro Obihiro, [GEOGRAPHIC_DATA], [GEOGRAPHIC_DATA] Attractions Add notes... …" at bounding box center [1045, 389] width 1045 height 778
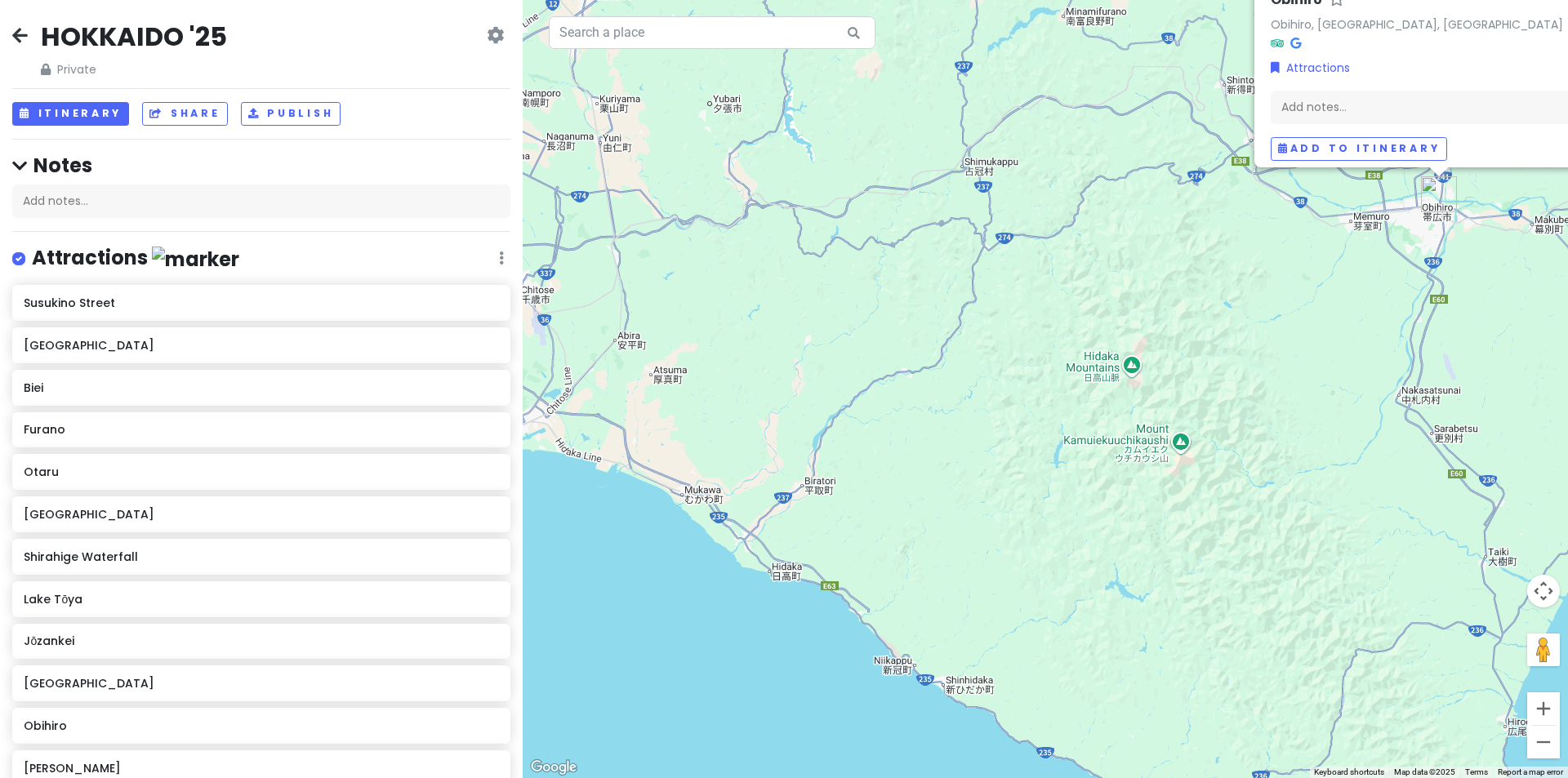
drag, startPoint x: 1140, startPoint y: 492, endPoint x: 923, endPoint y: 364, distance: 251.9
click at [923, 364] on div "Obihiro Obihiro, [GEOGRAPHIC_DATA], [GEOGRAPHIC_DATA] Attractions Add notes... …" at bounding box center [1045, 389] width 1045 height 778
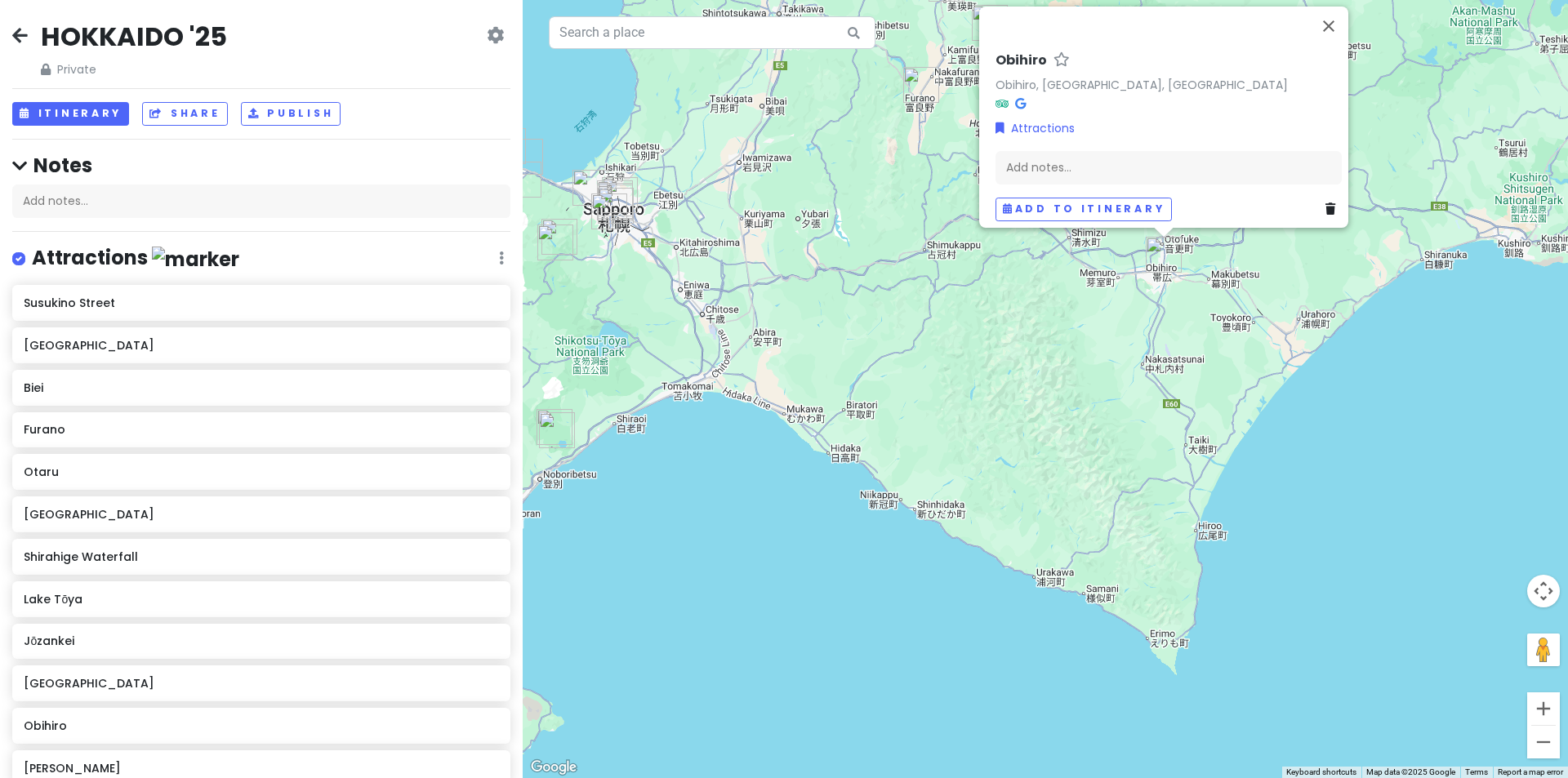
drag, startPoint x: 894, startPoint y: 299, endPoint x: 922, endPoint y: 462, distance: 165.4
click at [928, 472] on div "Obihiro Obihiro, [GEOGRAPHIC_DATA], [GEOGRAPHIC_DATA] Attractions Add notes... …" at bounding box center [1045, 389] width 1045 height 778
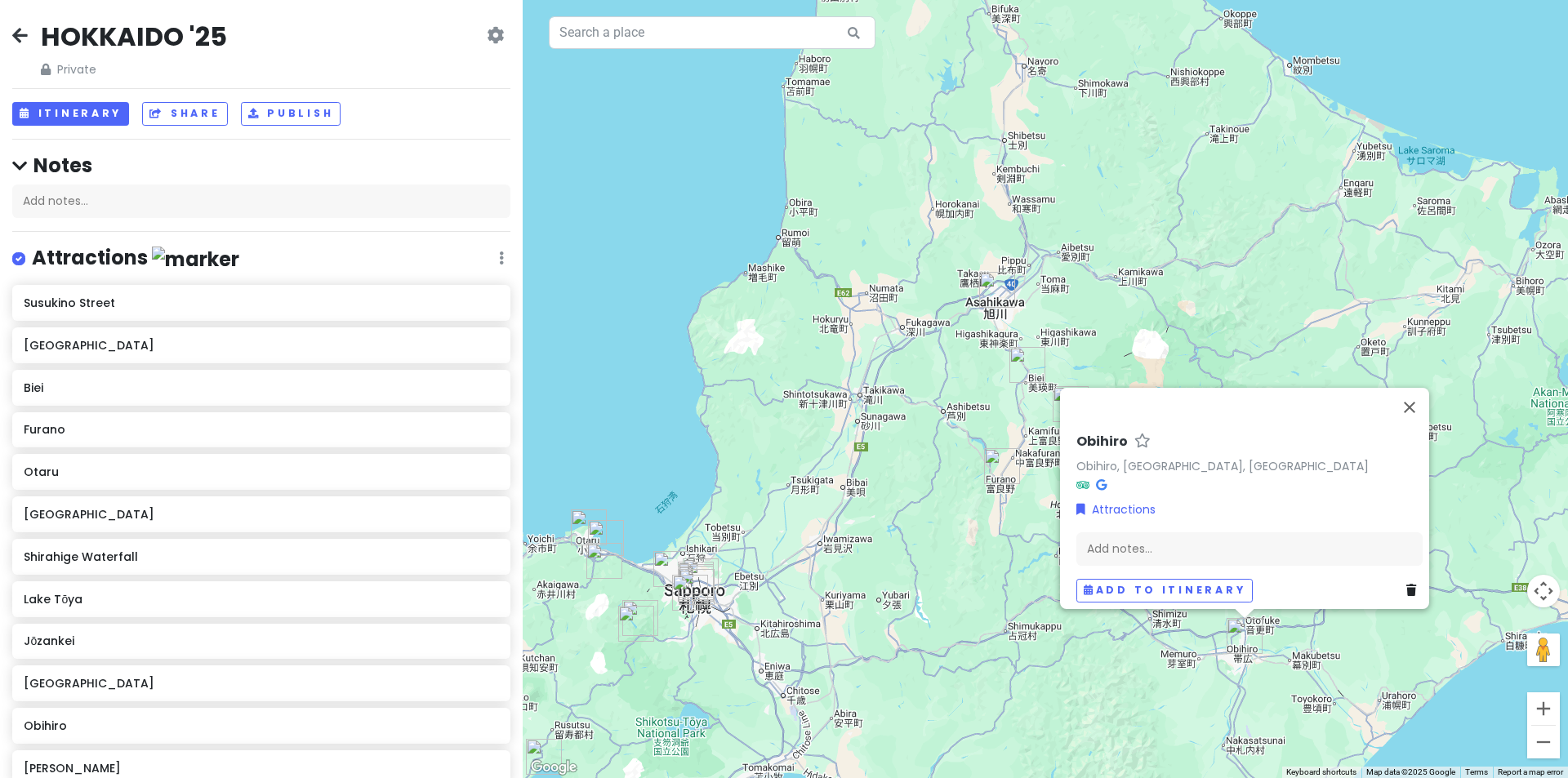
drag, startPoint x: 850, startPoint y: 284, endPoint x: 874, endPoint y: 374, distance: 93.1
click at [874, 374] on div "Obihiro Obihiro, [GEOGRAPHIC_DATA], [GEOGRAPHIC_DATA] Attractions Add notes... …" at bounding box center [1045, 389] width 1045 height 778
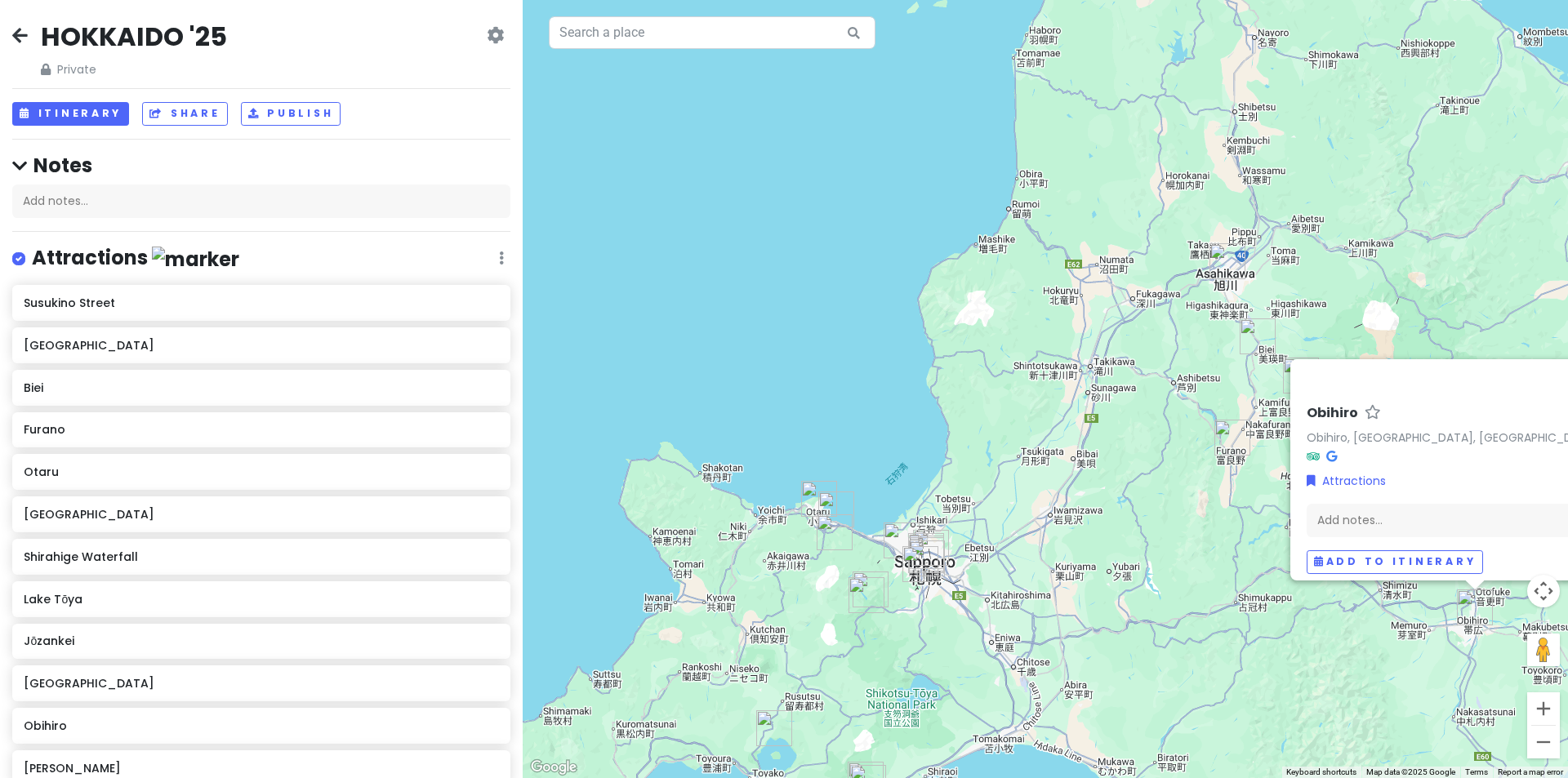
drag, startPoint x: 855, startPoint y: 243, endPoint x: 1078, endPoint y: 153, distance: 240.5
click at [1078, 153] on div "Obihiro Obihiro, [GEOGRAPHIC_DATA], [GEOGRAPHIC_DATA] Attractions Add notes... …" at bounding box center [1045, 389] width 1045 height 778
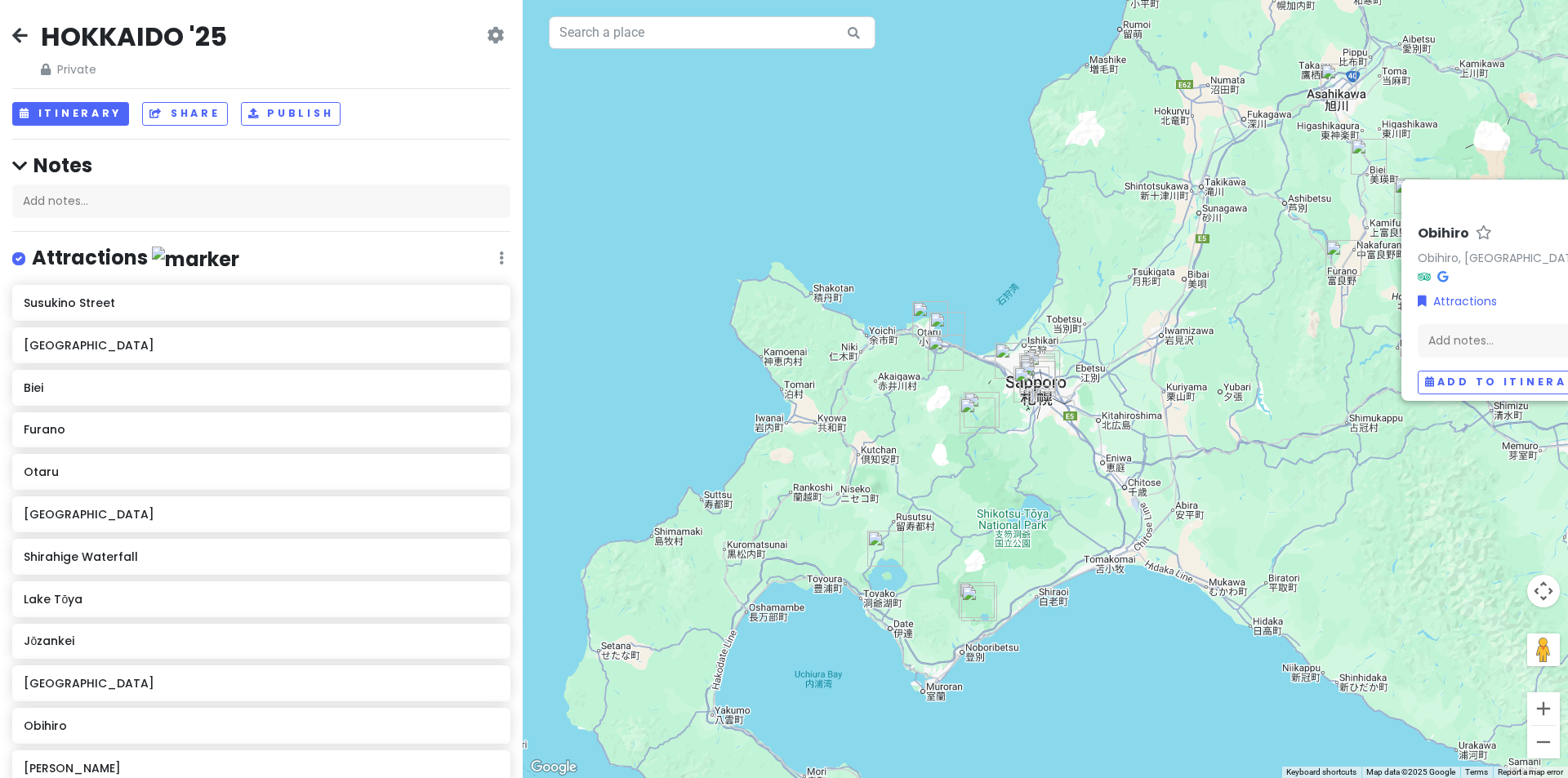
drag, startPoint x: 768, startPoint y: 455, endPoint x: 838, endPoint y: 326, distance: 146.8
click at [838, 326] on div "Obihiro Obihiro, [GEOGRAPHIC_DATA], [GEOGRAPHIC_DATA] Attractions Add notes... …" at bounding box center [1045, 389] width 1045 height 778
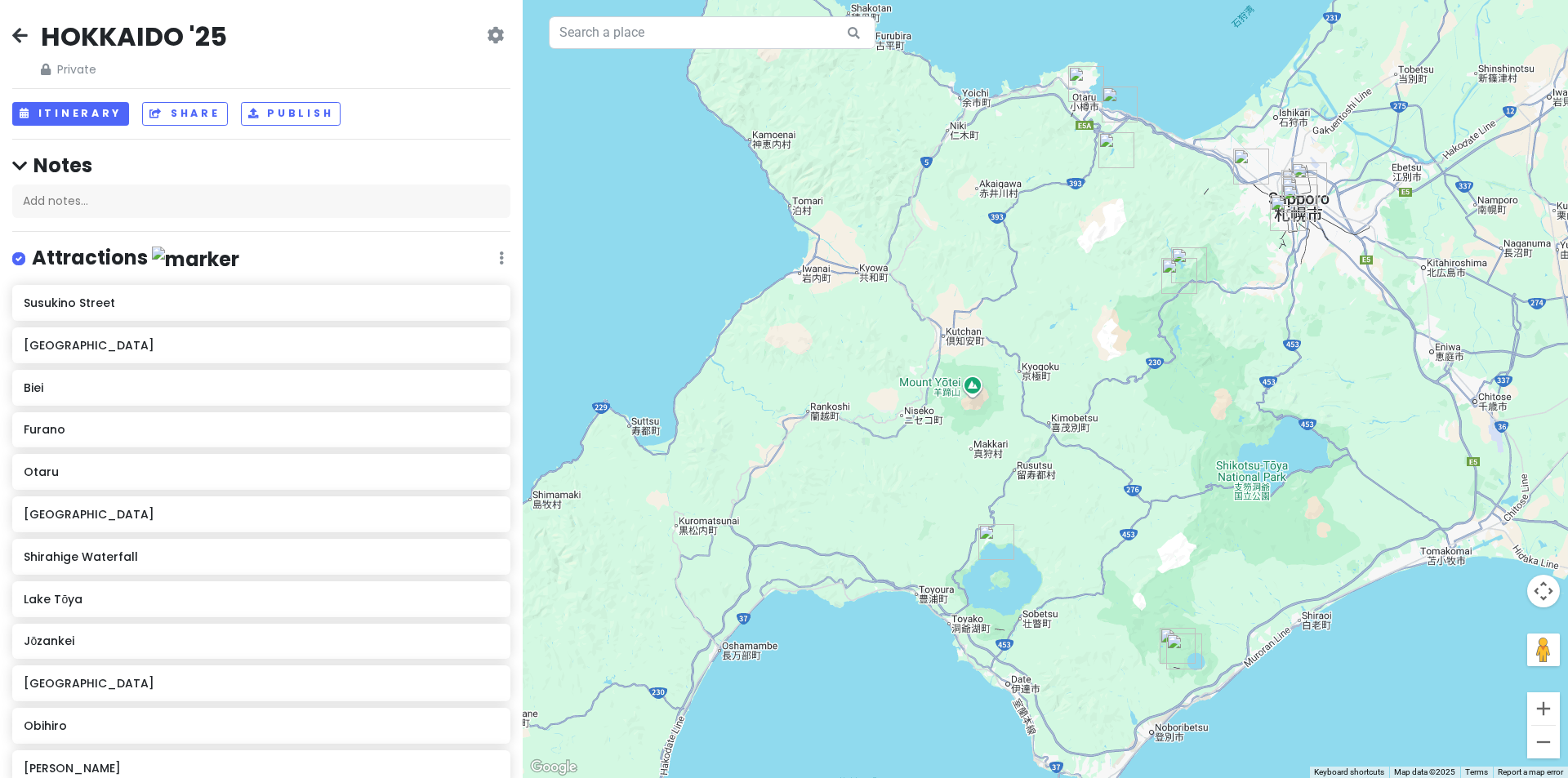
drag, startPoint x: 825, startPoint y: 398, endPoint x: 870, endPoint y: 235, distance: 169.1
click at [870, 235] on div "Obihiro Obihiro, [GEOGRAPHIC_DATA], [GEOGRAPHIC_DATA] Attractions Add notes... …" at bounding box center [1045, 389] width 1045 height 778
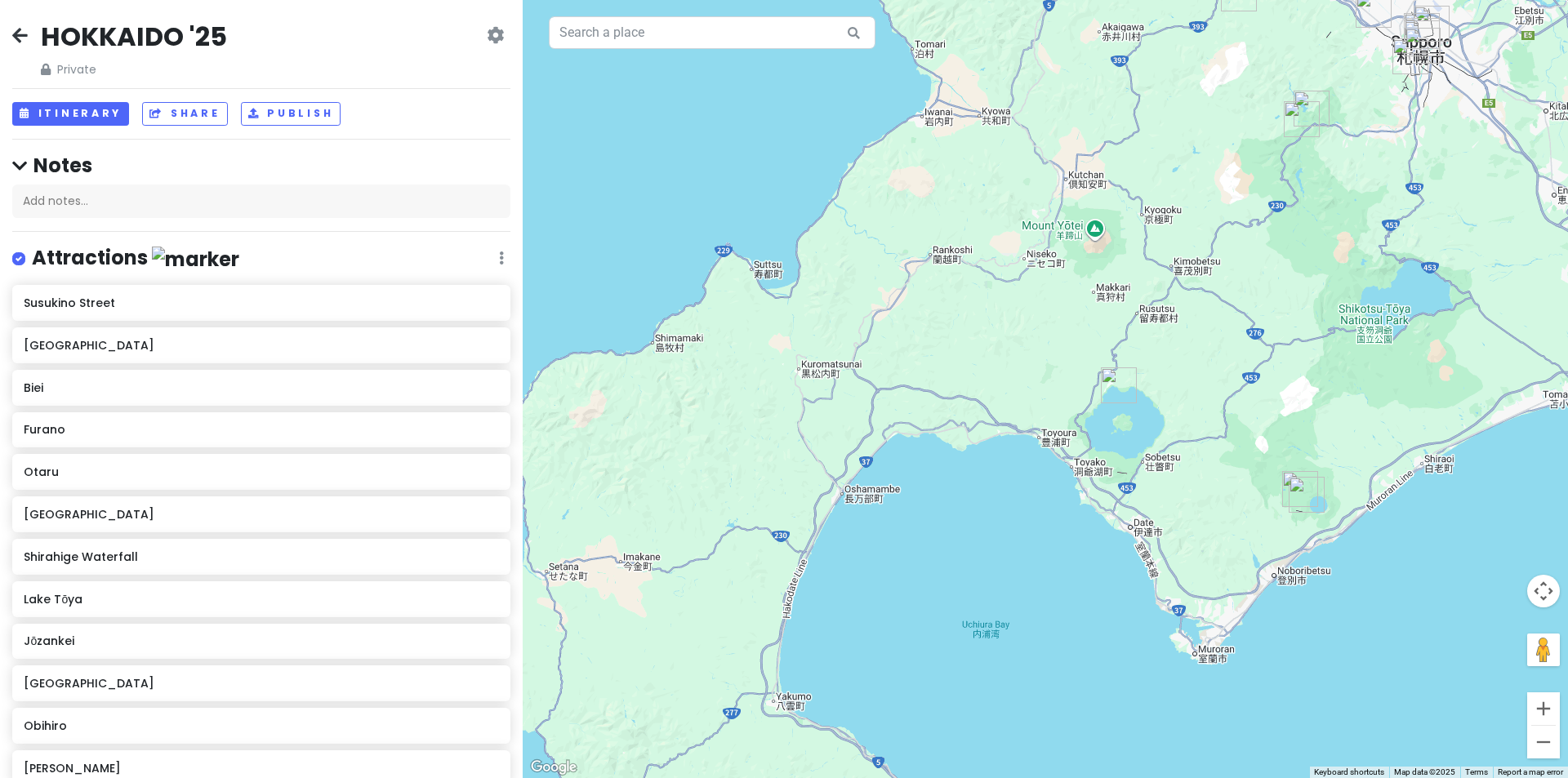
drag, startPoint x: 905, startPoint y: 387, endPoint x: 1018, endPoint y: 254, distance: 174.5
click at [1018, 254] on div "Obihiro Obihiro, [GEOGRAPHIC_DATA], [GEOGRAPHIC_DATA] Attractions Add notes... …" at bounding box center [1045, 389] width 1045 height 778
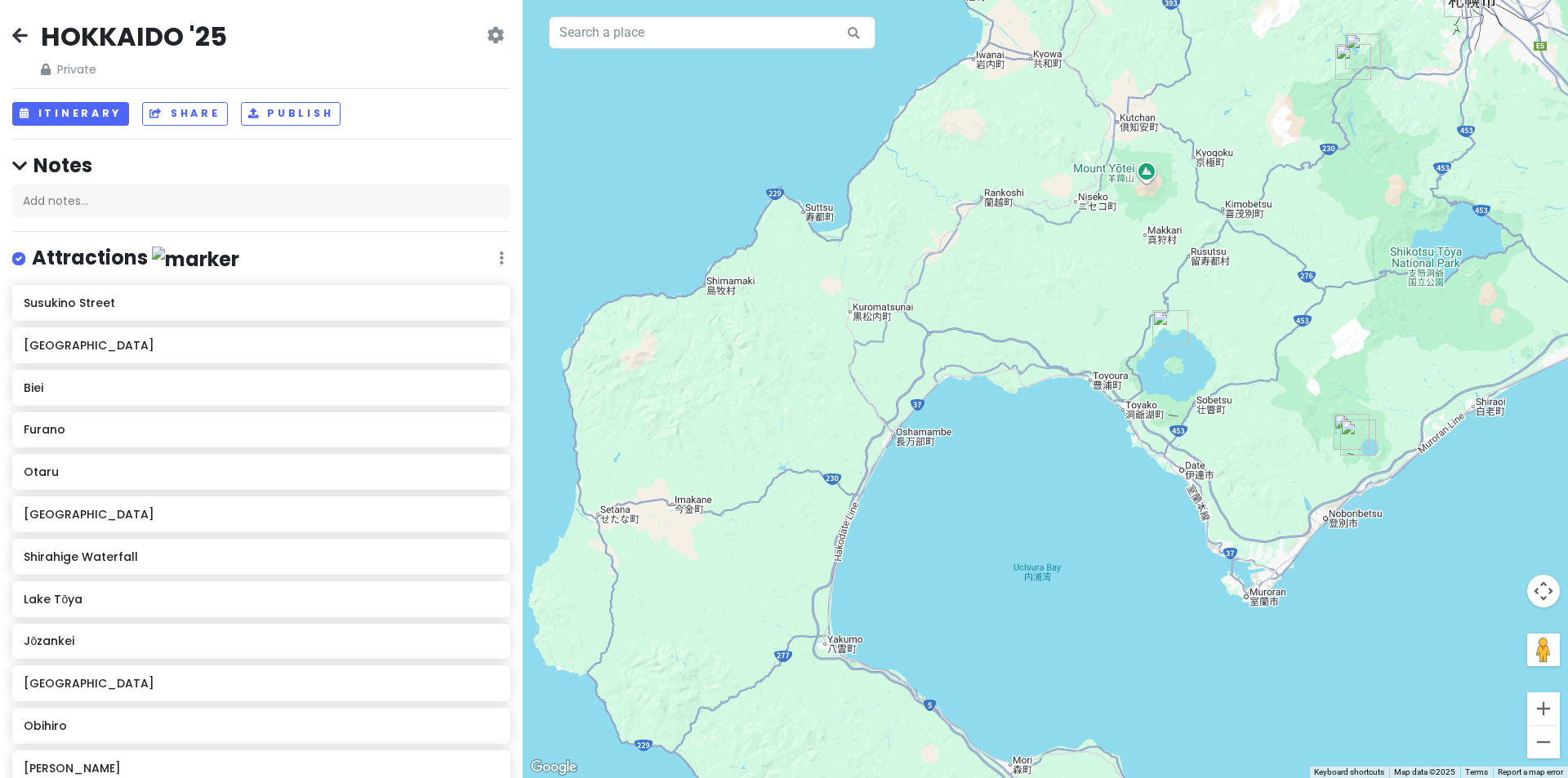
drag, startPoint x: 930, startPoint y: 354, endPoint x: 816, endPoint y: 440, distance: 142.8
click at [804, 458] on div "Obihiro Obihiro, [GEOGRAPHIC_DATA], [GEOGRAPHIC_DATA] Attractions Add notes... …" at bounding box center [1045, 389] width 1045 height 778
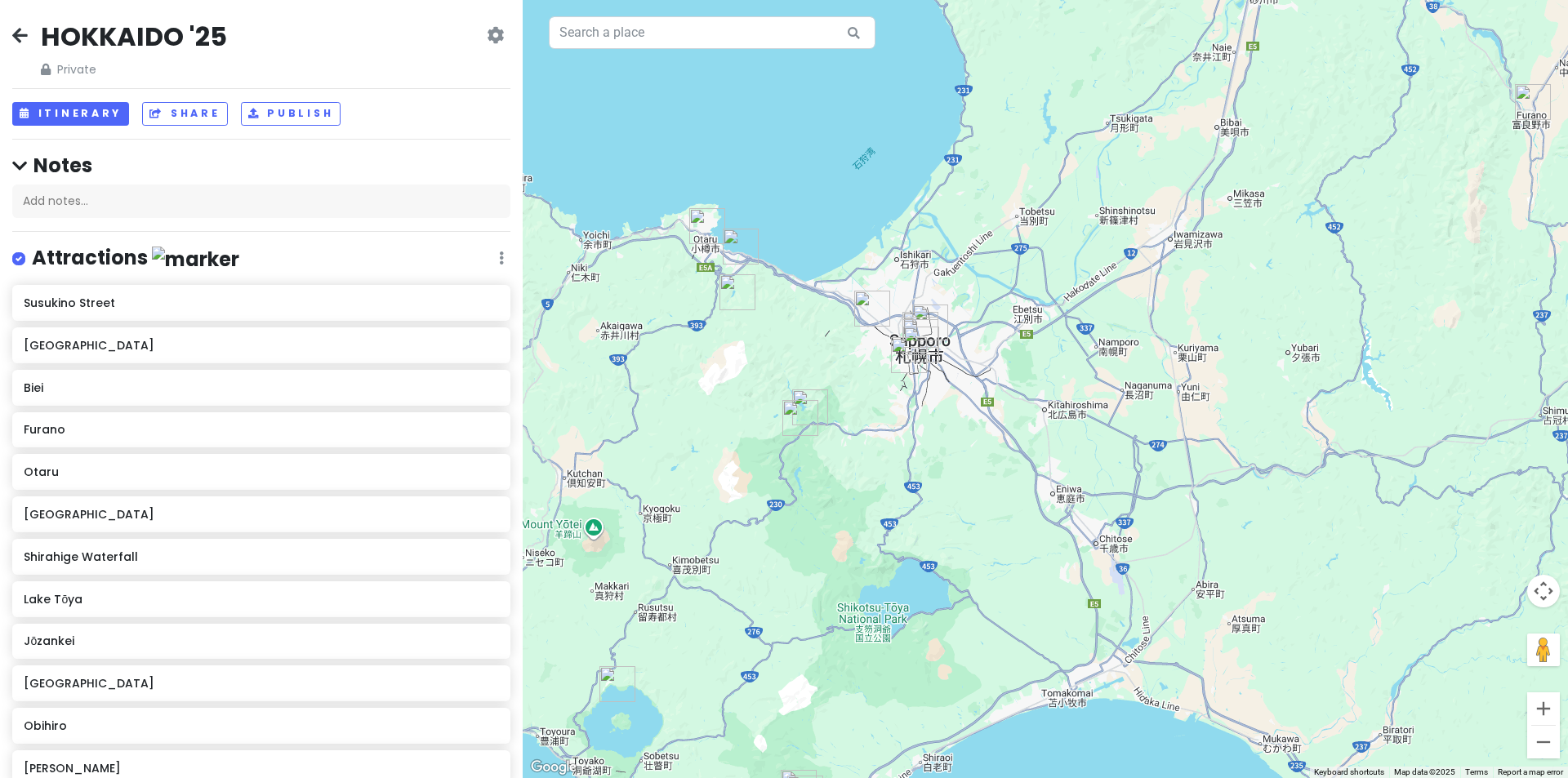
drag, startPoint x: 773, startPoint y: 374, endPoint x: 759, endPoint y: 375, distance: 14.0
click at [759, 375] on div "Obihiro Obihiro, [GEOGRAPHIC_DATA], [GEOGRAPHIC_DATA] Attractions Add notes... …" at bounding box center [1045, 389] width 1045 height 778
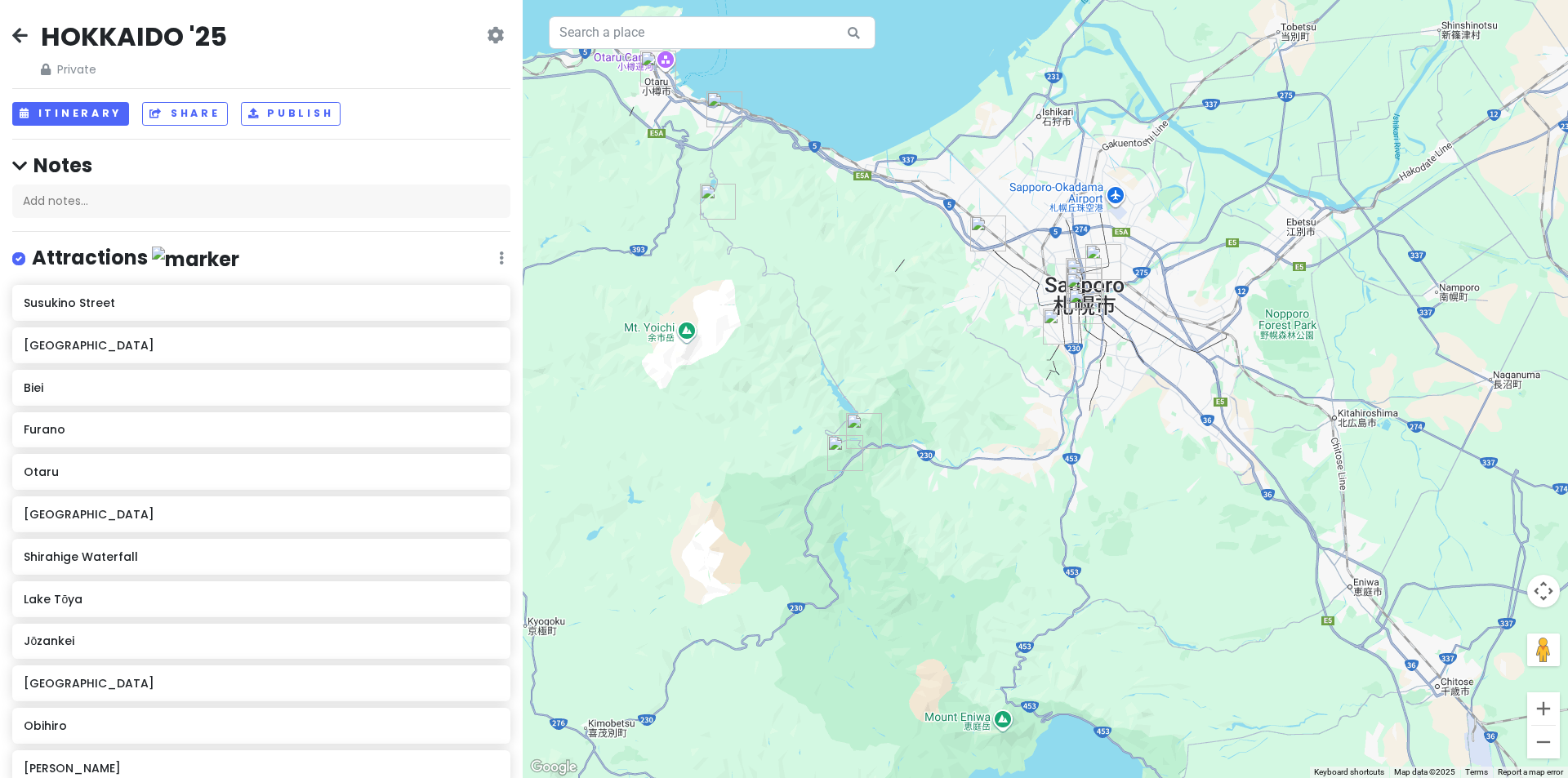
drag, startPoint x: 816, startPoint y: 399, endPoint x: 908, endPoint y: 371, distance: 96.2
click at [908, 371] on div "Obihiro Obihiro, [GEOGRAPHIC_DATA], [GEOGRAPHIC_DATA] Attractions Add notes... …" at bounding box center [1045, 389] width 1045 height 778
